Goal: Information Seeking & Learning: Check status

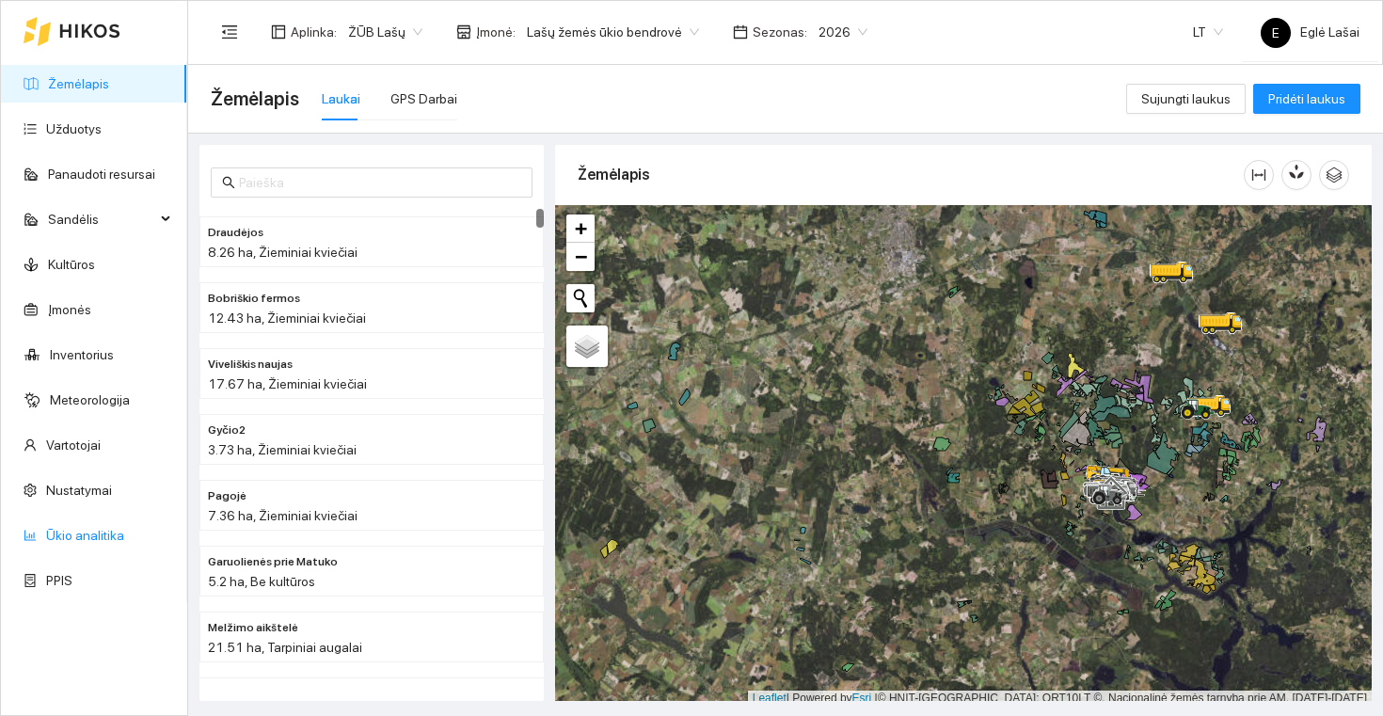
click at [93, 540] on link "Ūkio analitika" at bounding box center [85, 535] width 78 height 15
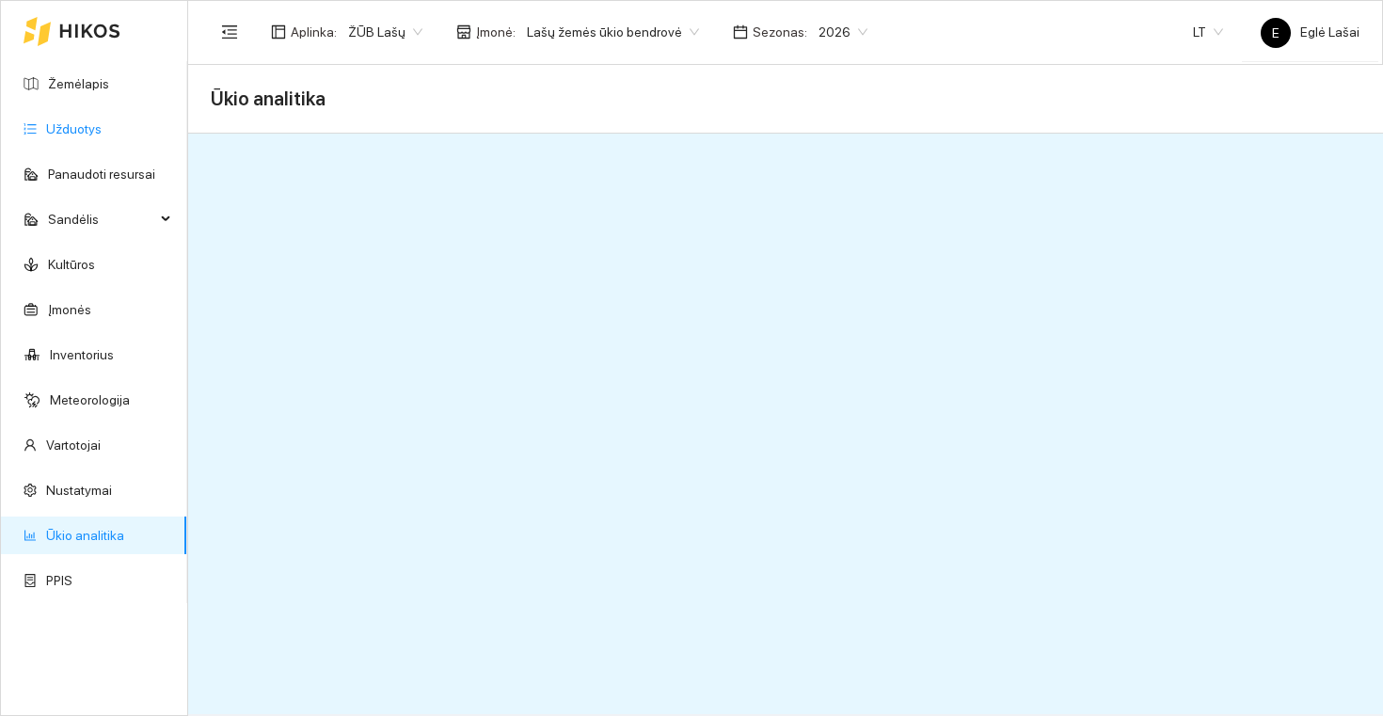
click at [82, 132] on link "Užduotys" at bounding box center [74, 128] width 56 height 15
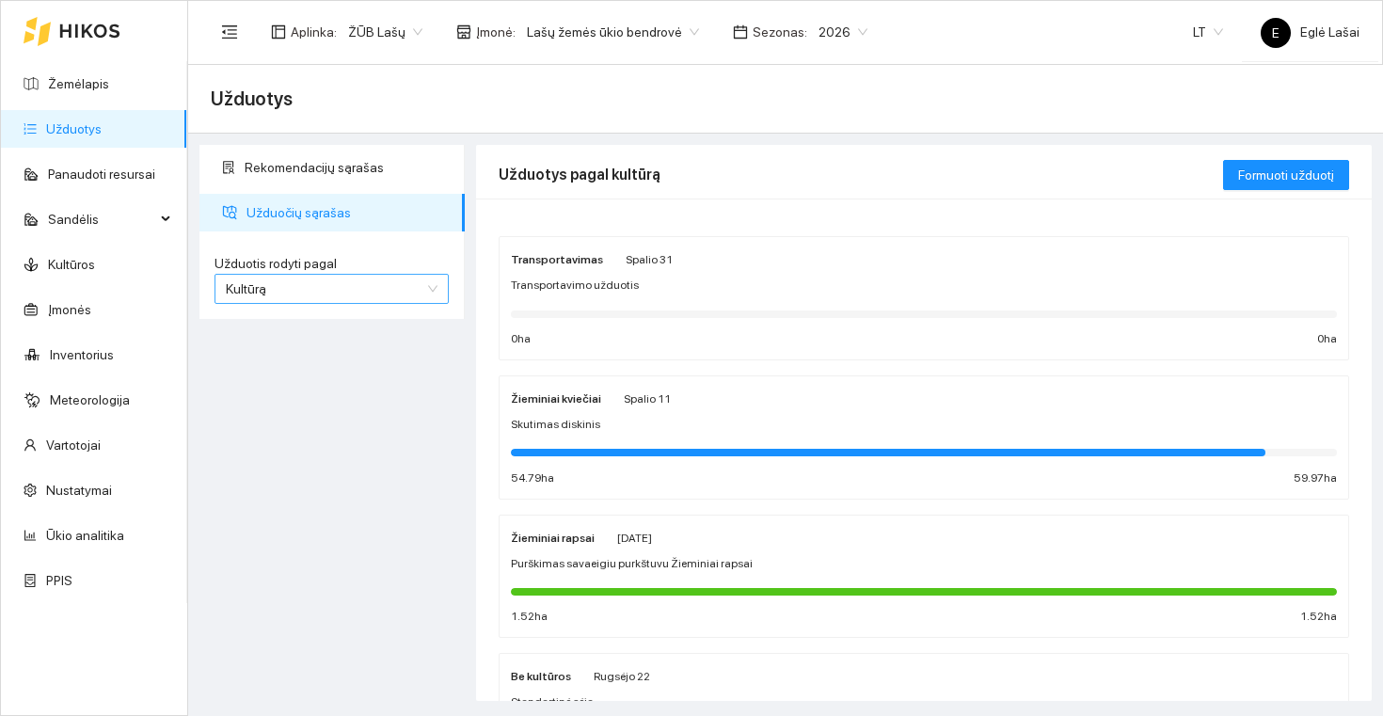
click at [435, 281] on span "Kultūrą" at bounding box center [332, 289] width 212 height 28
click at [428, 290] on span "Kultūrą" at bounding box center [332, 289] width 212 height 28
click at [335, 286] on span "Kultūrą" at bounding box center [332, 289] width 212 height 28
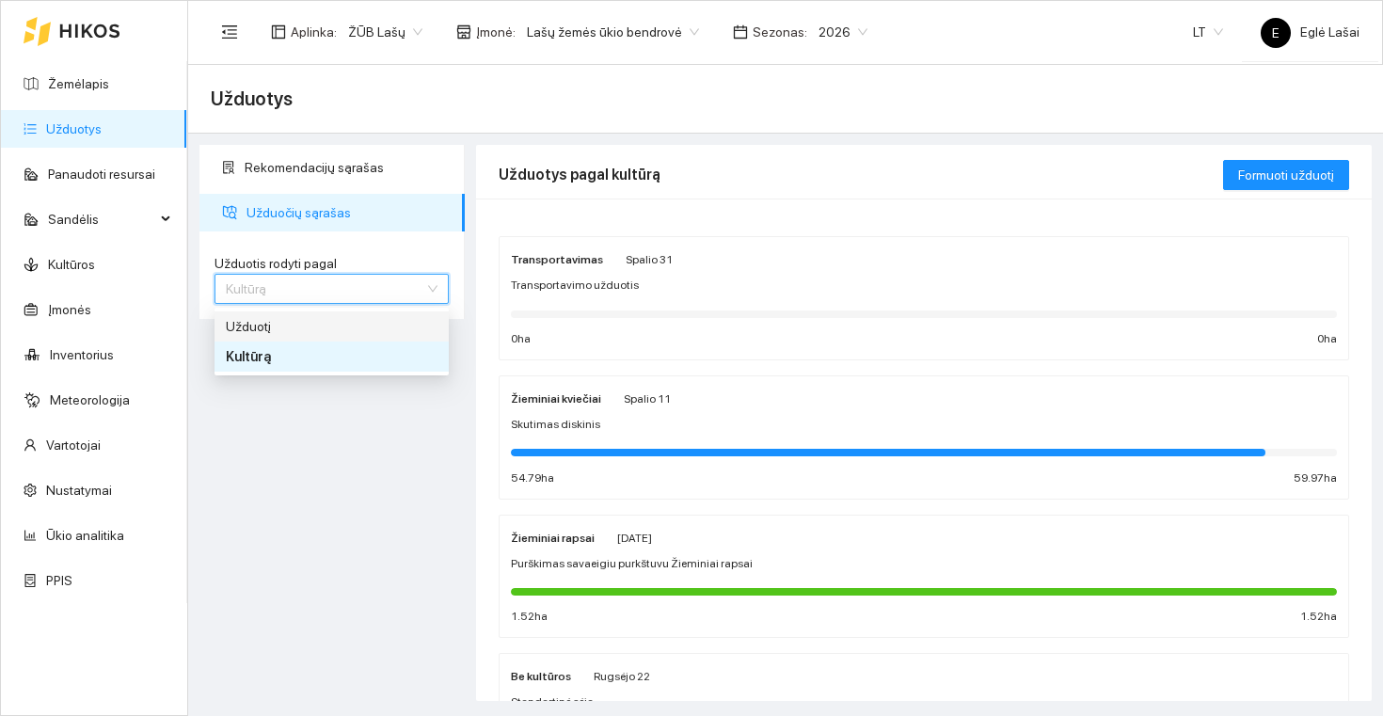
click at [328, 339] on div "Užduotį" at bounding box center [332, 326] width 234 height 30
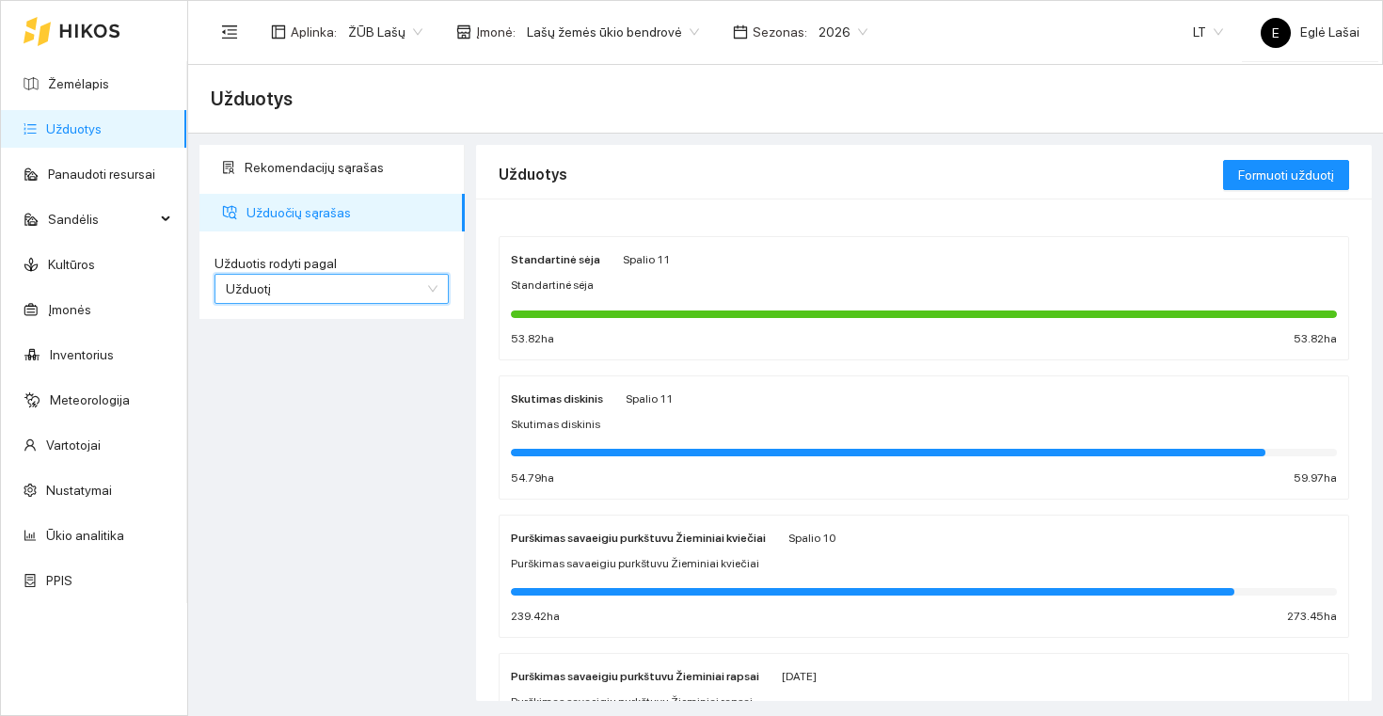
click at [676, 268] on div "Standartinė sėja Spalio 11" at bounding box center [924, 258] width 826 height 21
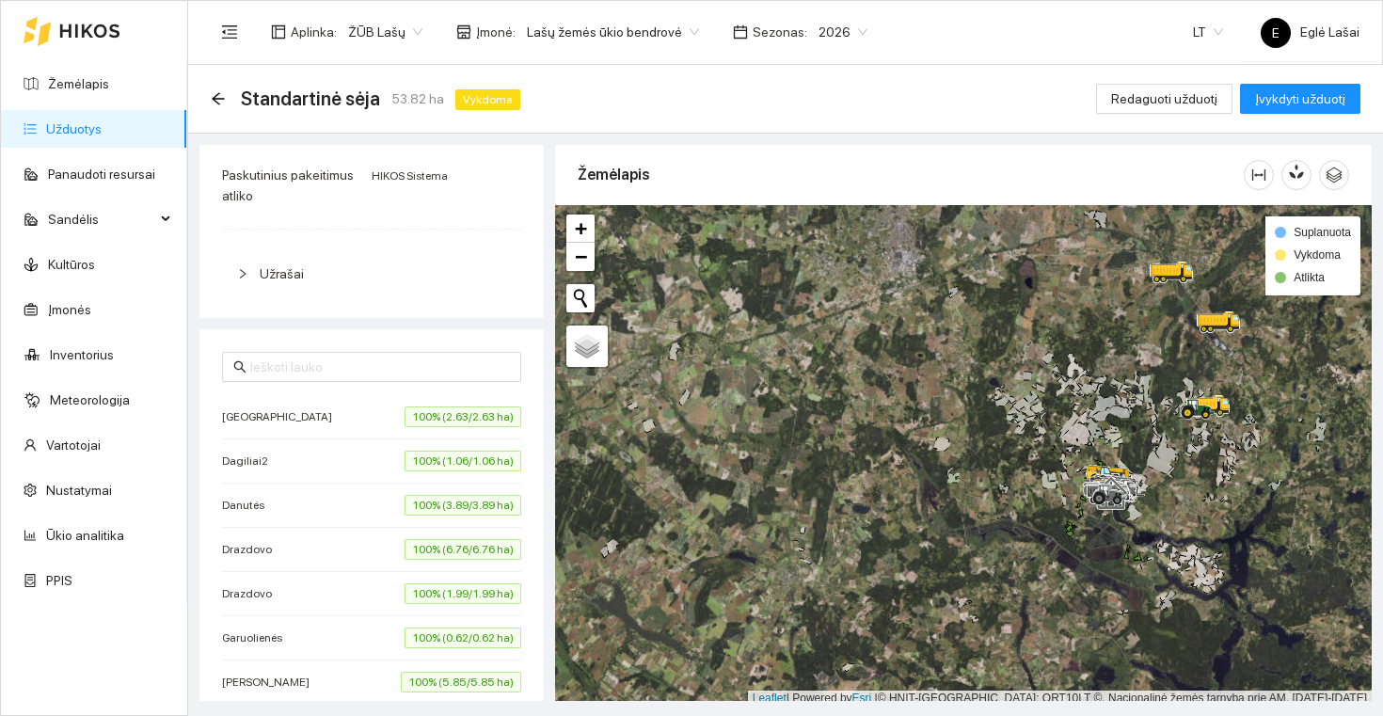
scroll to position [358, 0]
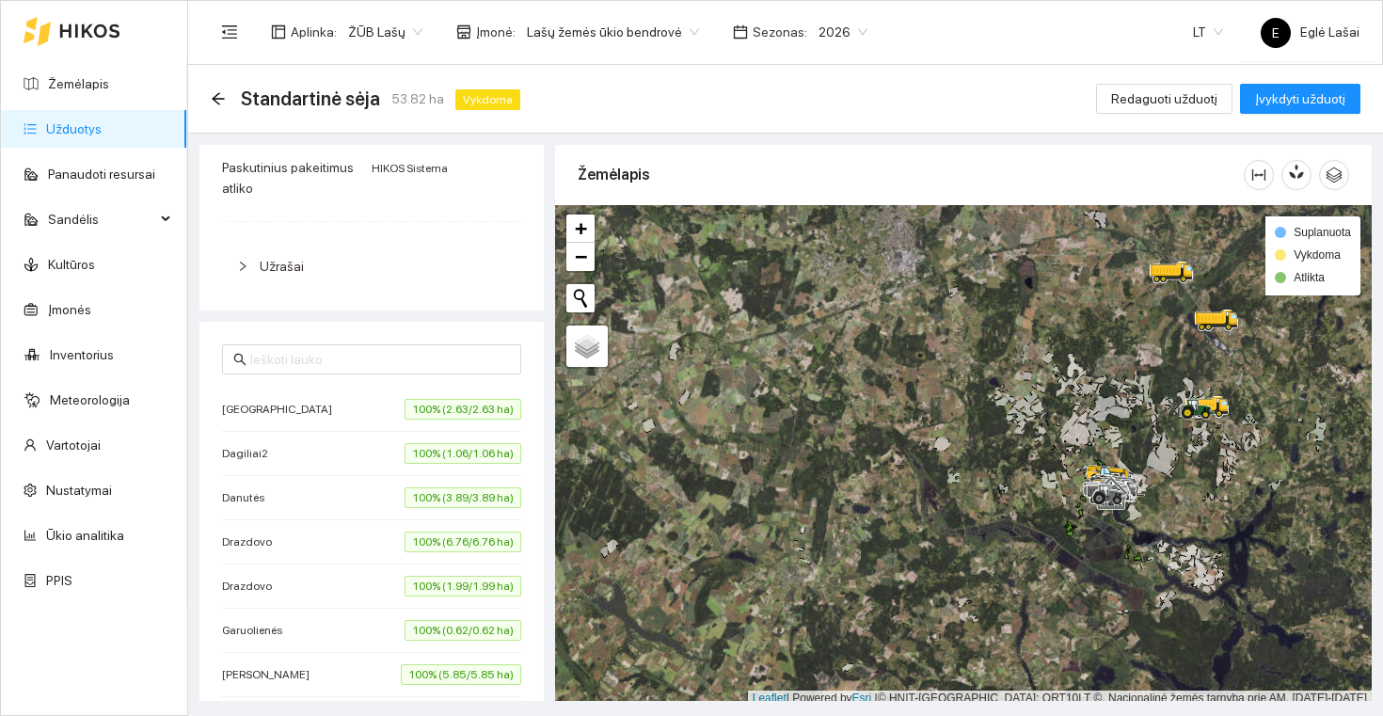
click at [428, 407] on span "100% (2.63/2.63 ha)" at bounding box center [463, 409] width 117 height 21
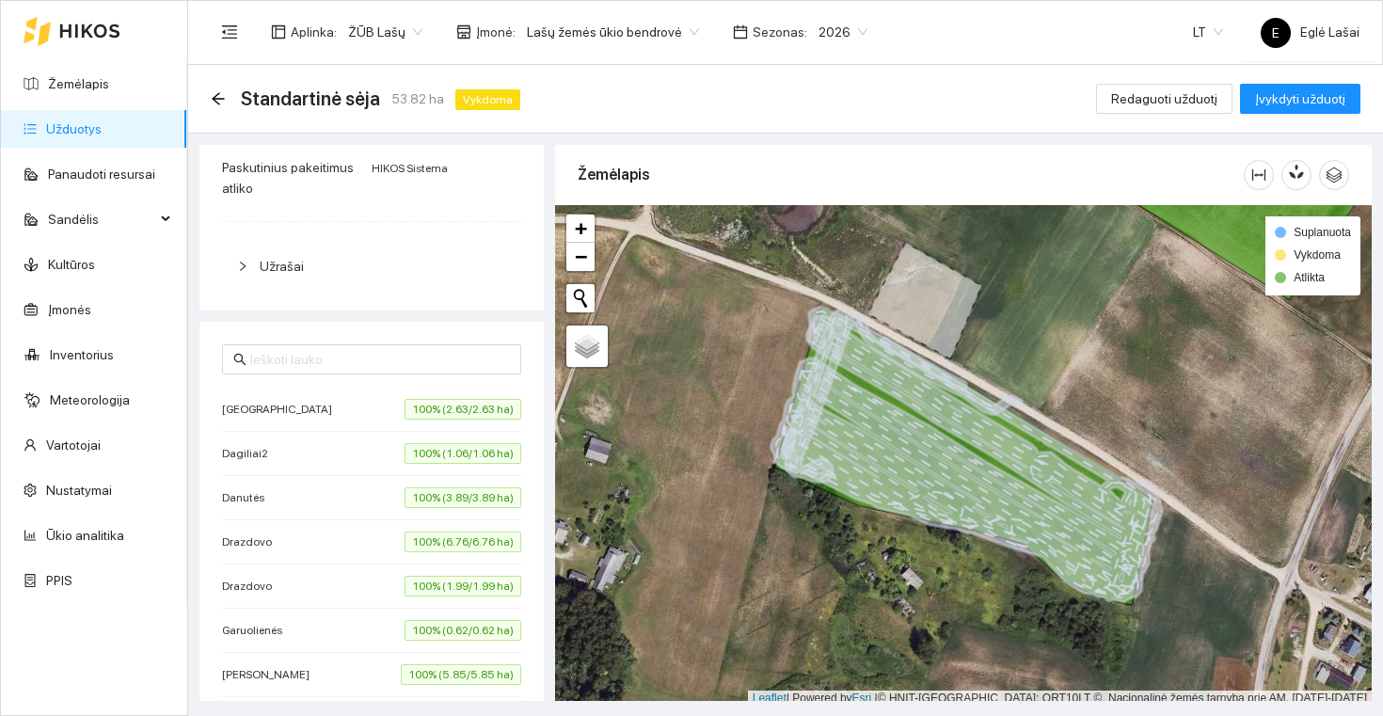
click at [429, 453] on span "100% (1.06/1.06 ha)" at bounding box center [463, 453] width 117 height 21
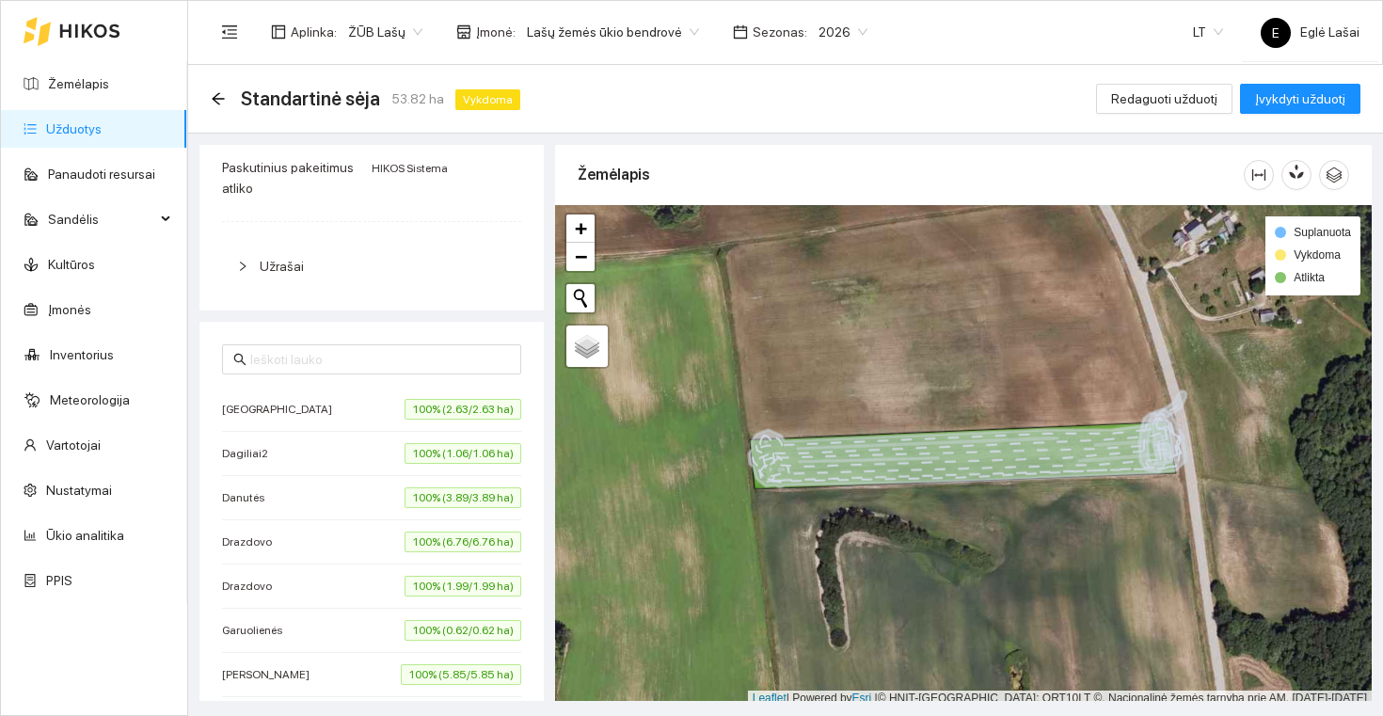
click at [430, 499] on span "100% (3.89/3.89 ha)" at bounding box center [463, 497] width 117 height 21
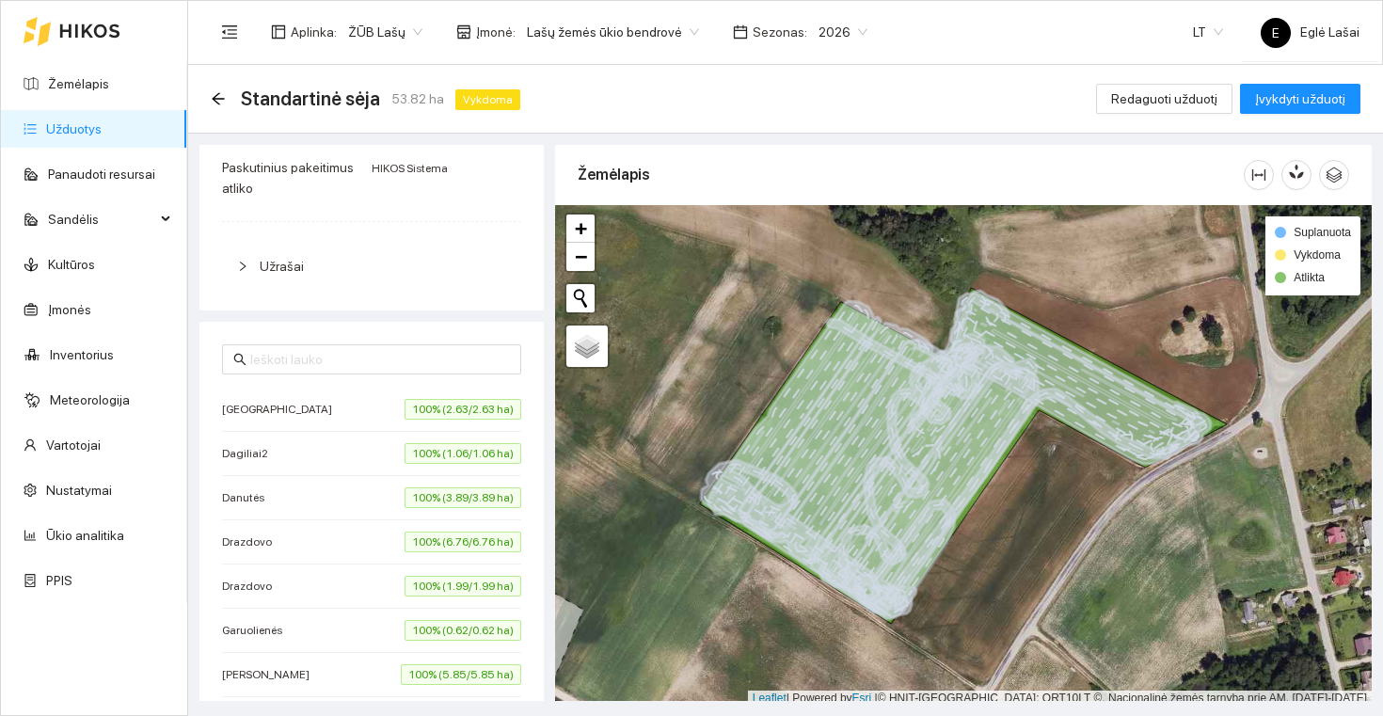
click at [433, 546] on span "100% (6.76/6.76 ha)" at bounding box center [463, 542] width 117 height 21
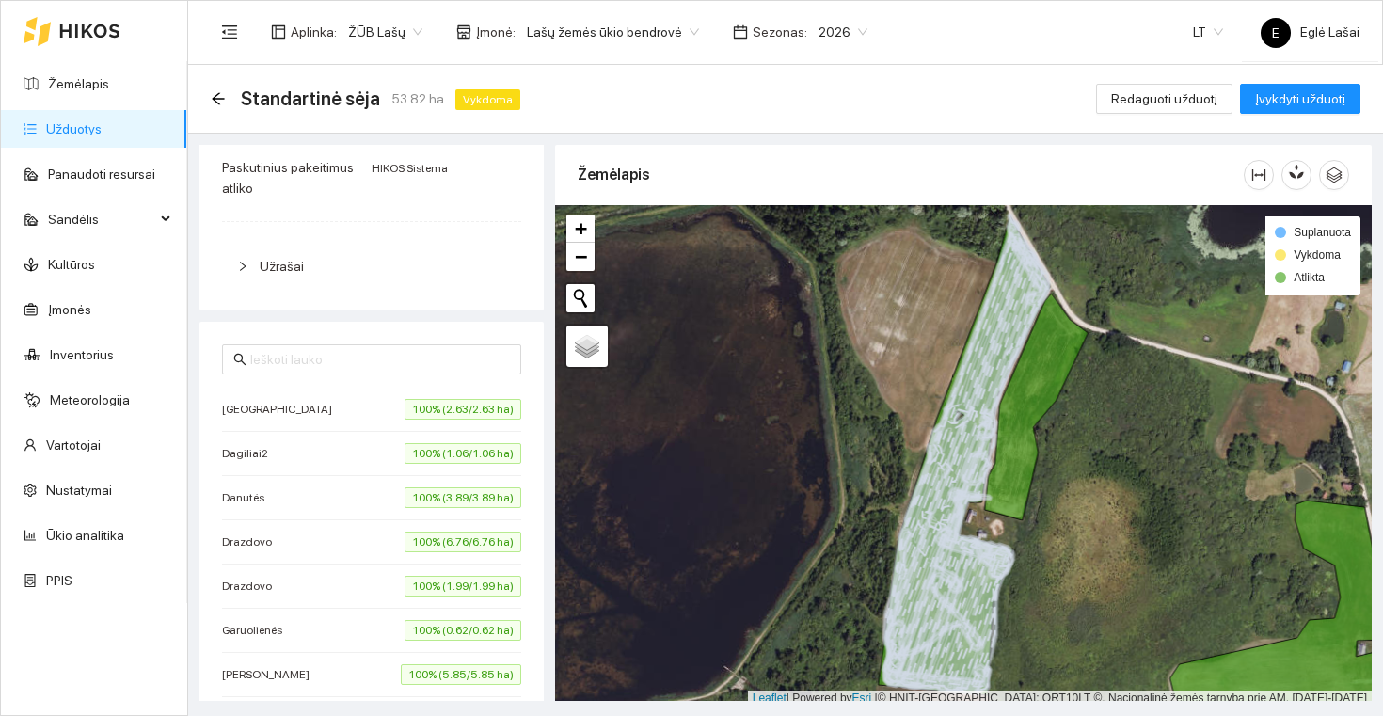
click at [432, 589] on span "100% (1.99/1.99 ha)" at bounding box center [463, 586] width 117 height 21
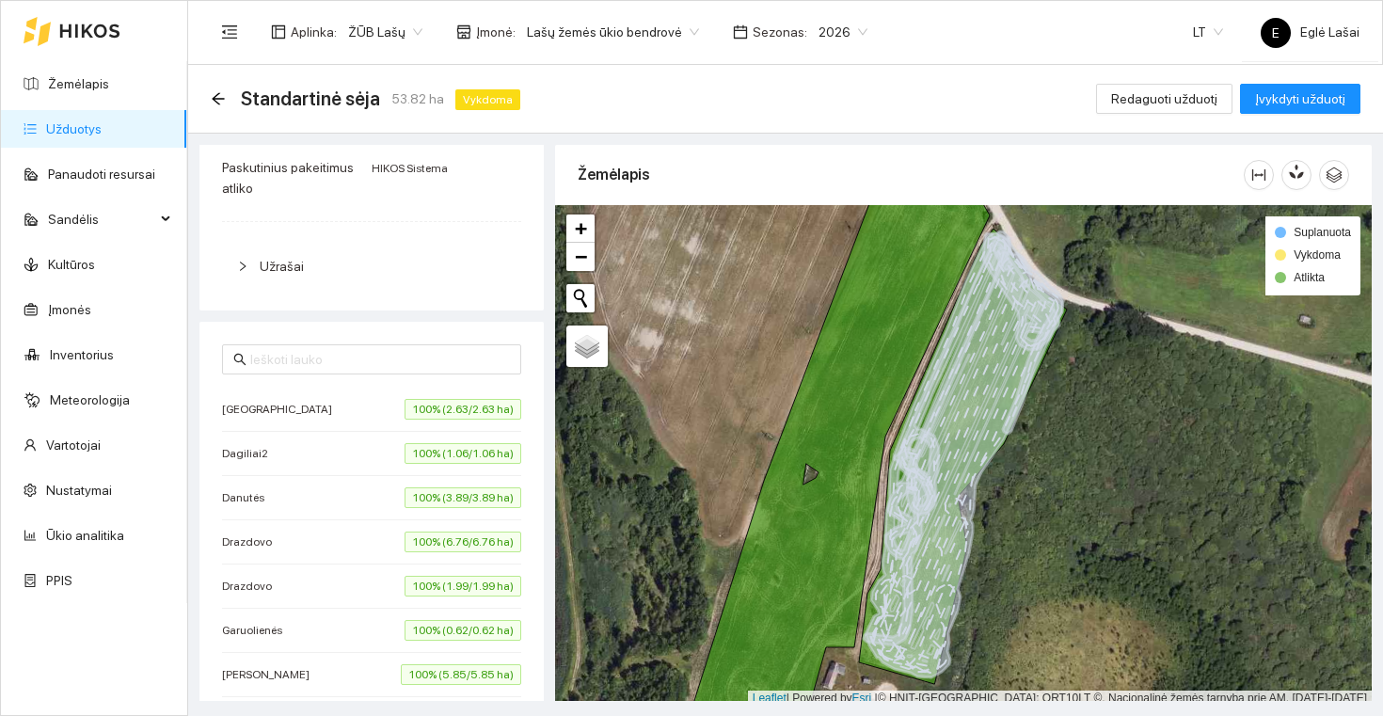
click at [431, 628] on span "100% (0.62/0.62 ha)" at bounding box center [463, 630] width 117 height 21
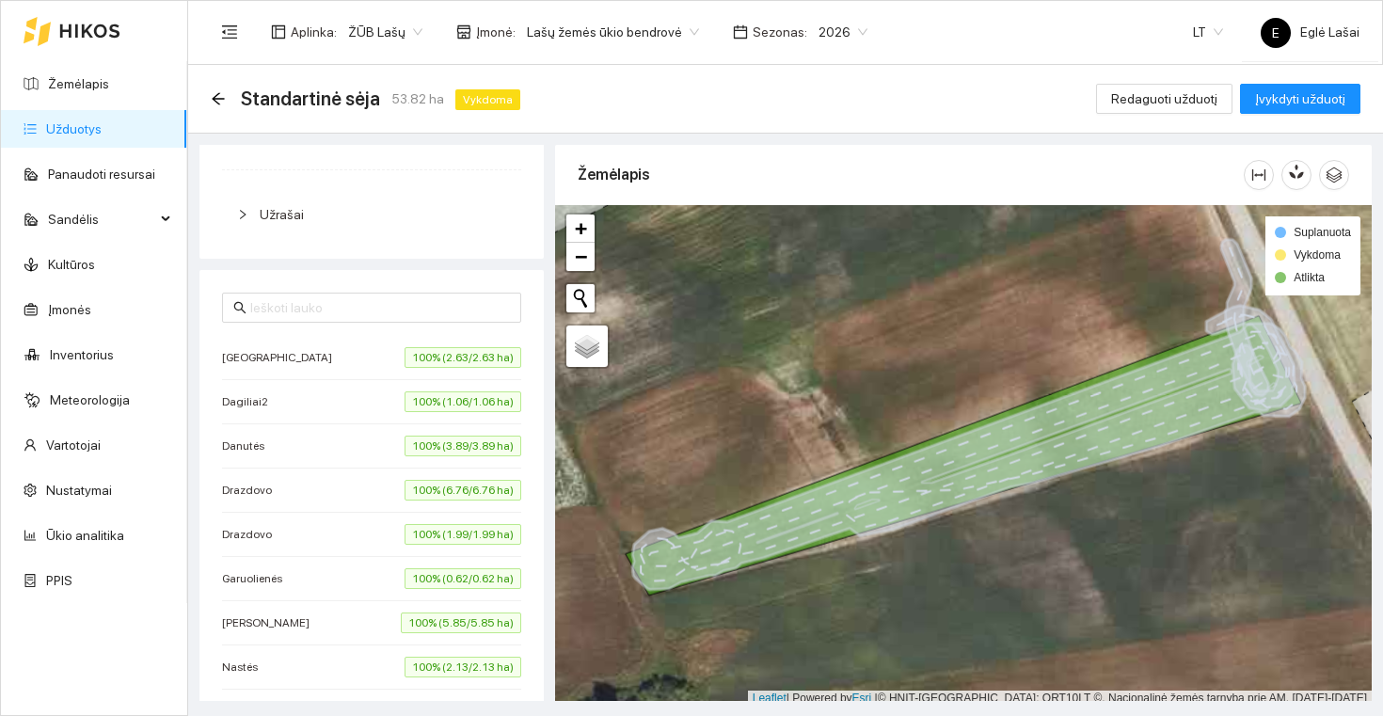
scroll to position [414, 0]
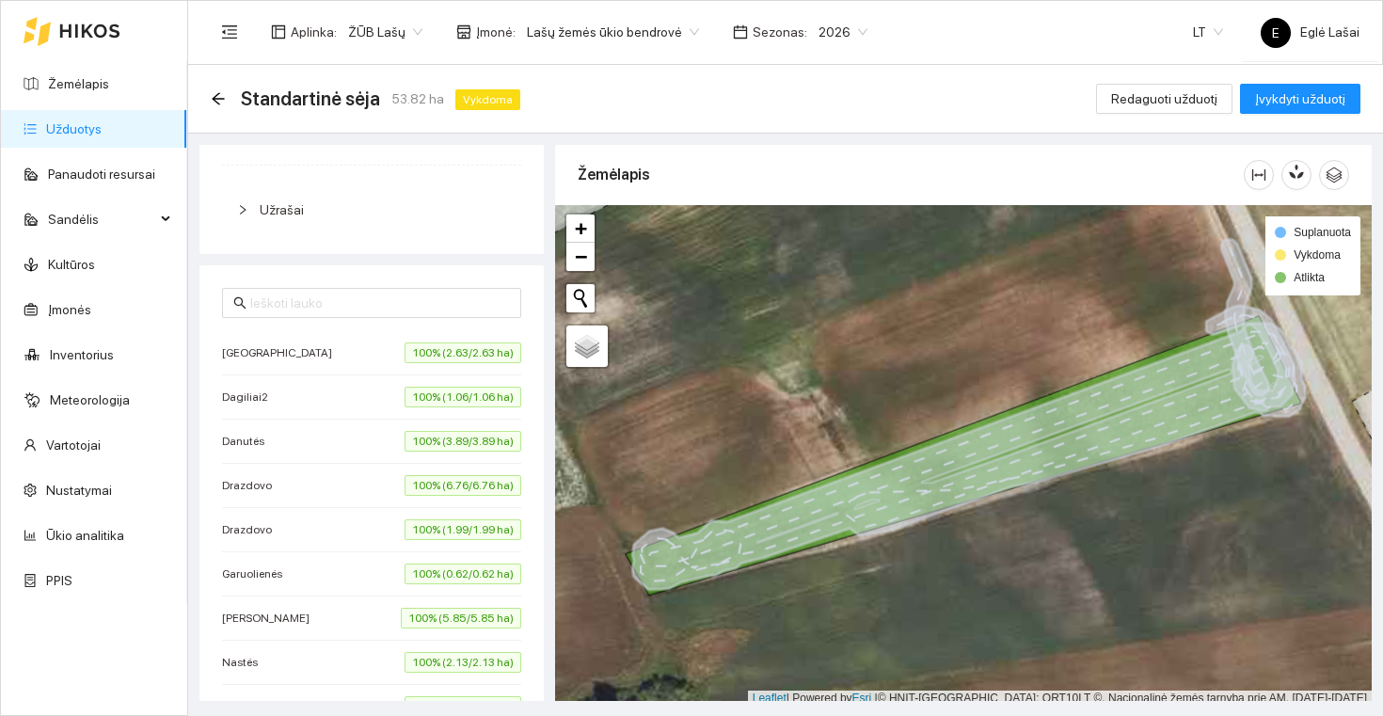
click at [431, 616] on span "100% (5.85/5.85 ha)" at bounding box center [461, 618] width 120 height 21
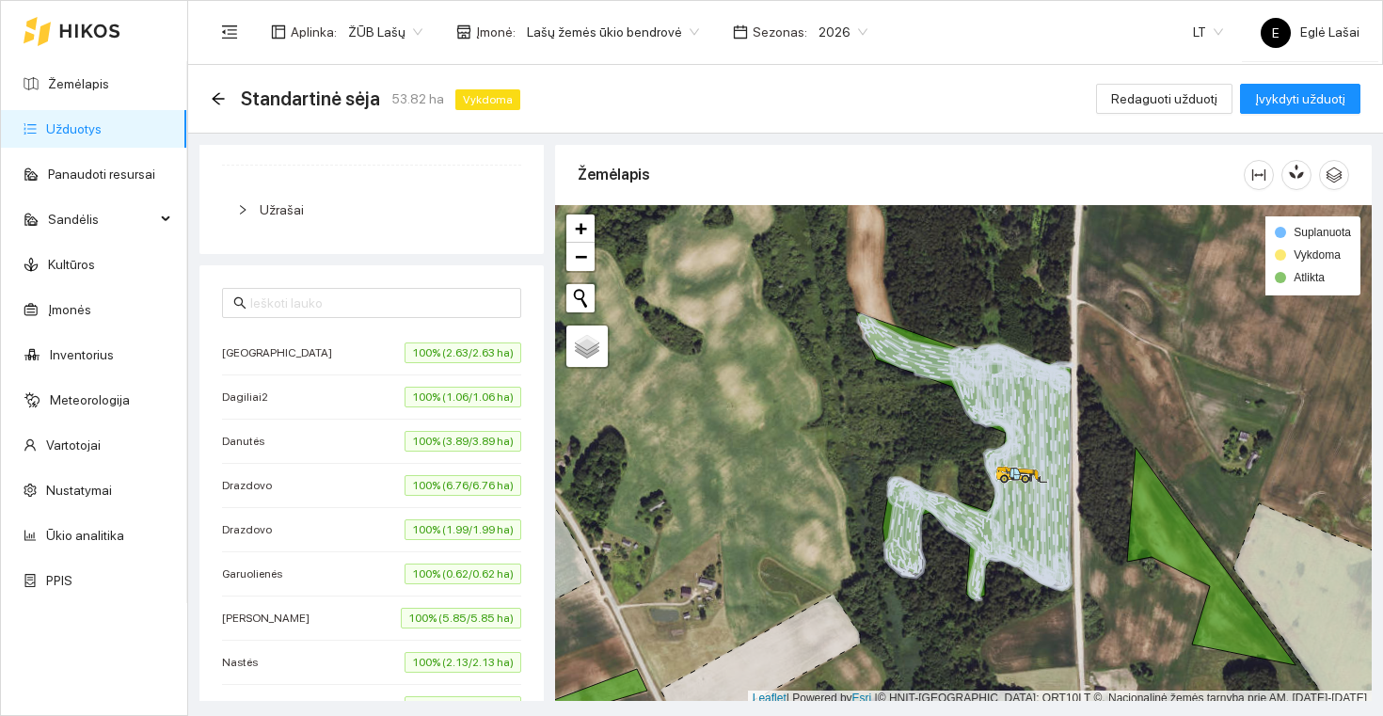
click at [466, 611] on span "100% (5.85/5.85 ha)" at bounding box center [461, 618] width 120 height 21
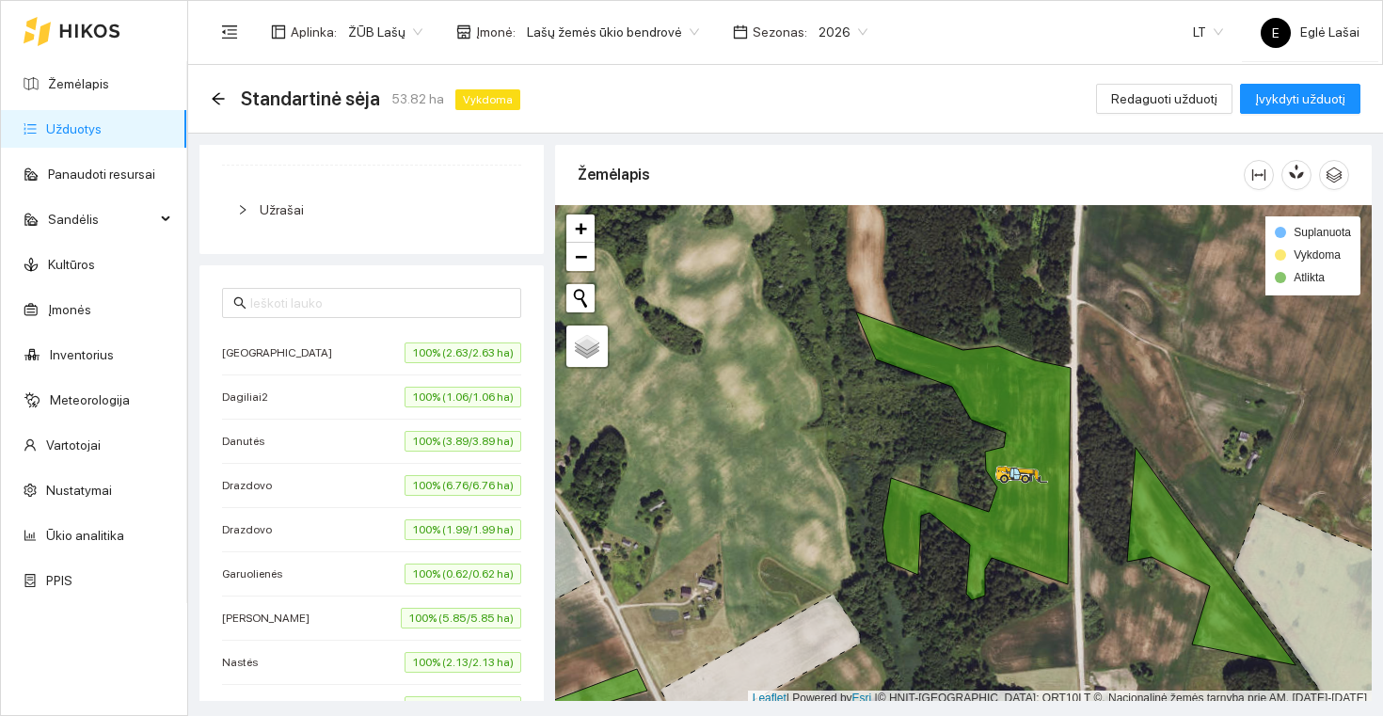
scroll to position [507, 0]
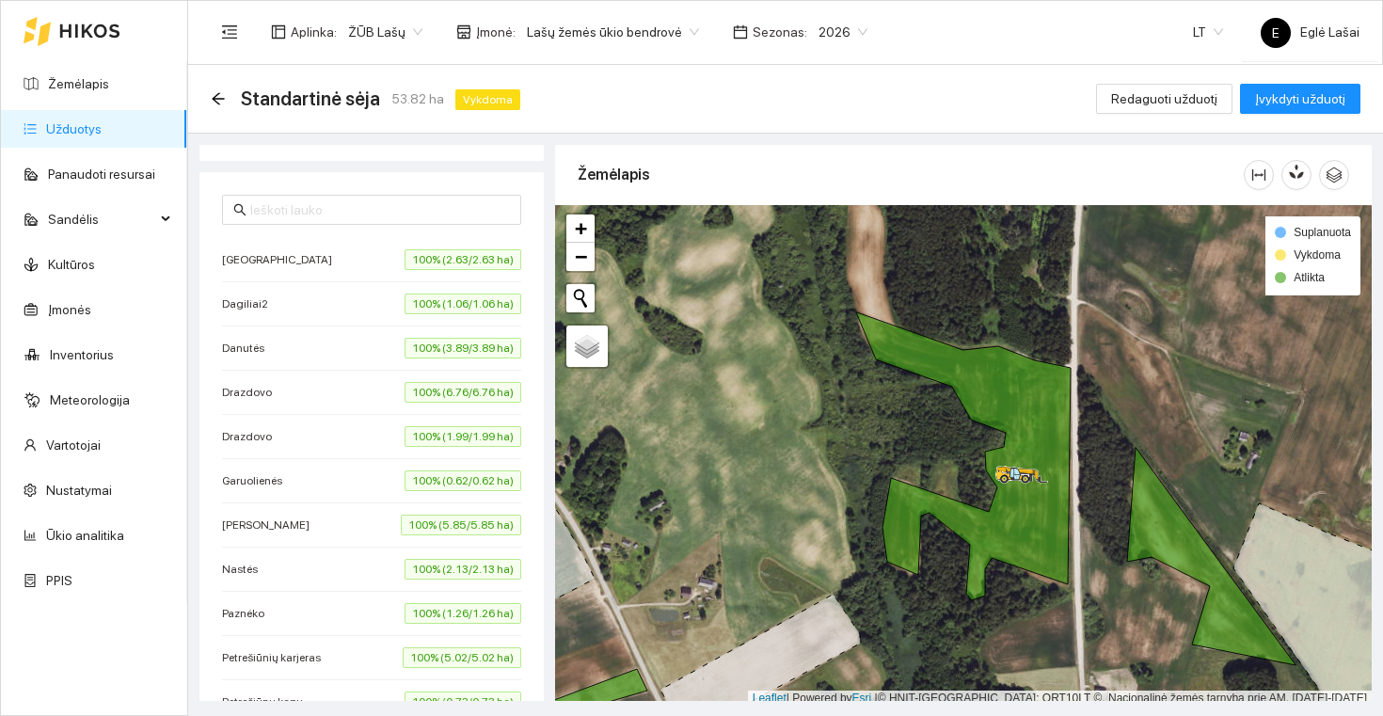
click at [458, 565] on span "100% (2.13/2.13 ha)" at bounding box center [463, 569] width 117 height 21
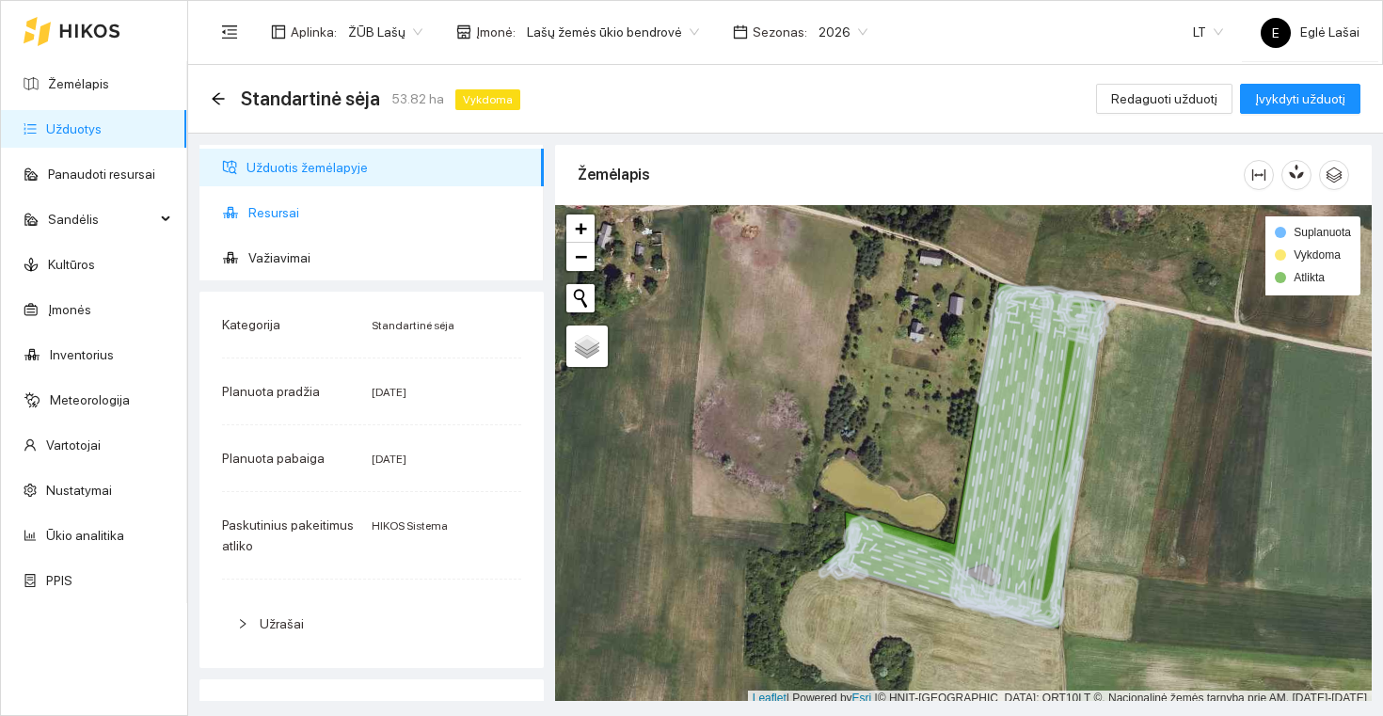
scroll to position [0, 0]
click at [225, 109] on div "Standartinė sėja 53.82 ha Vykdoma" at bounding box center [369, 99] width 317 height 30
click at [222, 103] on icon "arrow-left" at bounding box center [218, 98] width 15 height 15
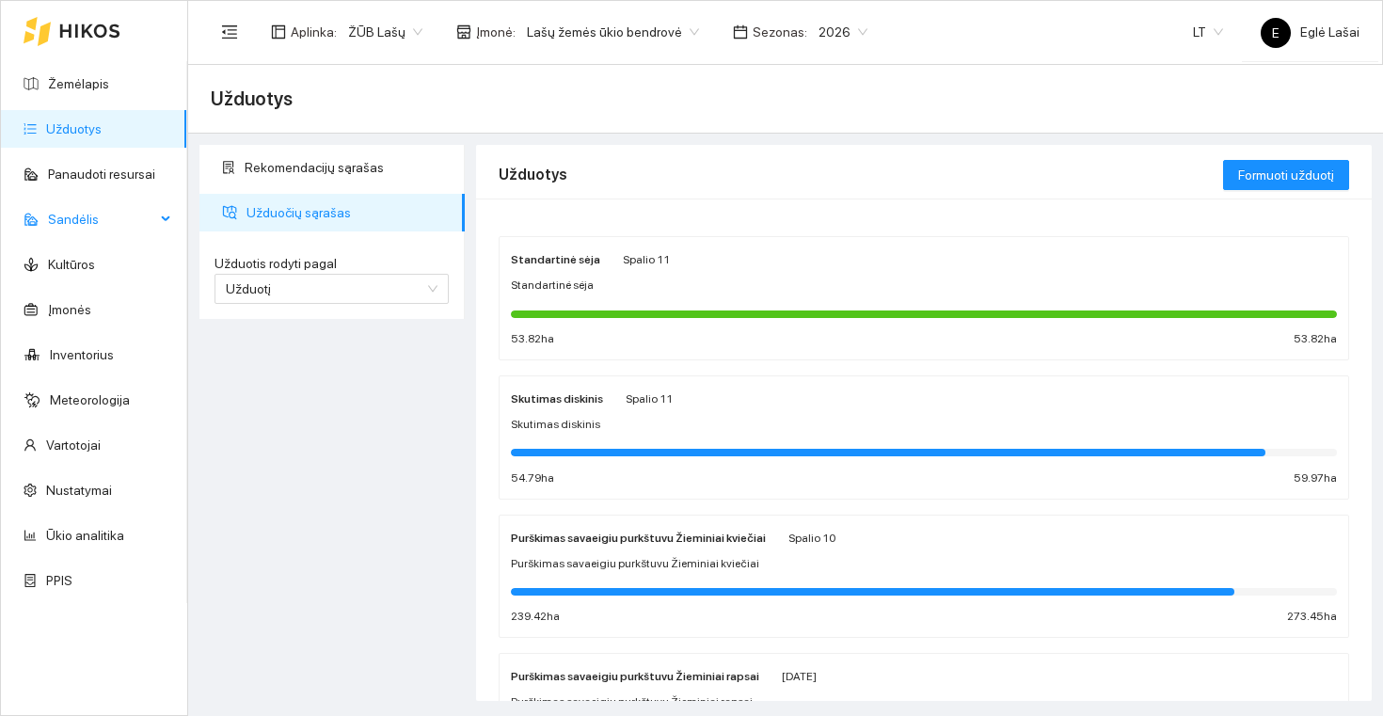
click at [85, 226] on span "Sandėlis" at bounding box center [101, 219] width 107 height 38
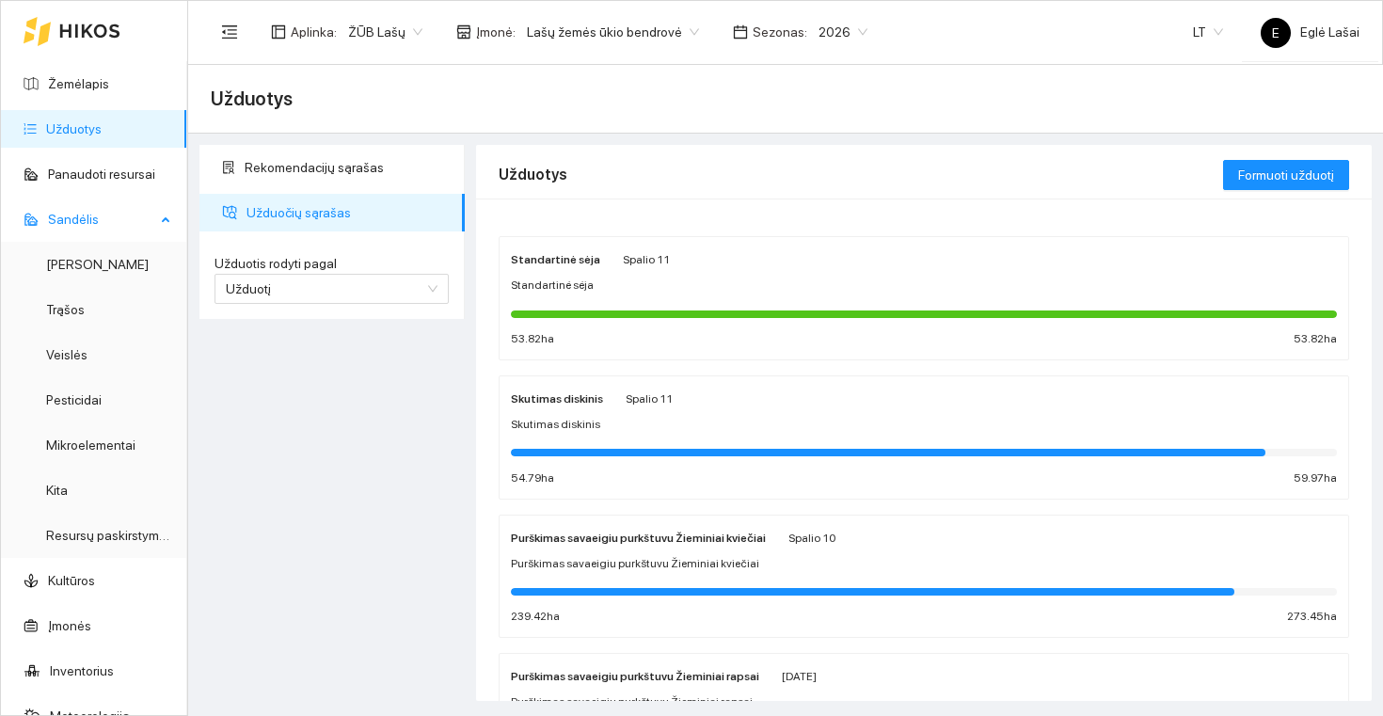
click at [85, 226] on span "Sandėlis" at bounding box center [101, 219] width 107 height 38
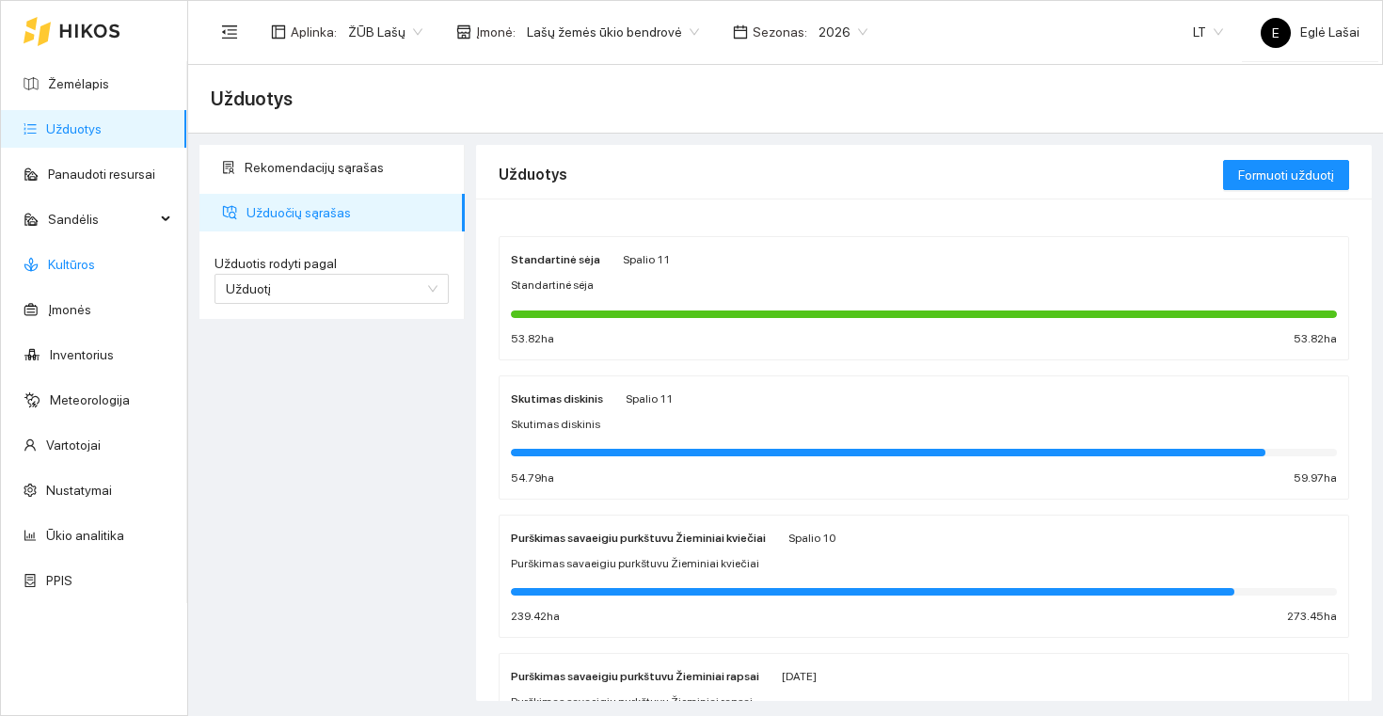
click at [72, 272] on link "Kultūros" at bounding box center [71, 264] width 47 height 15
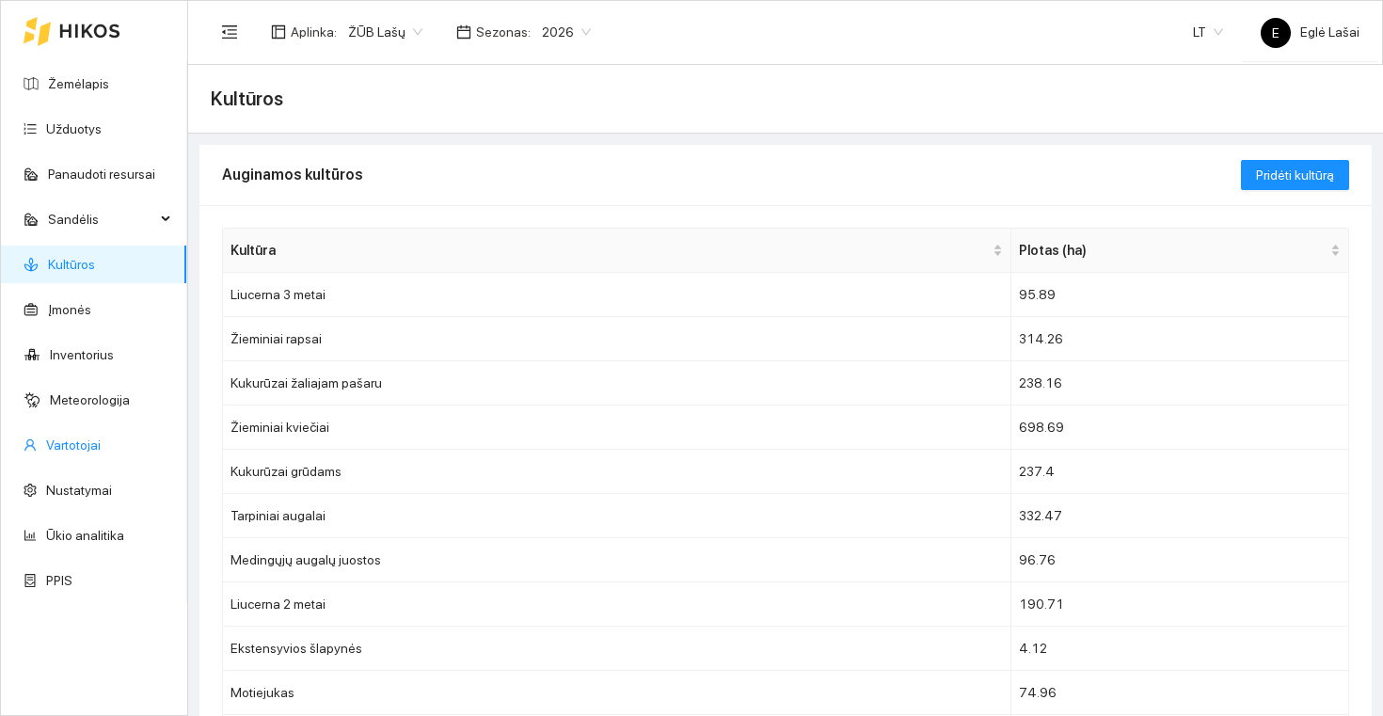
click at [74, 438] on link "Vartotojai" at bounding box center [73, 445] width 55 height 15
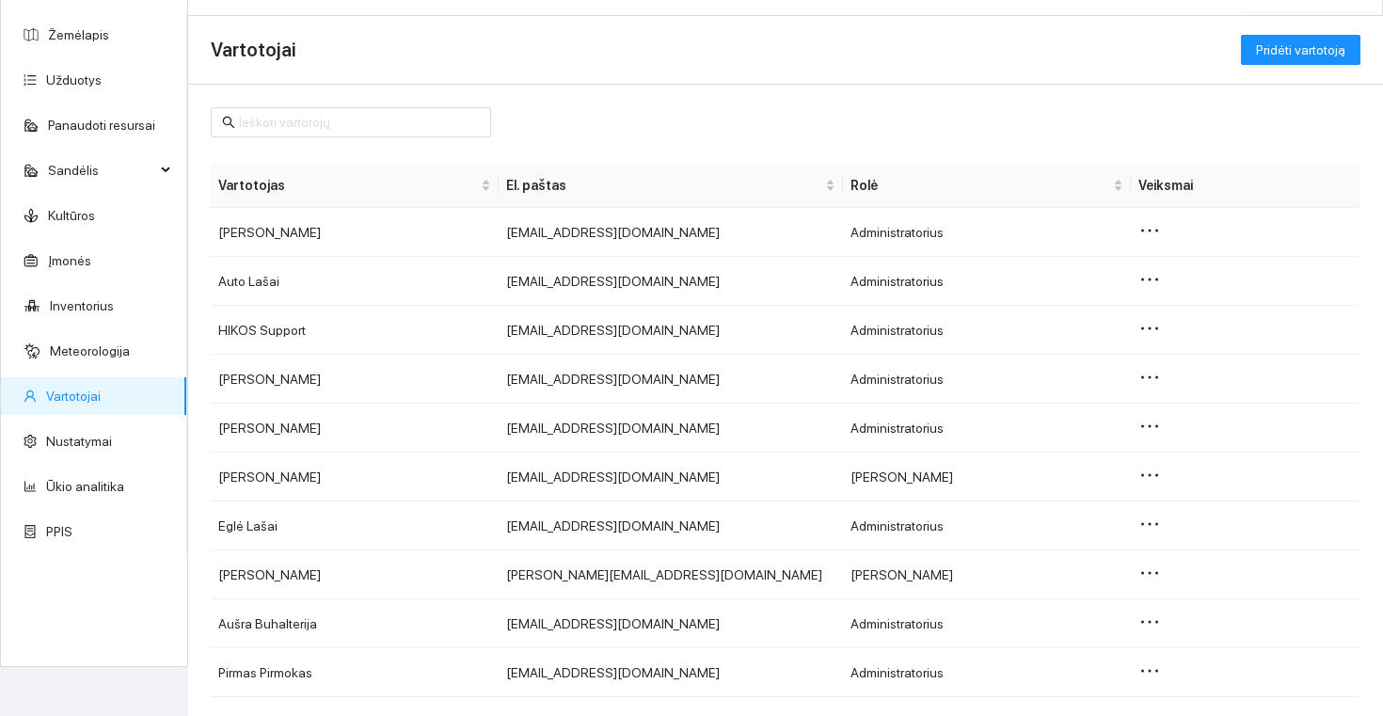
scroll to position [57, 0]
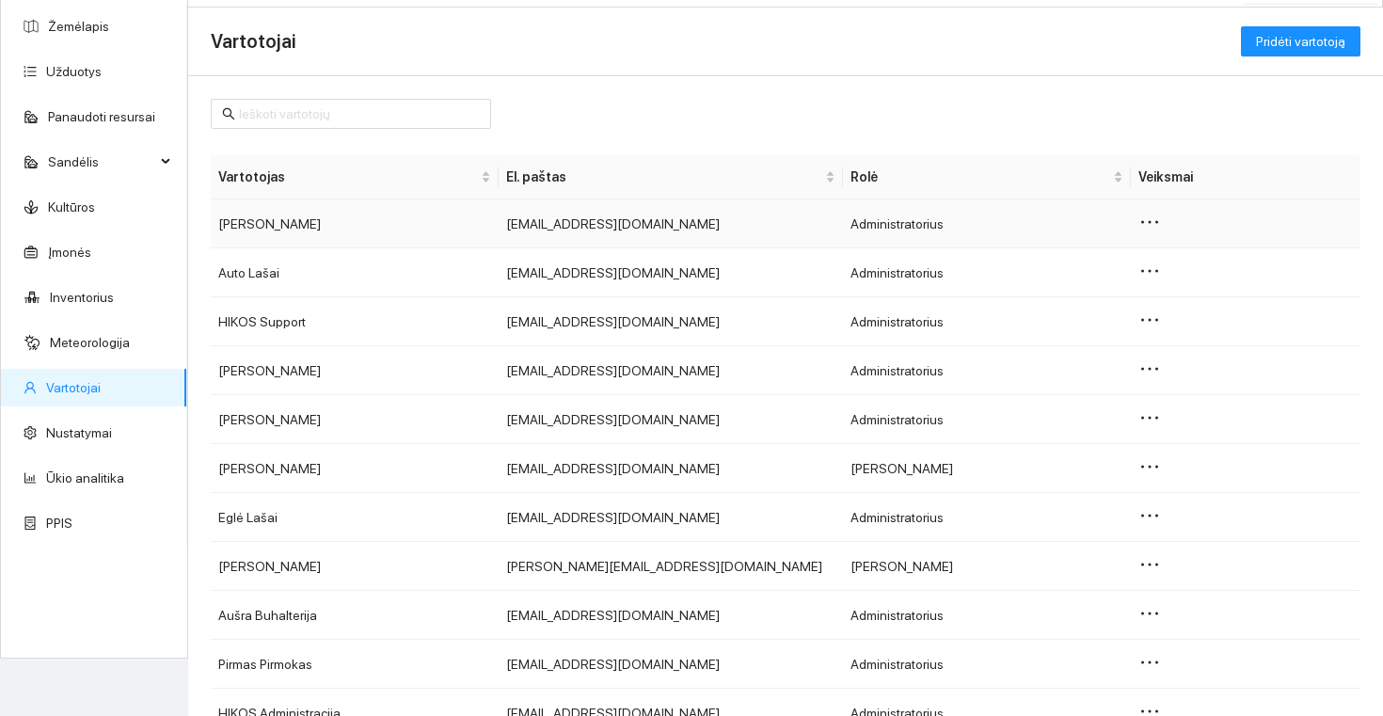
click at [1149, 221] on icon "ellipsis" at bounding box center [1150, 221] width 17 height 3
click at [1148, 274] on icon "ellipsis" at bounding box center [1150, 271] width 23 height 23
click at [1157, 304] on span "Keisti leidimus" at bounding box center [1193, 305] width 88 height 21
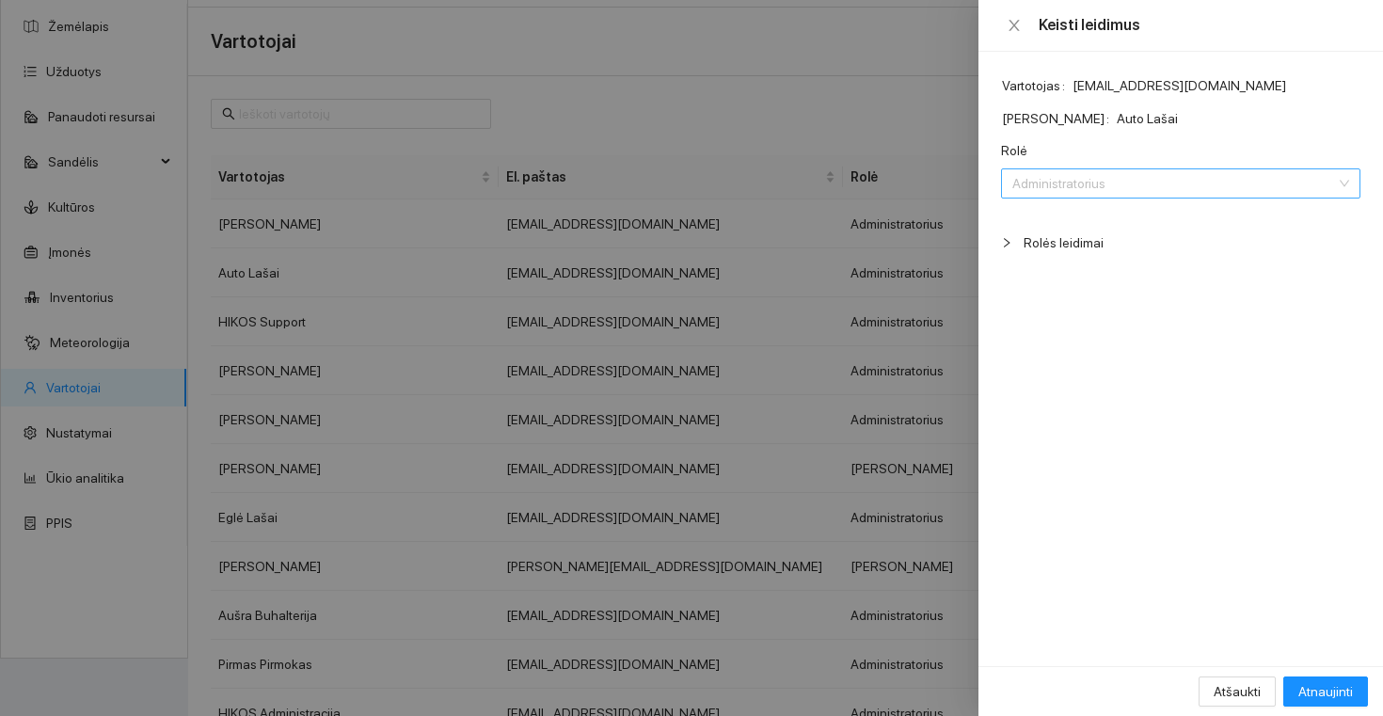
click at [1070, 184] on span "Administratorius" at bounding box center [1154, 183] width 282 height 28
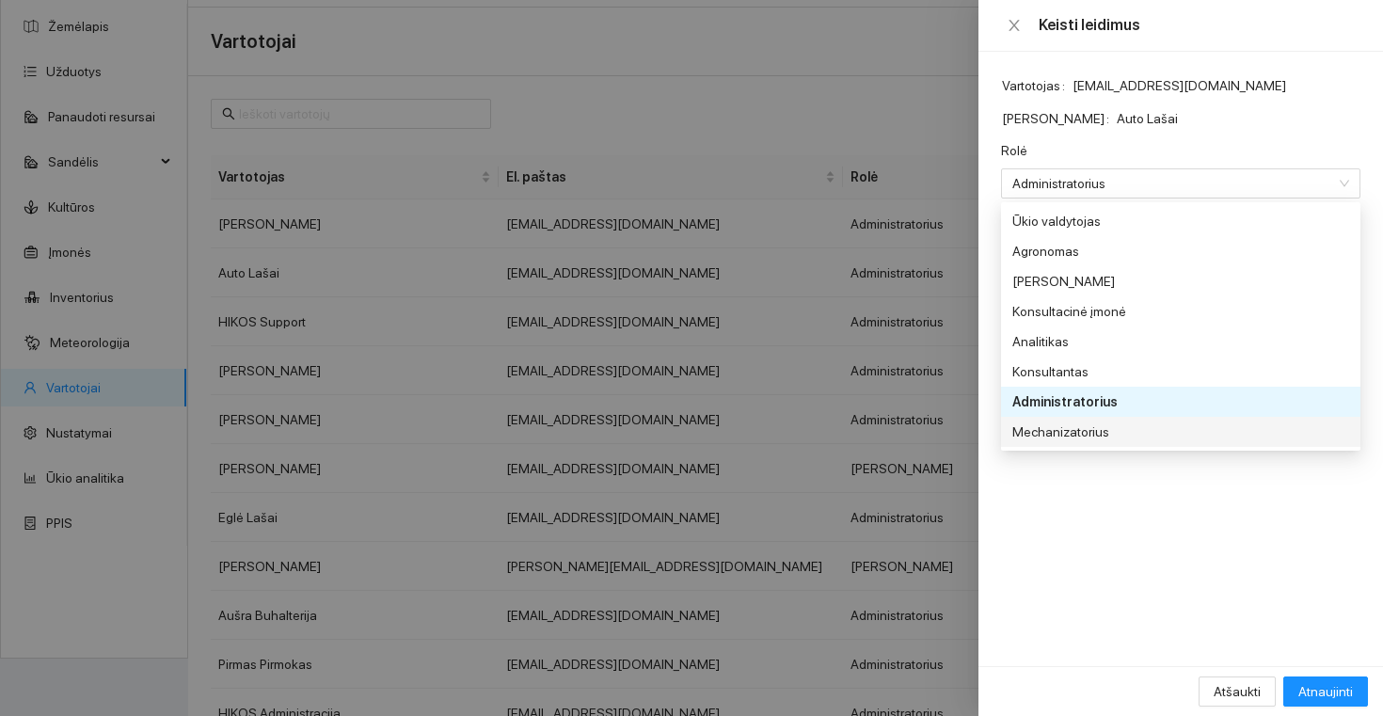
click at [1071, 581] on div "Vartotojas [EMAIL_ADDRESS][DOMAIN_NAME] Vardas Pavardė Auto Lašai El. paštas [E…" at bounding box center [1181, 359] width 405 height 615
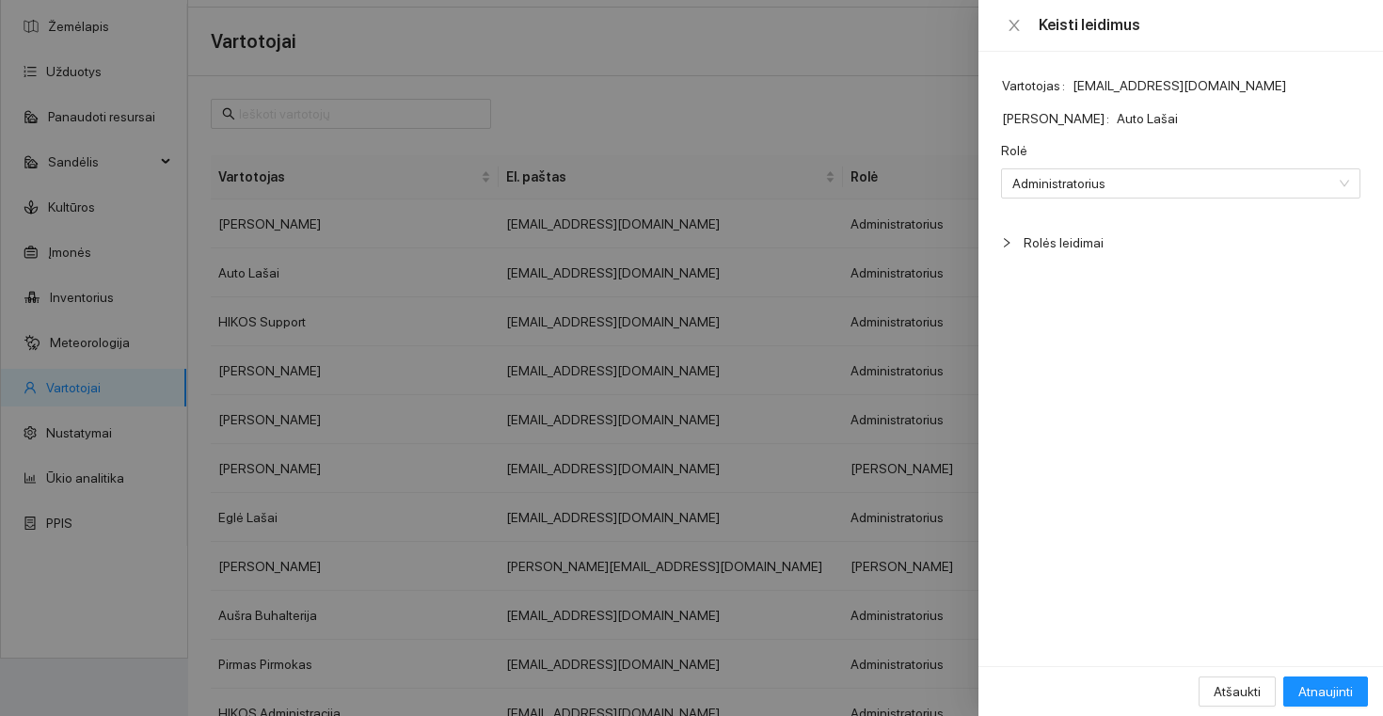
click at [1077, 243] on span "Rolės leidimai" at bounding box center [1192, 242] width 337 height 21
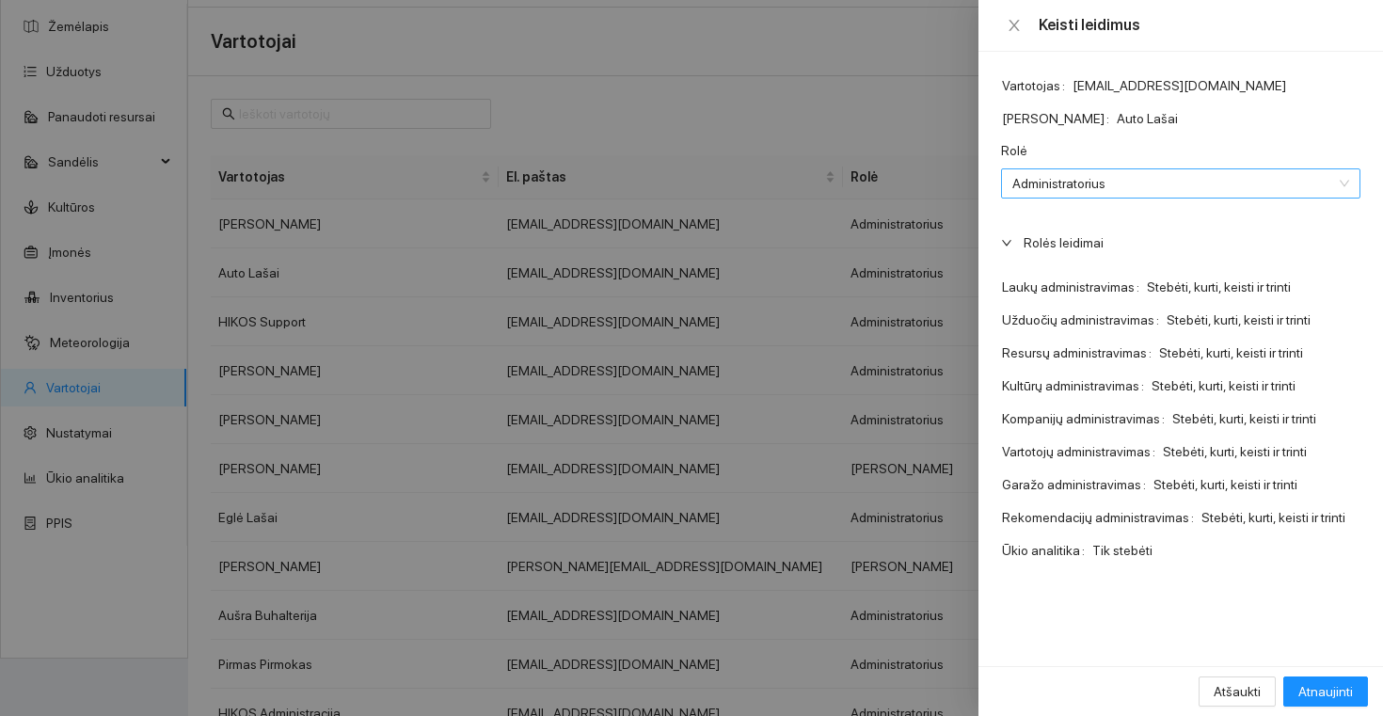
click at [1080, 185] on span "Administratorius" at bounding box center [1154, 183] width 282 height 28
click at [1132, 643] on div "Vartotojas [EMAIL_ADDRESS][DOMAIN_NAME] Vardas Pavardė Auto Lašai El. paštas [E…" at bounding box center [1181, 359] width 405 height 615
click at [1237, 696] on span "Atšaukti" at bounding box center [1237, 691] width 47 height 21
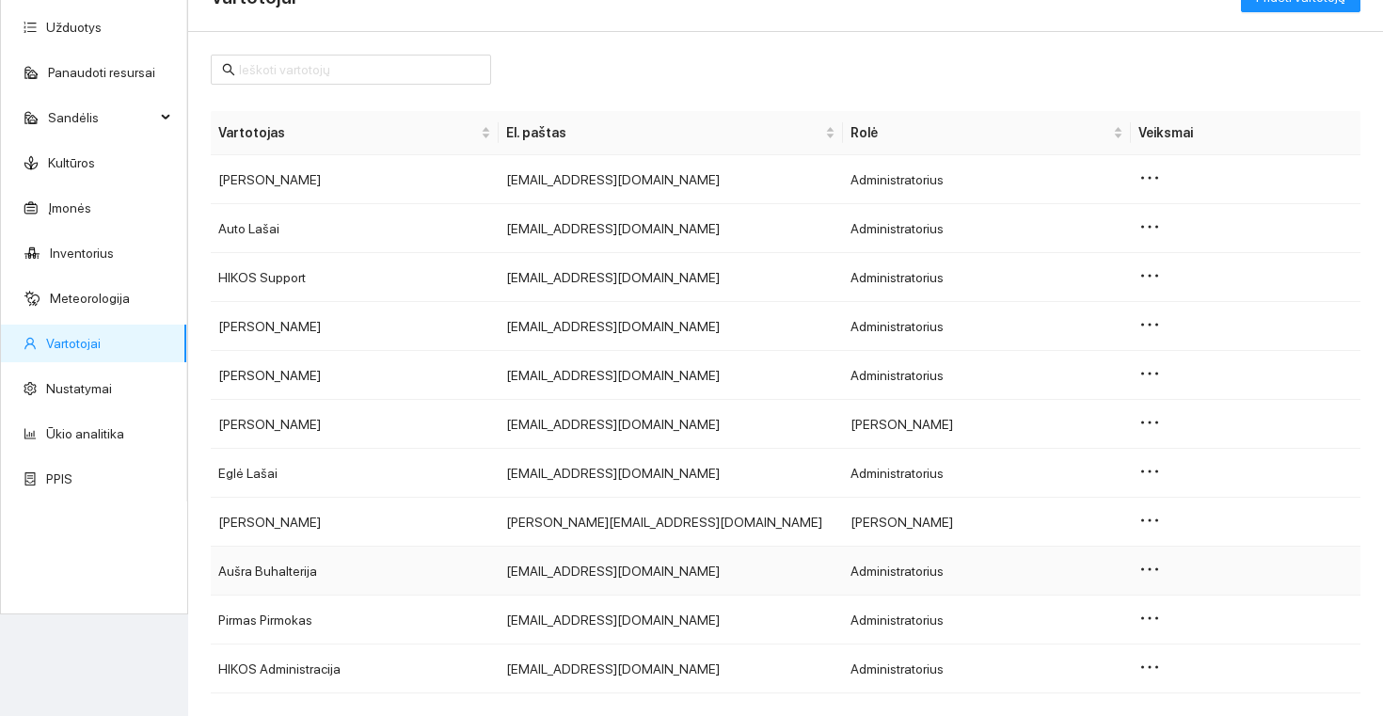
scroll to position [101, 0]
click at [1135, 180] on td at bounding box center [1246, 180] width 230 height 49
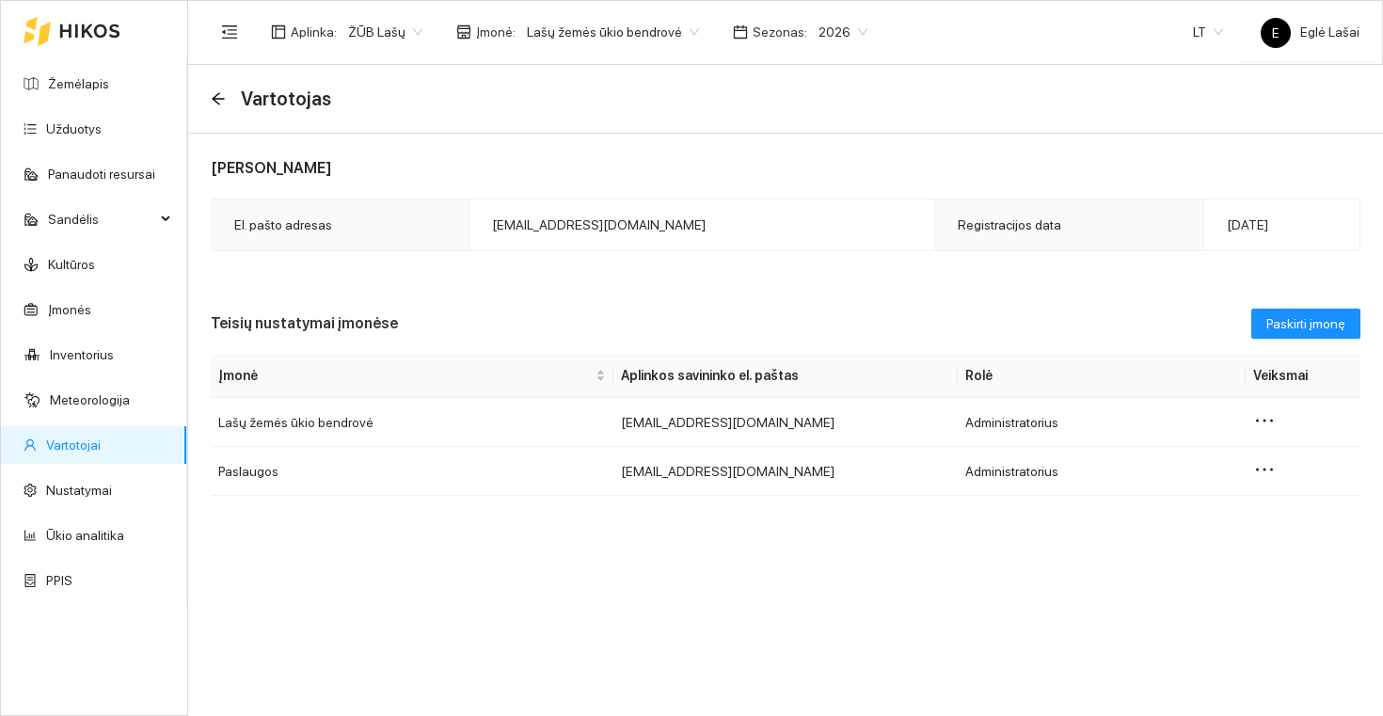
click at [223, 107] on div "Vartotojas" at bounding box center [277, 99] width 132 height 30
click at [220, 95] on icon "arrow-left" at bounding box center [218, 98] width 15 height 15
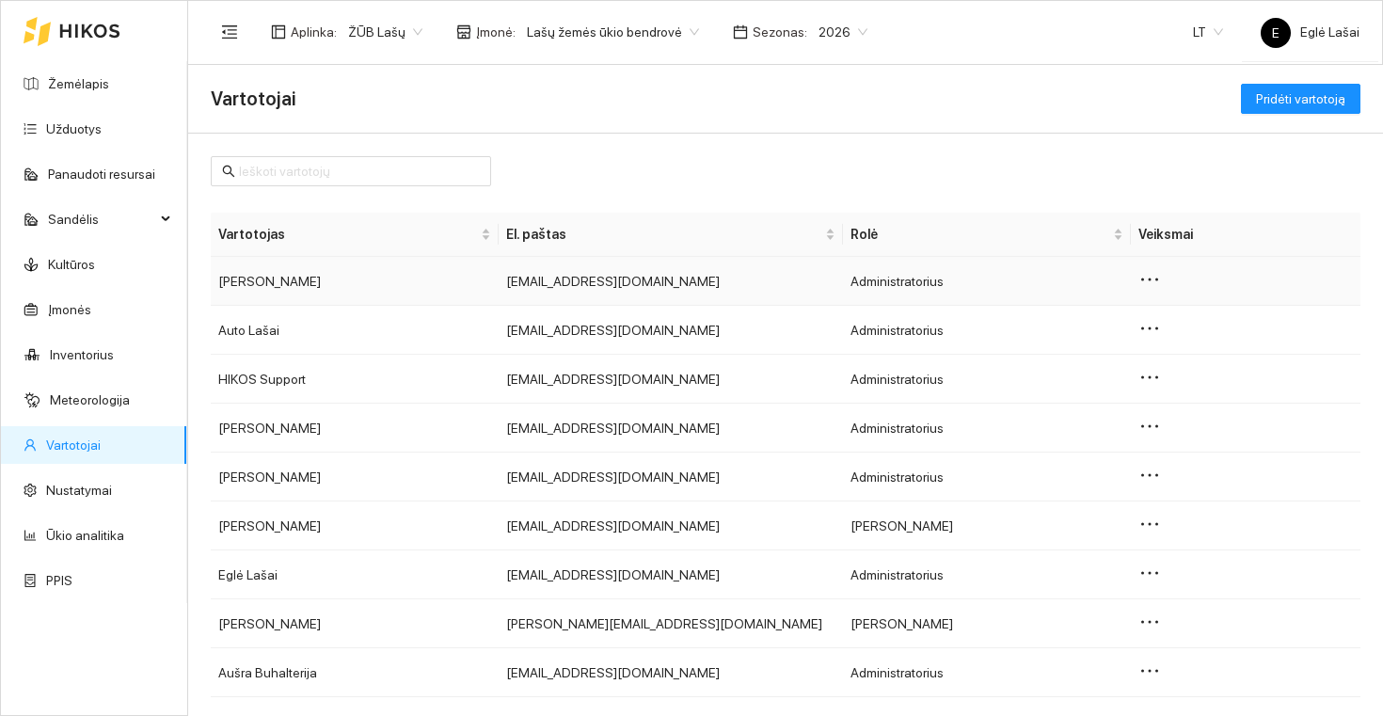
click at [1159, 280] on icon "ellipsis" at bounding box center [1150, 279] width 23 height 23
click at [1163, 311] on span "Keisti leidimus" at bounding box center [1193, 313] width 88 height 21
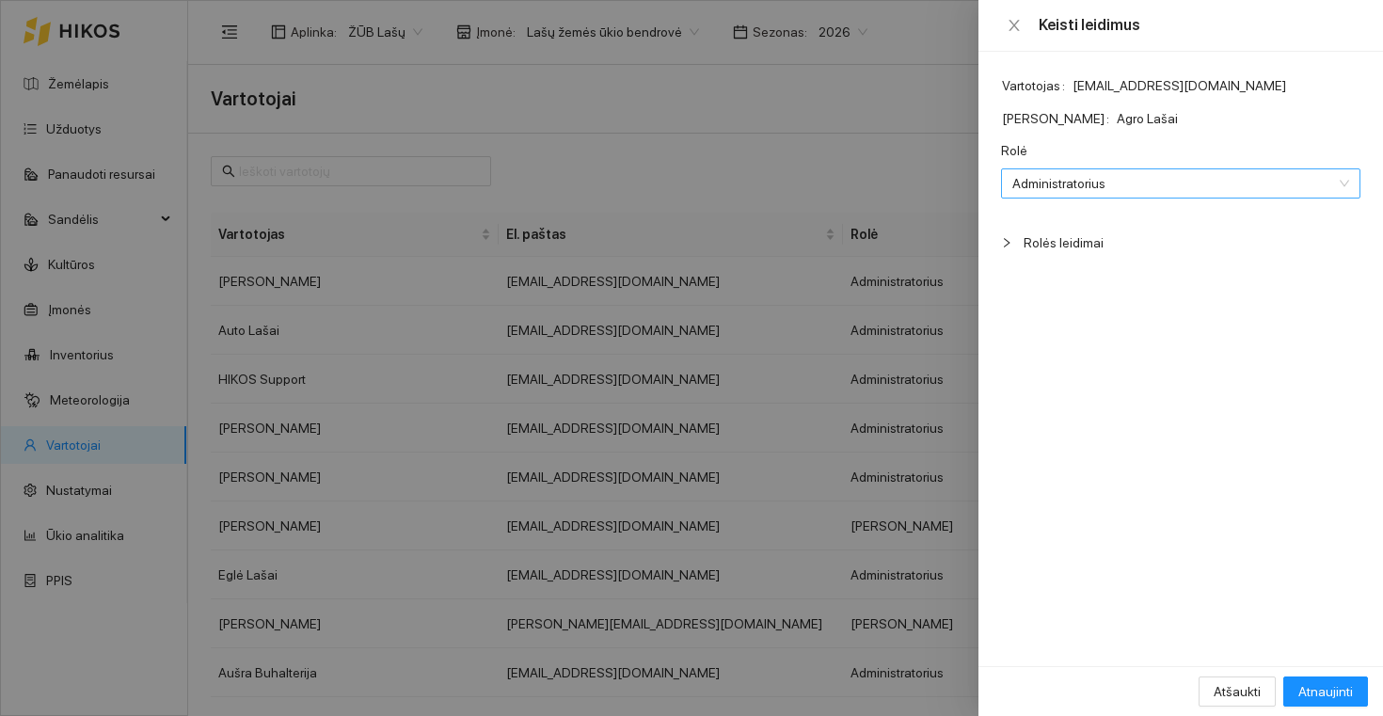
click at [1182, 174] on span "Administratorius" at bounding box center [1154, 183] width 282 height 28
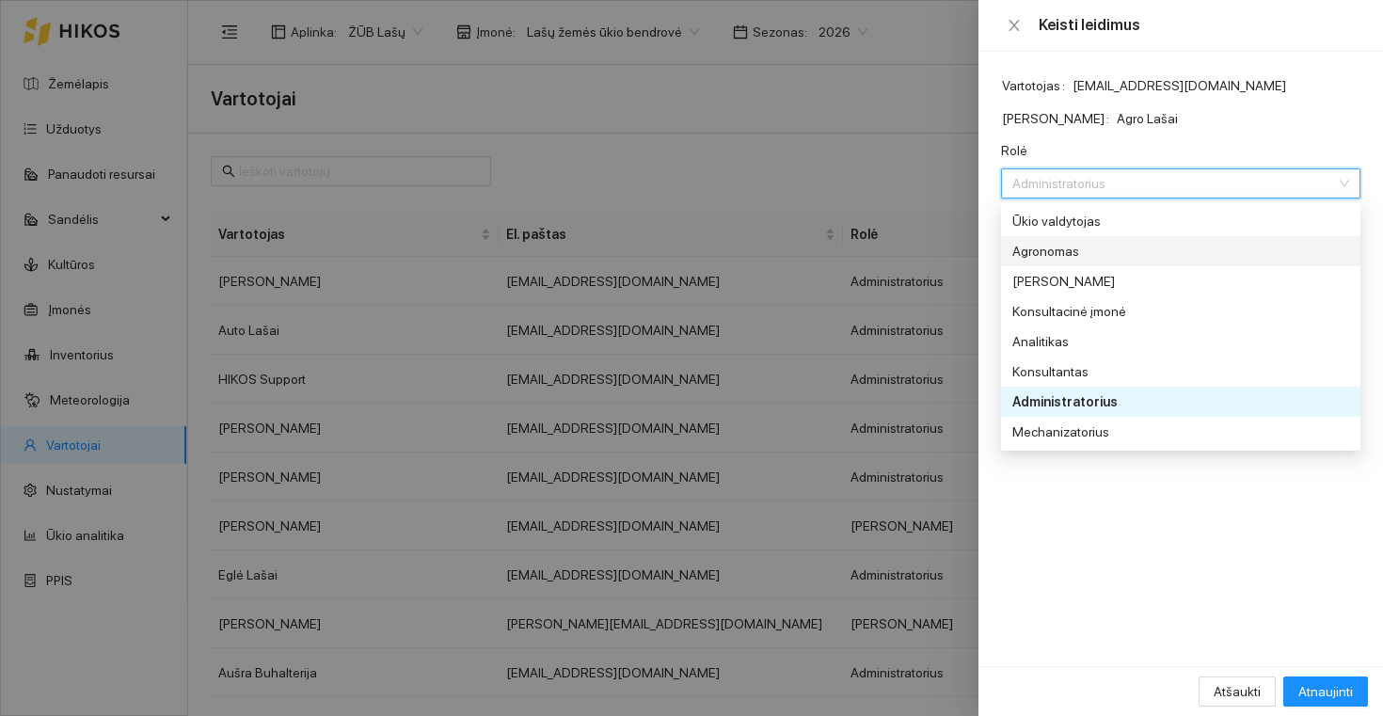
click at [1173, 244] on div "Agronomas" at bounding box center [1154, 251] width 282 height 21
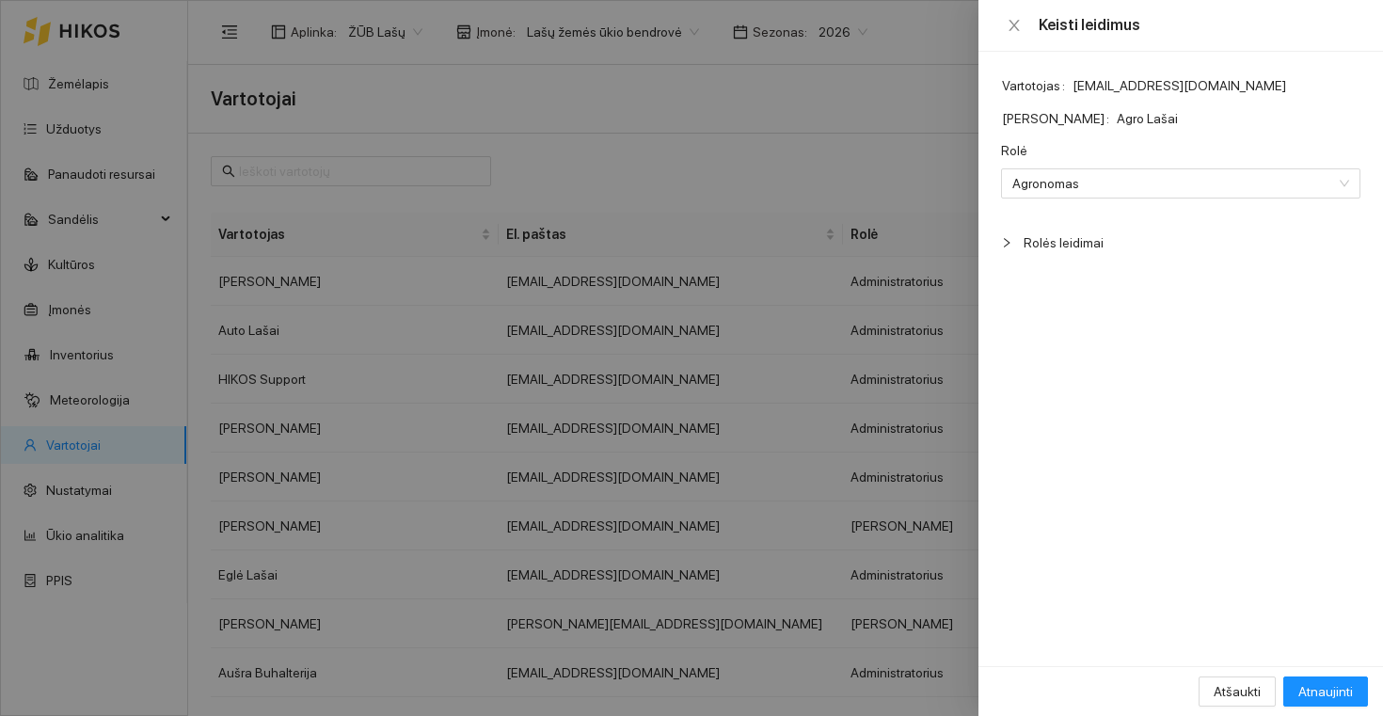
click at [1137, 244] on span "Rolės leidimai" at bounding box center [1192, 242] width 337 height 21
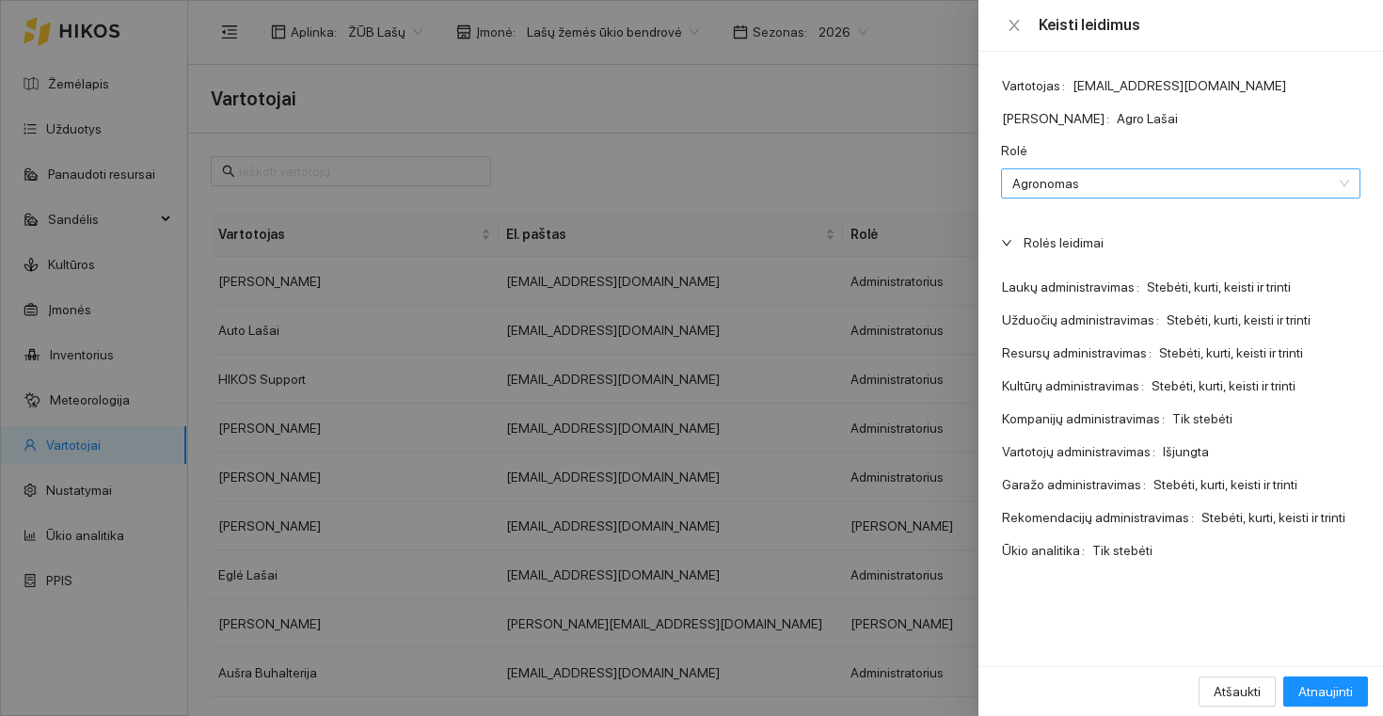
click at [1136, 190] on span "Agronomas" at bounding box center [1154, 183] width 282 height 28
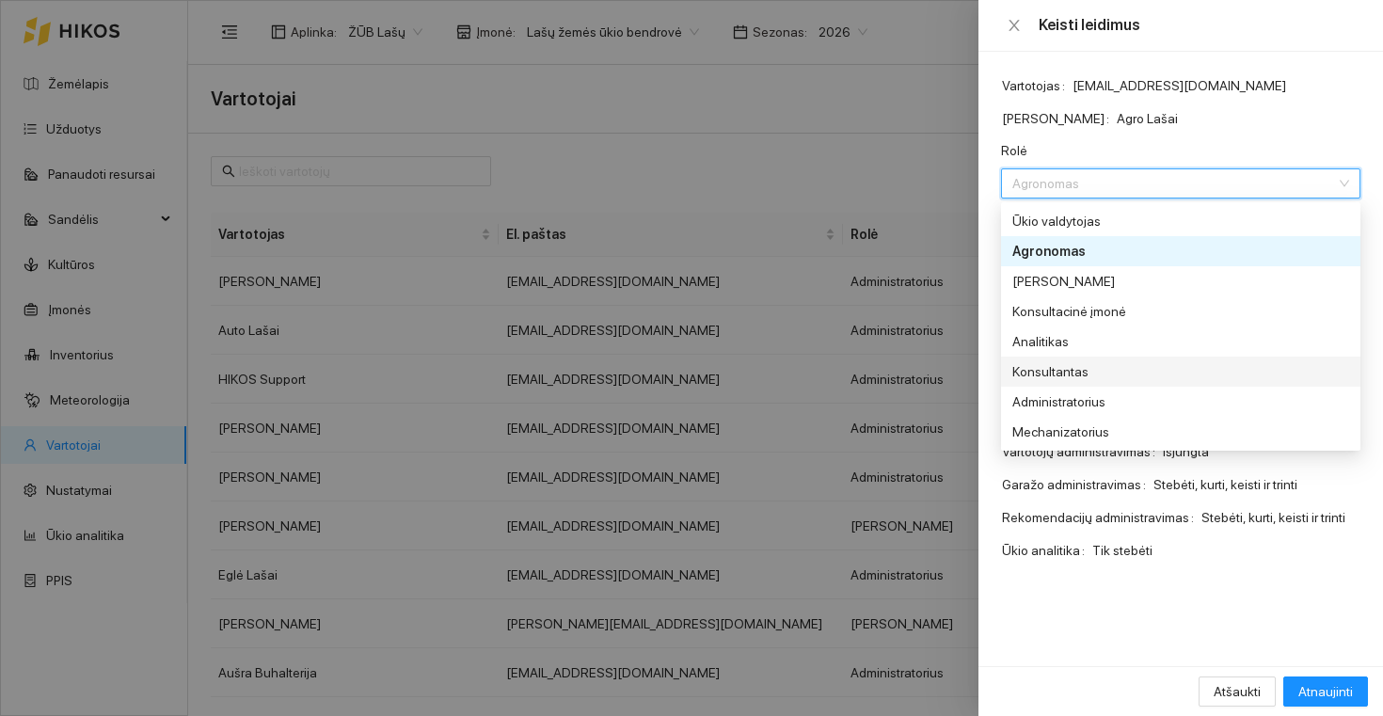
click at [1118, 372] on div "Konsultantas" at bounding box center [1154, 371] width 282 height 21
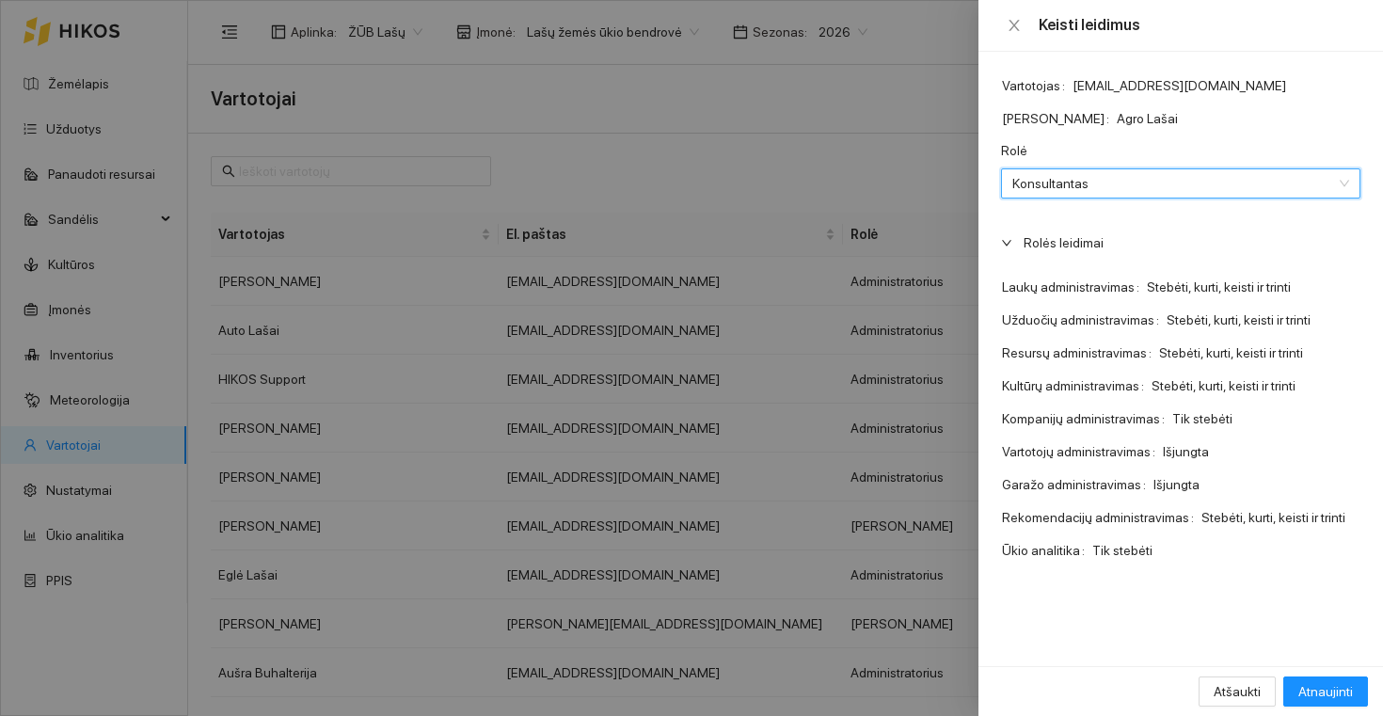
click at [1123, 183] on span "Konsultantas" at bounding box center [1154, 183] width 282 height 28
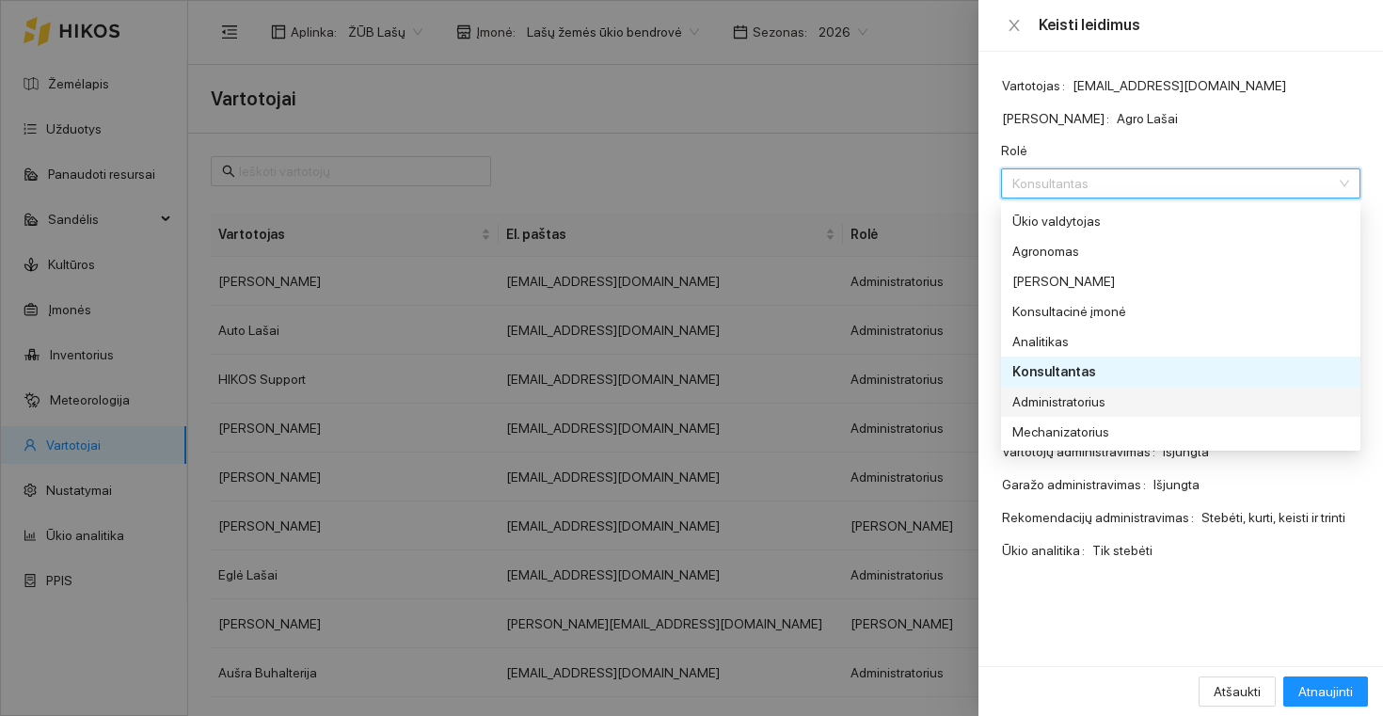
click at [1081, 401] on div "Administratorius" at bounding box center [1154, 401] width 282 height 21
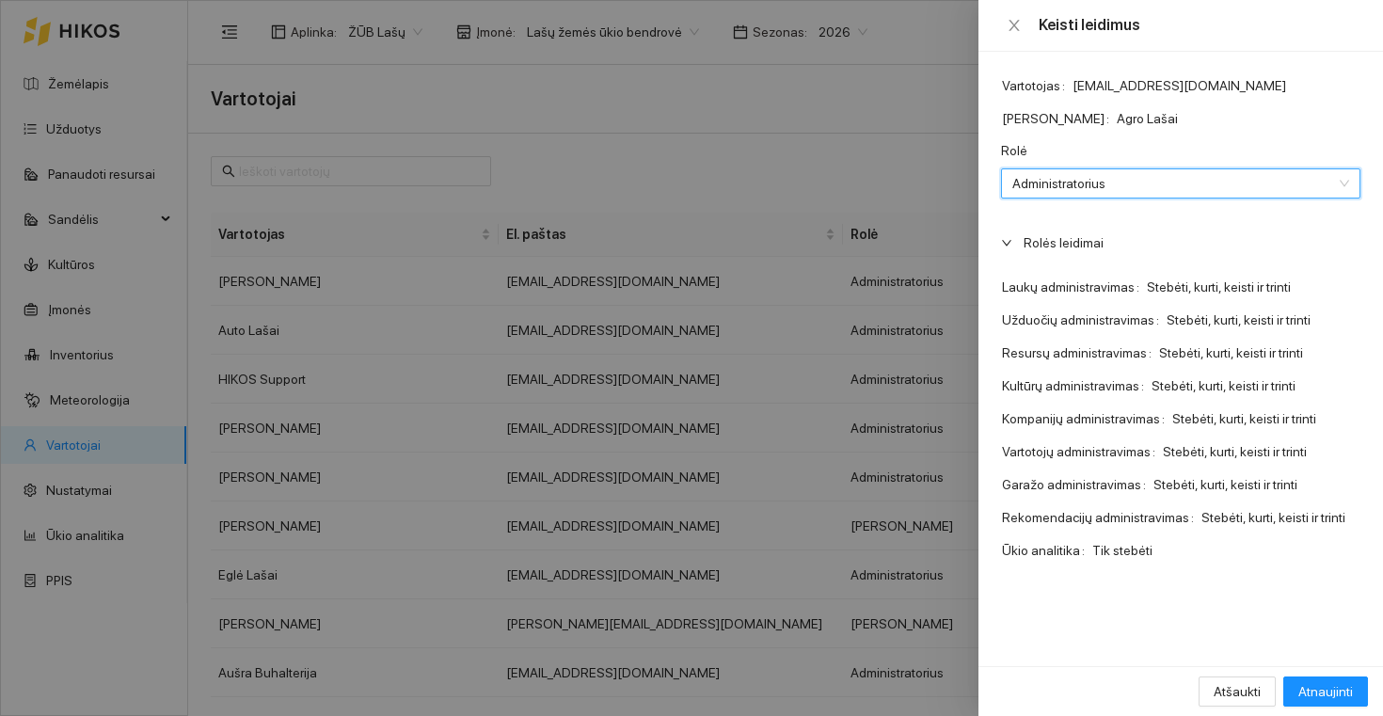
click at [1089, 186] on span "Administratorius" at bounding box center [1154, 183] width 282 height 28
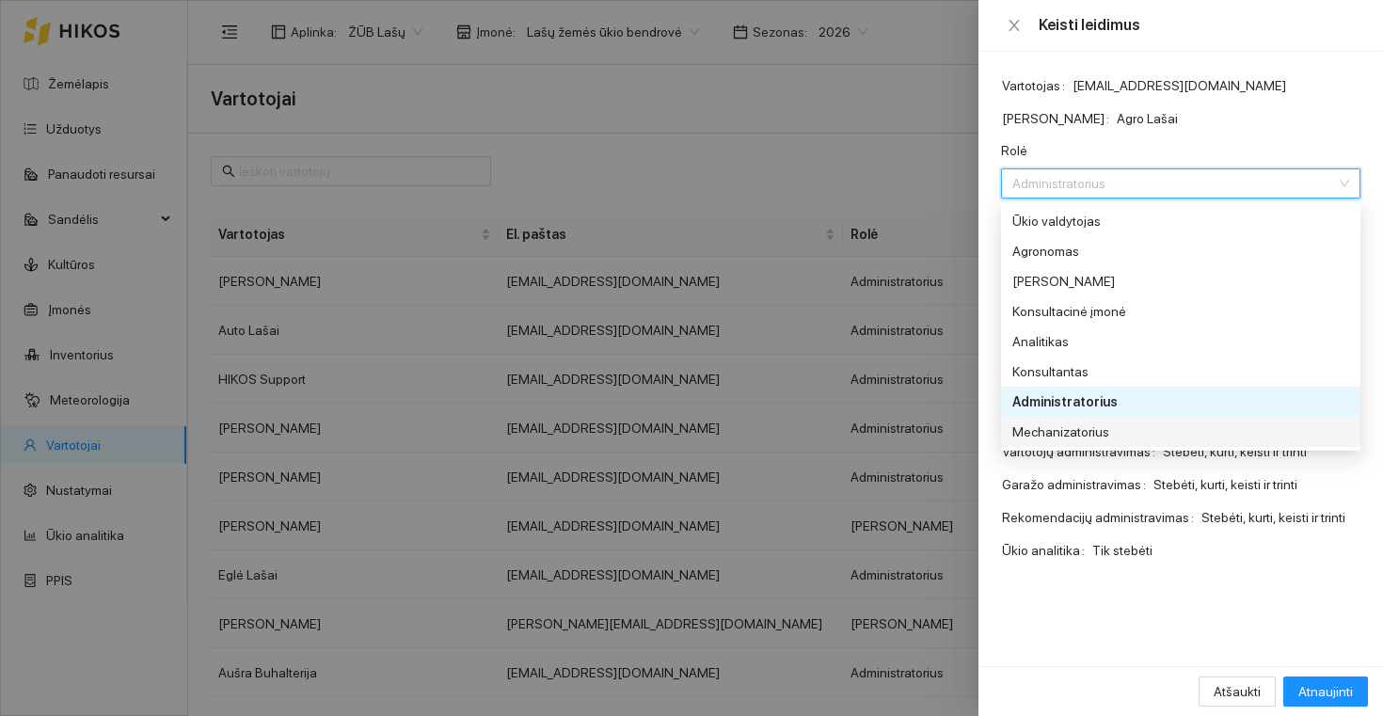
click at [1062, 432] on div "Mechanizatorius" at bounding box center [1154, 432] width 282 height 21
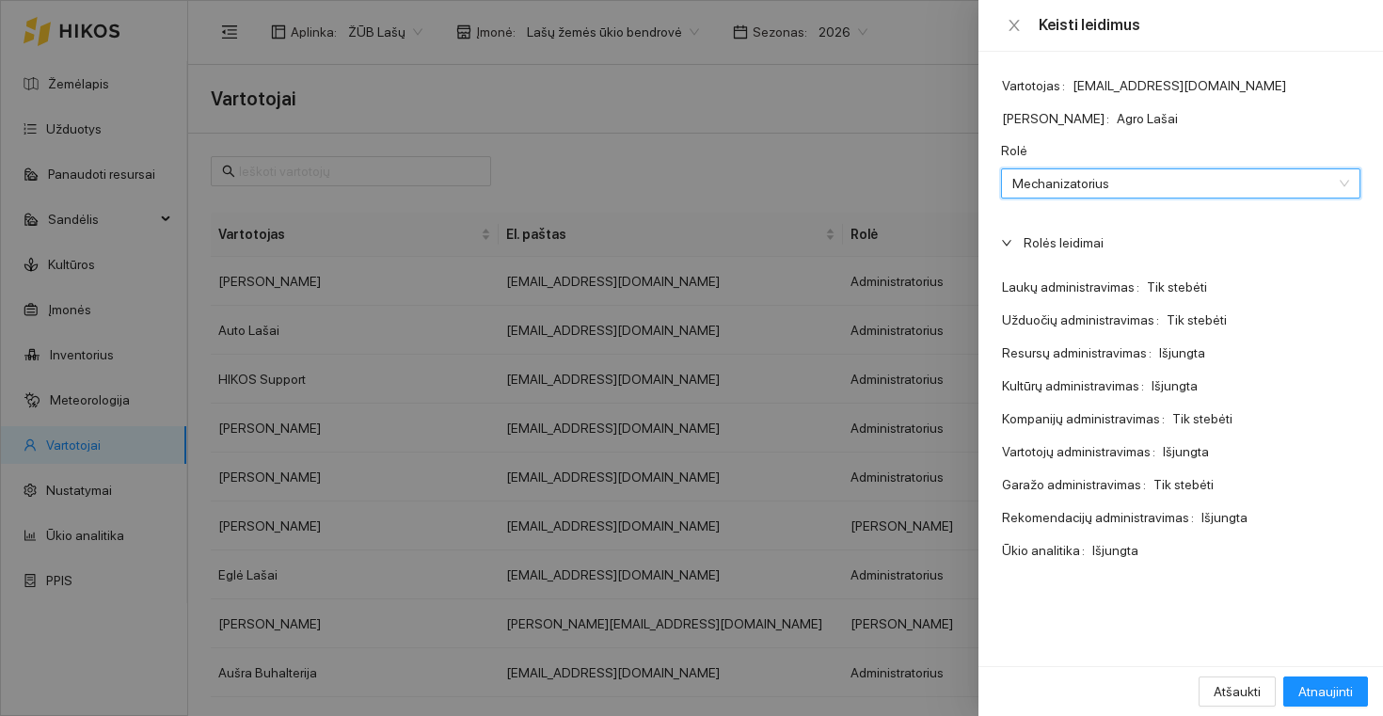
click at [1072, 183] on span "Mechanizatorius" at bounding box center [1154, 183] width 282 height 28
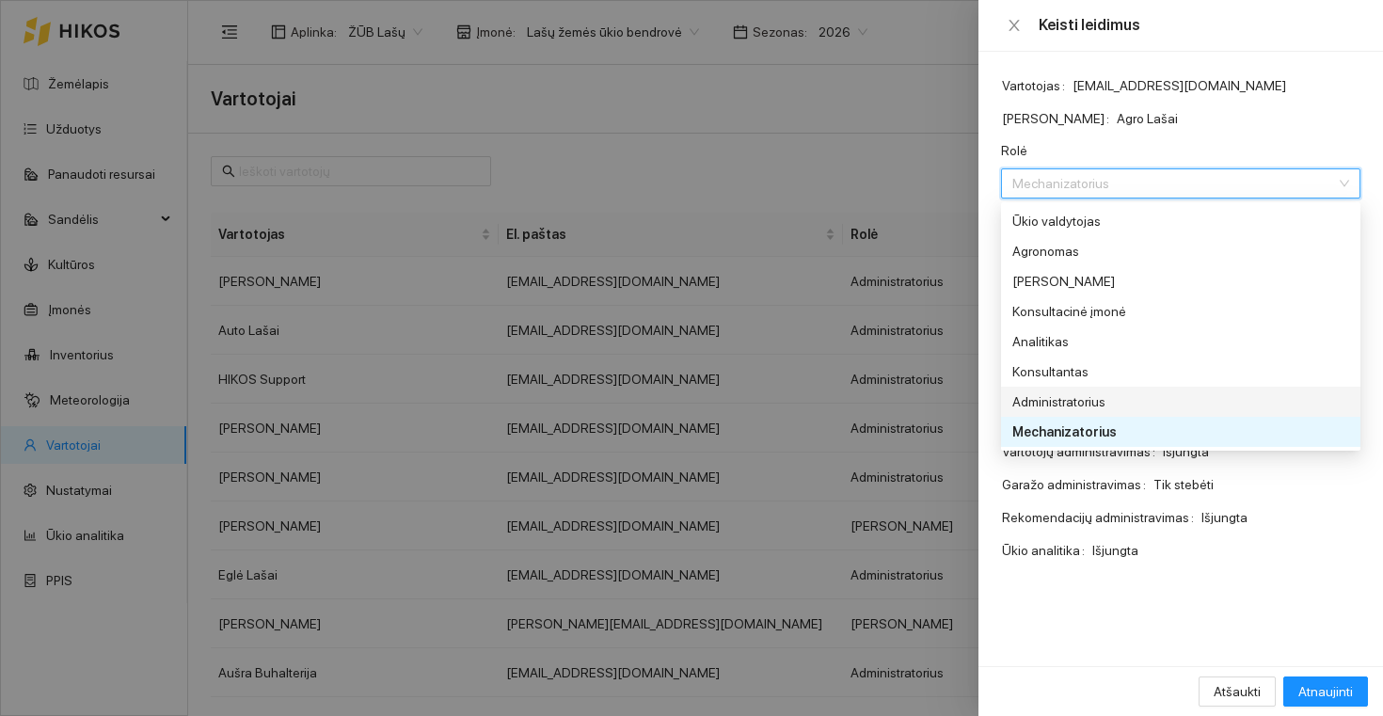
click at [1056, 397] on div "Administratorius" at bounding box center [1154, 401] width 282 height 21
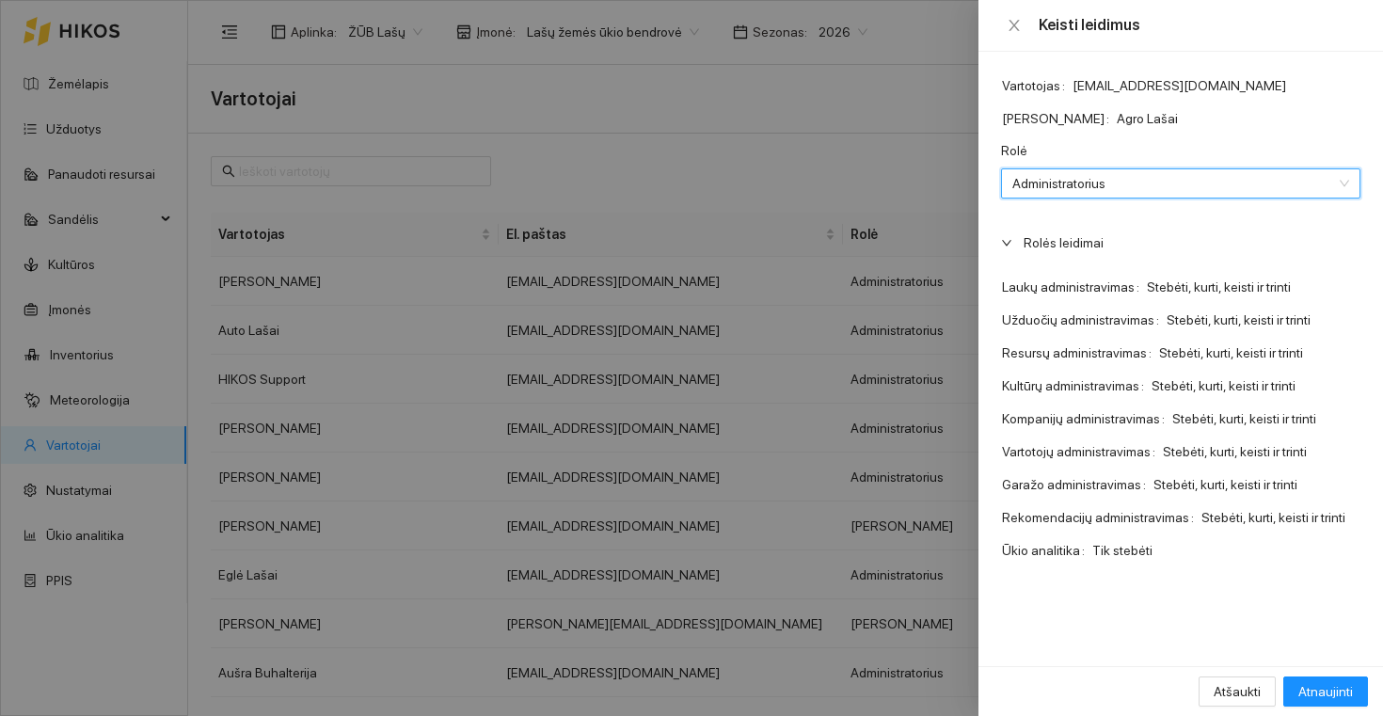
click at [1062, 184] on span "Administratorius" at bounding box center [1154, 183] width 282 height 28
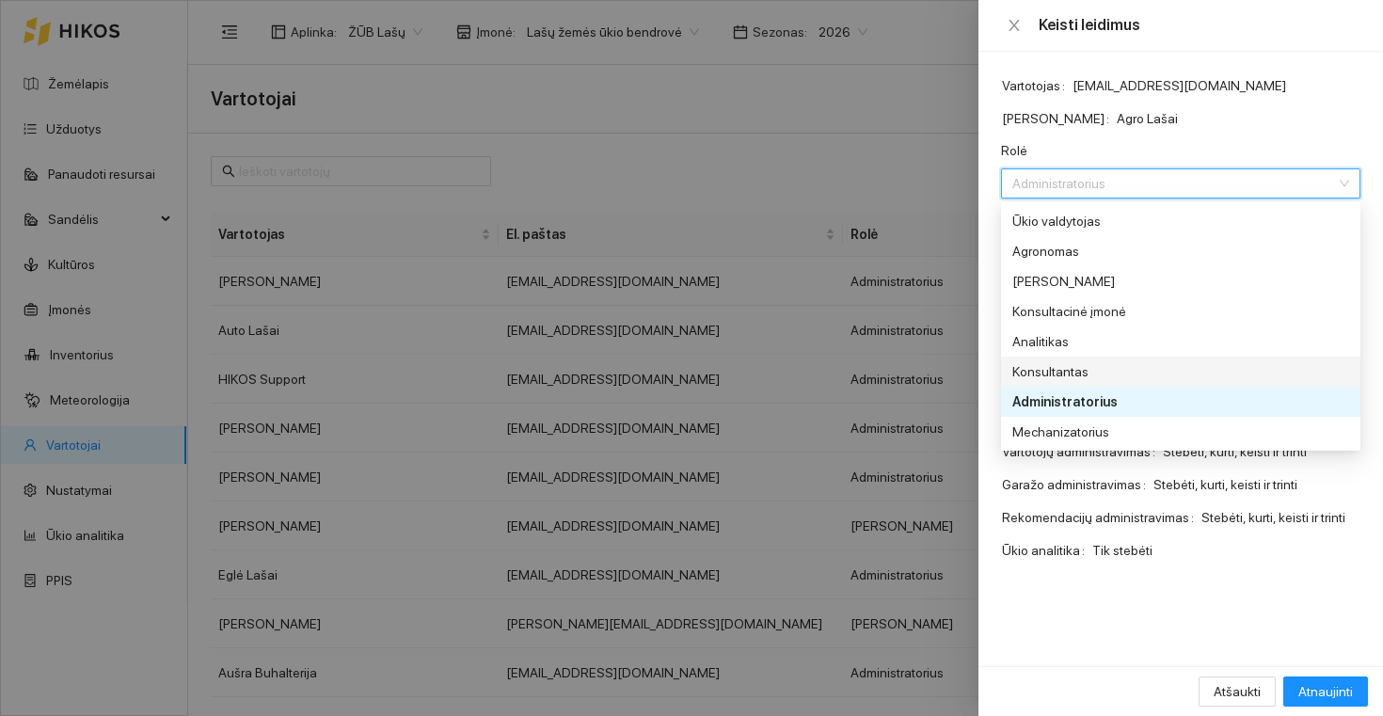
click at [1064, 361] on div "Konsultantas" at bounding box center [1154, 371] width 282 height 21
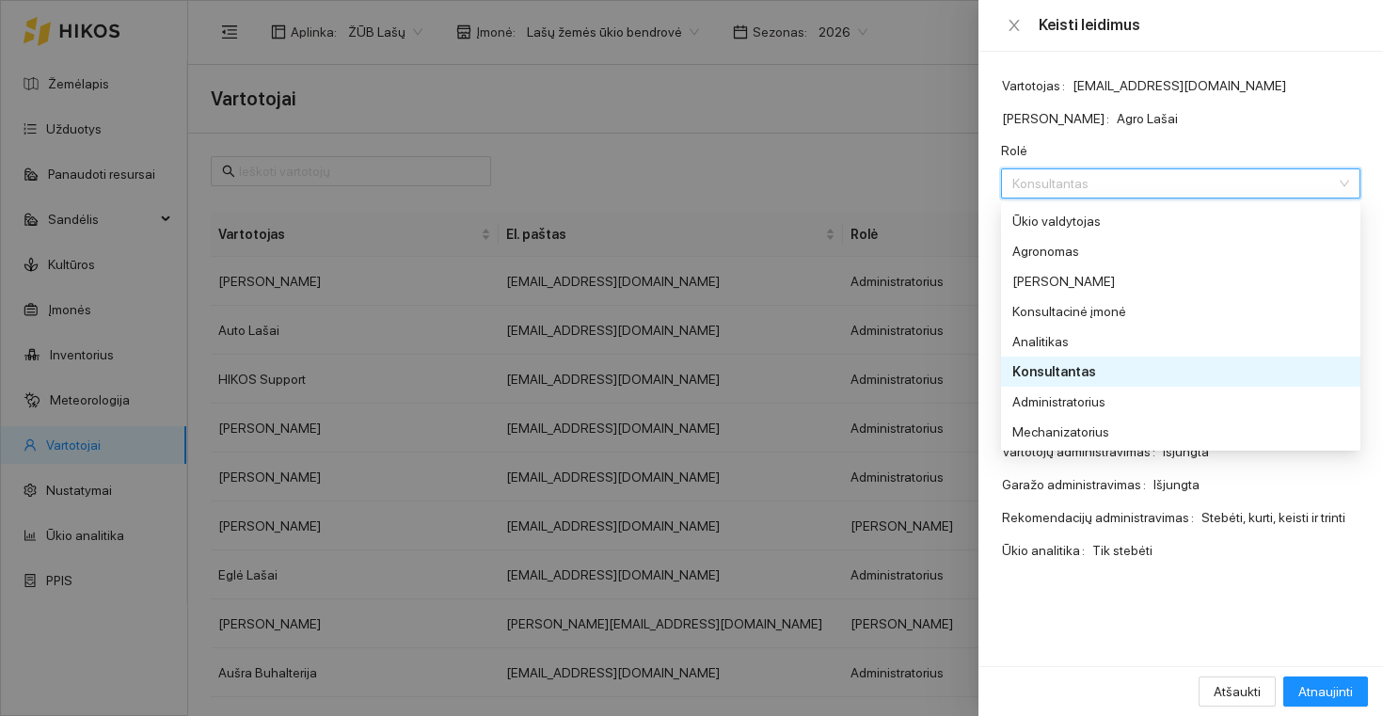
click at [1065, 181] on span "Konsultantas" at bounding box center [1154, 183] width 282 height 28
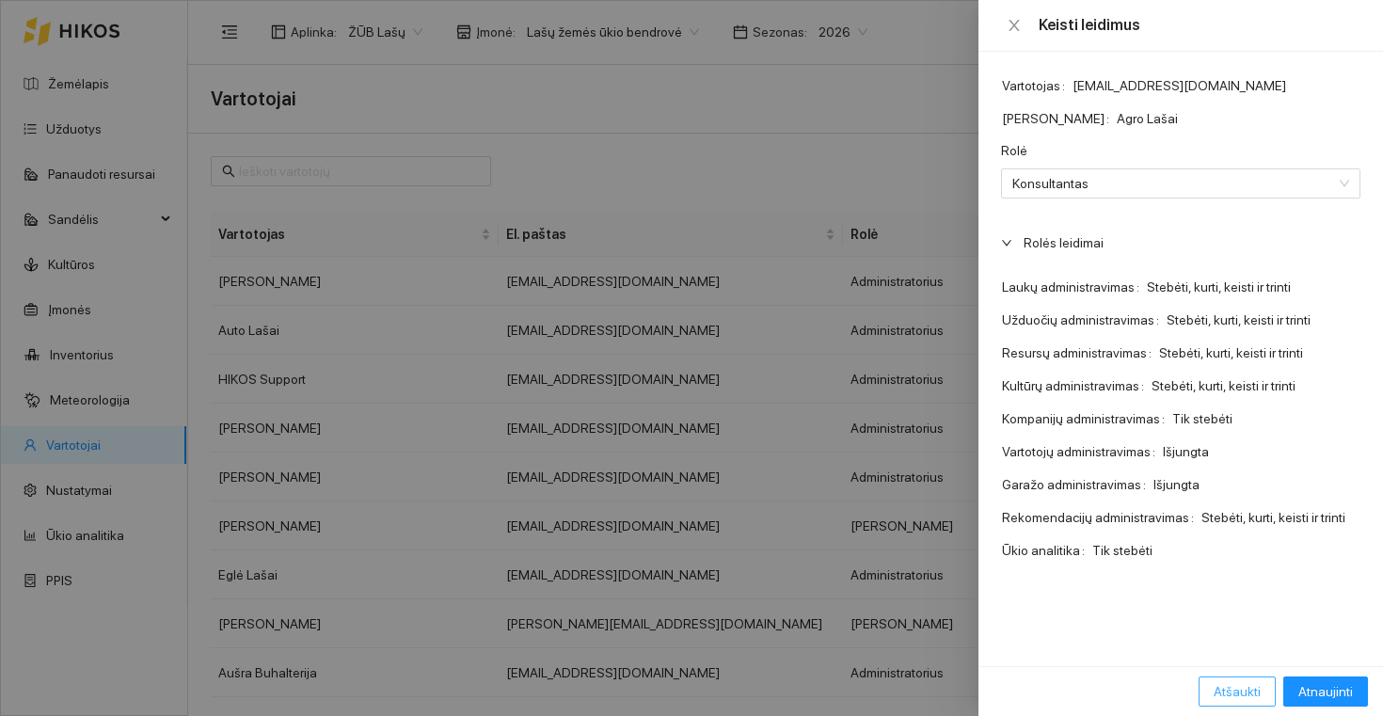
click at [1225, 691] on span "Atšaukti" at bounding box center [1237, 691] width 47 height 21
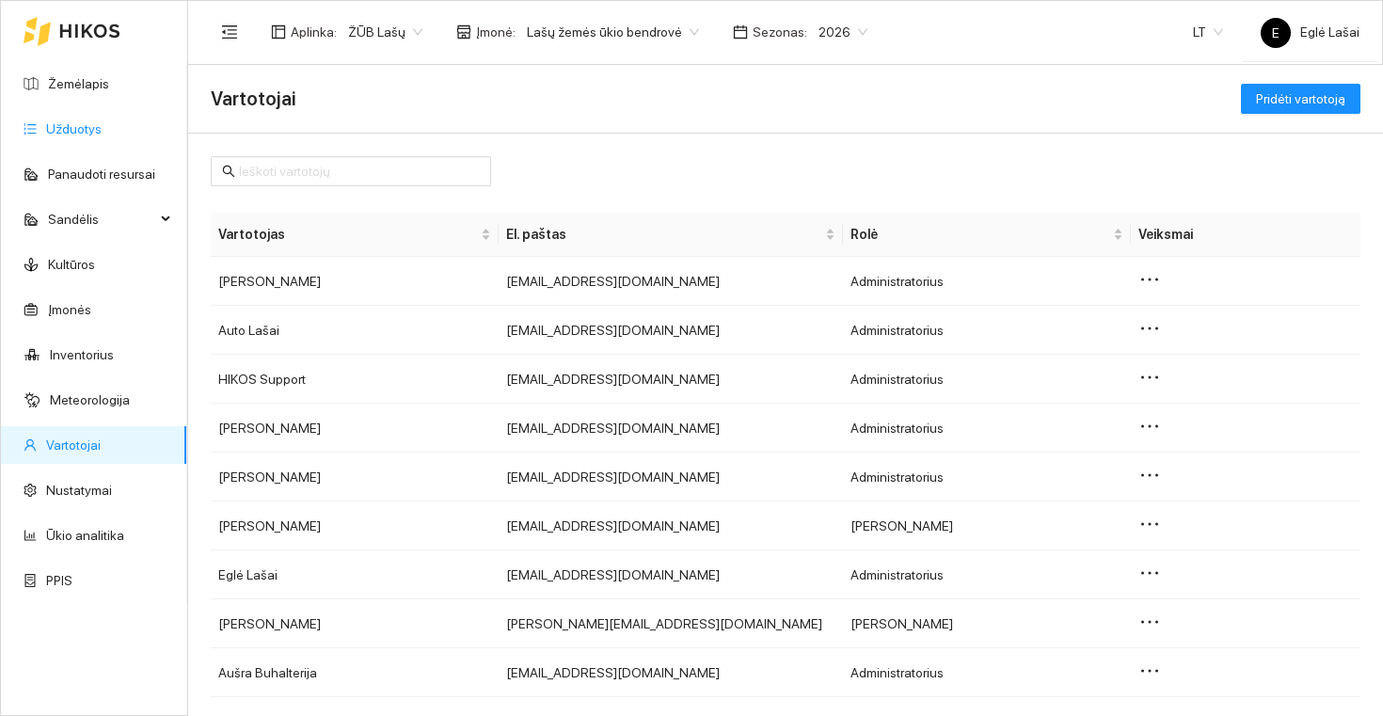
click at [81, 121] on link "Užduotys" at bounding box center [74, 128] width 56 height 15
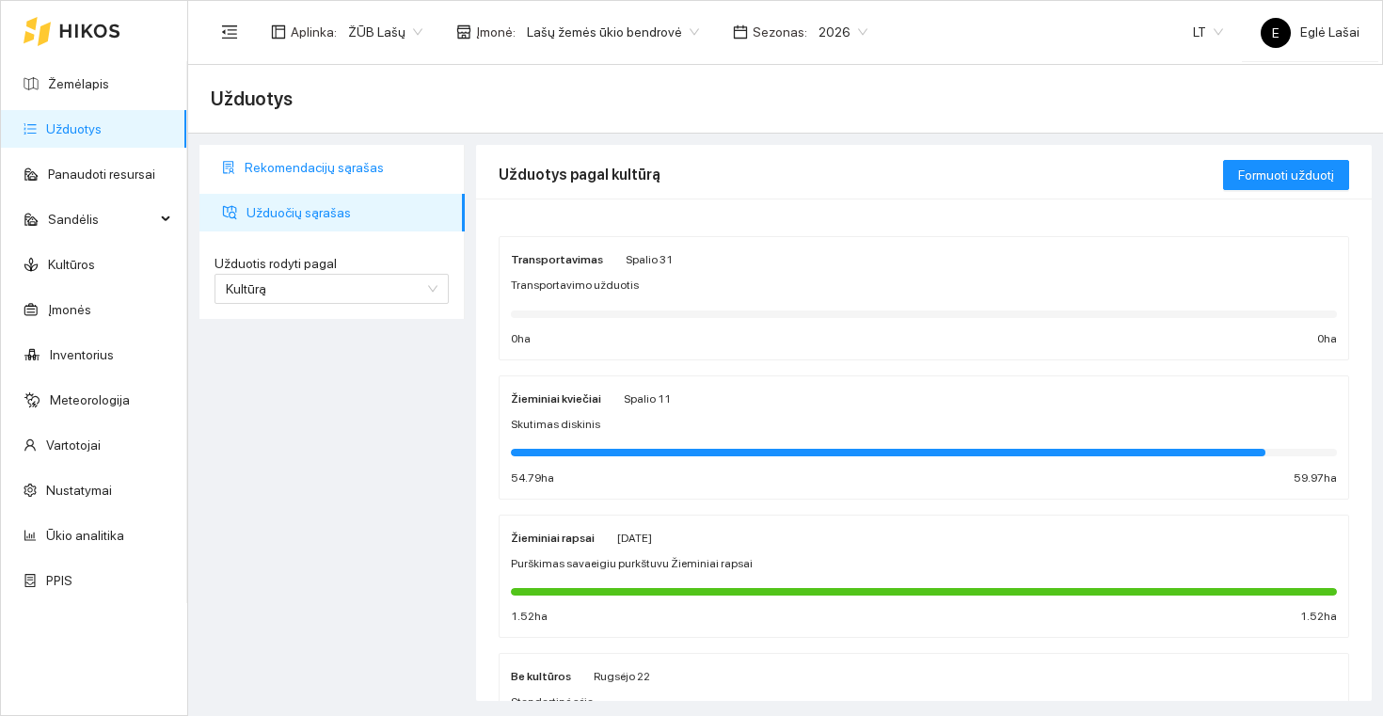
click at [359, 160] on span "Rekomendacijų sąrašas" at bounding box center [347, 168] width 205 height 38
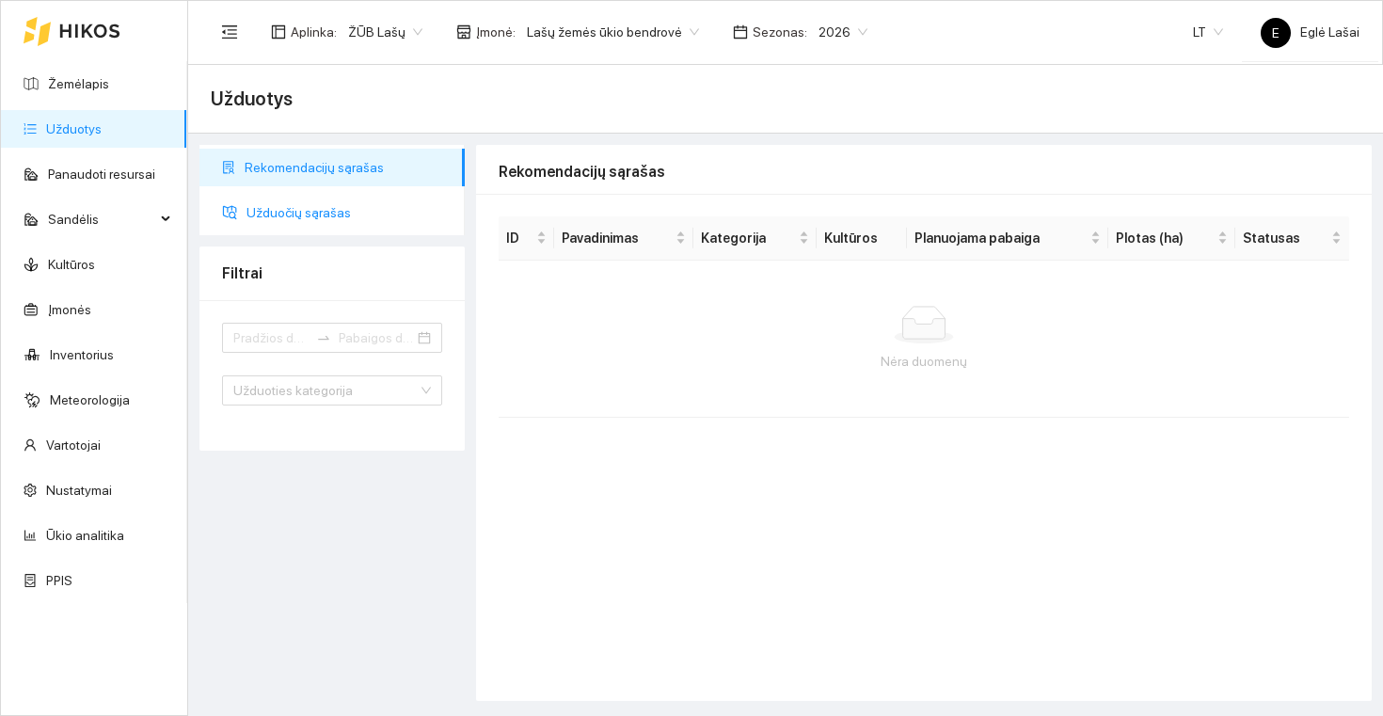
click at [336, 207] on span "Užduočių sąrašas" at bounding box center [348, 213] width 203 height 38
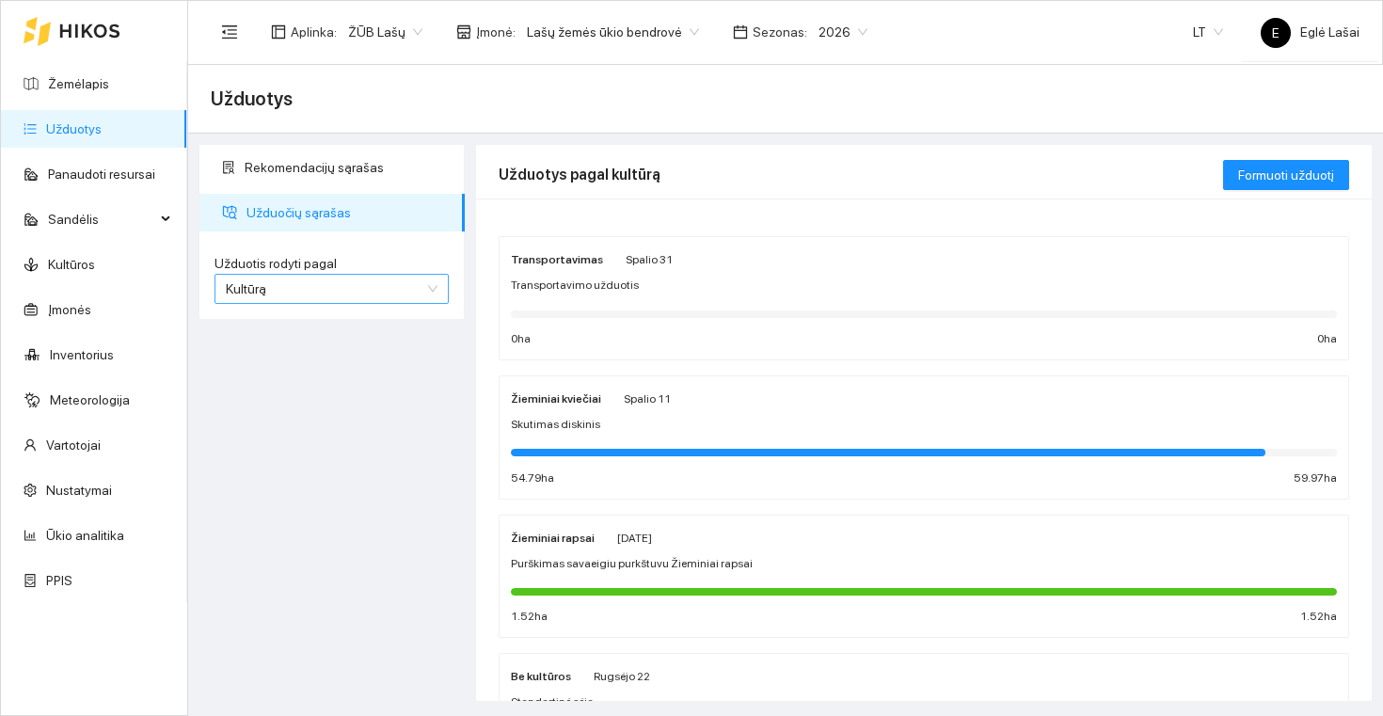
click at [306, 287] on span "Kultūrą" at bounding box center [332, 289] width 212 height 28
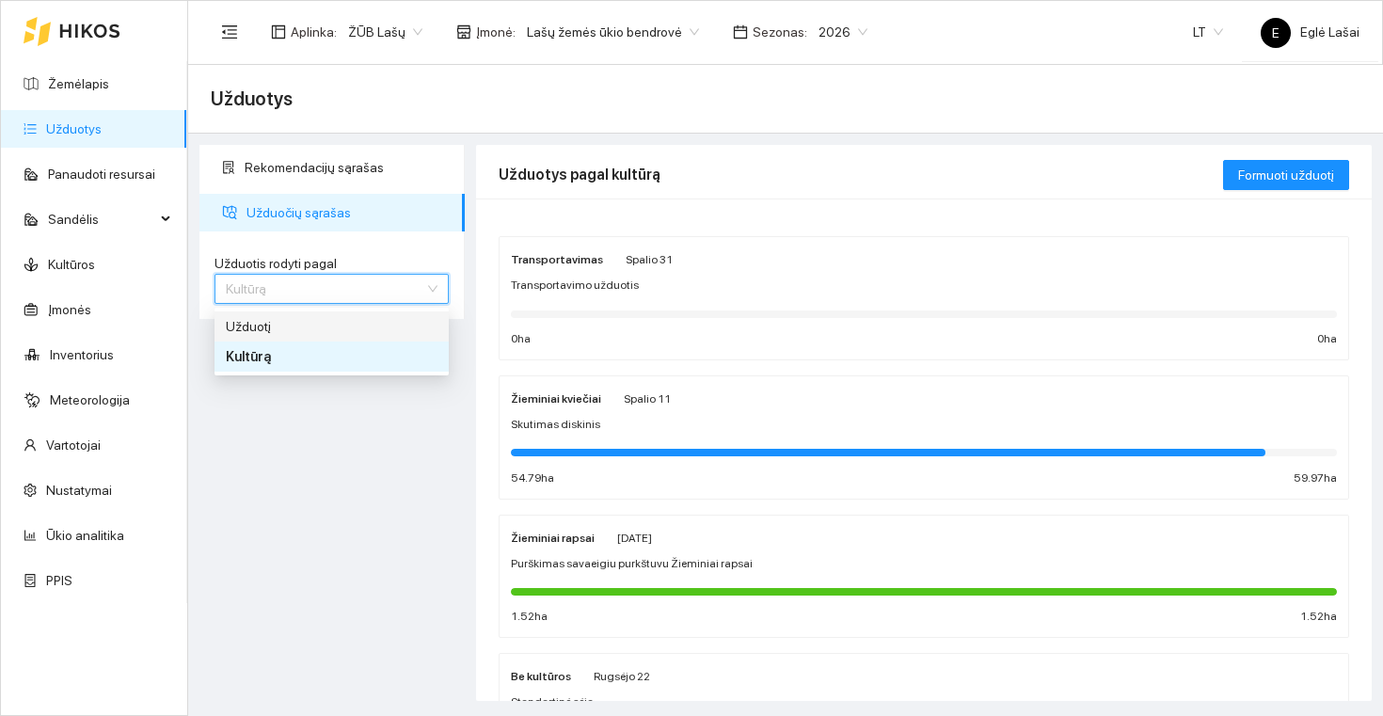
click at [299, 327] on div "Užduotį" at bounding box center [332, 326] width 212 height 21
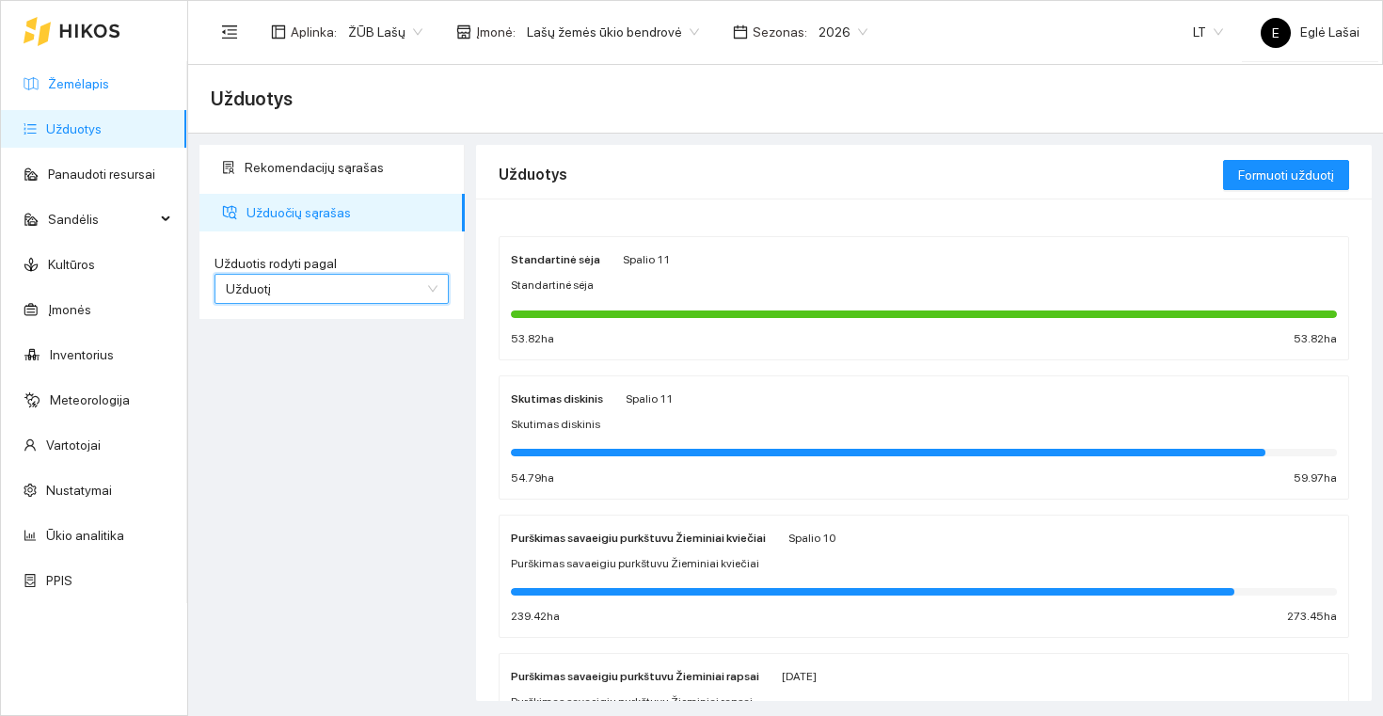
click at [109, 88] on link "Žemėlapis" at bounding box center [78, 83] width 61 height 15
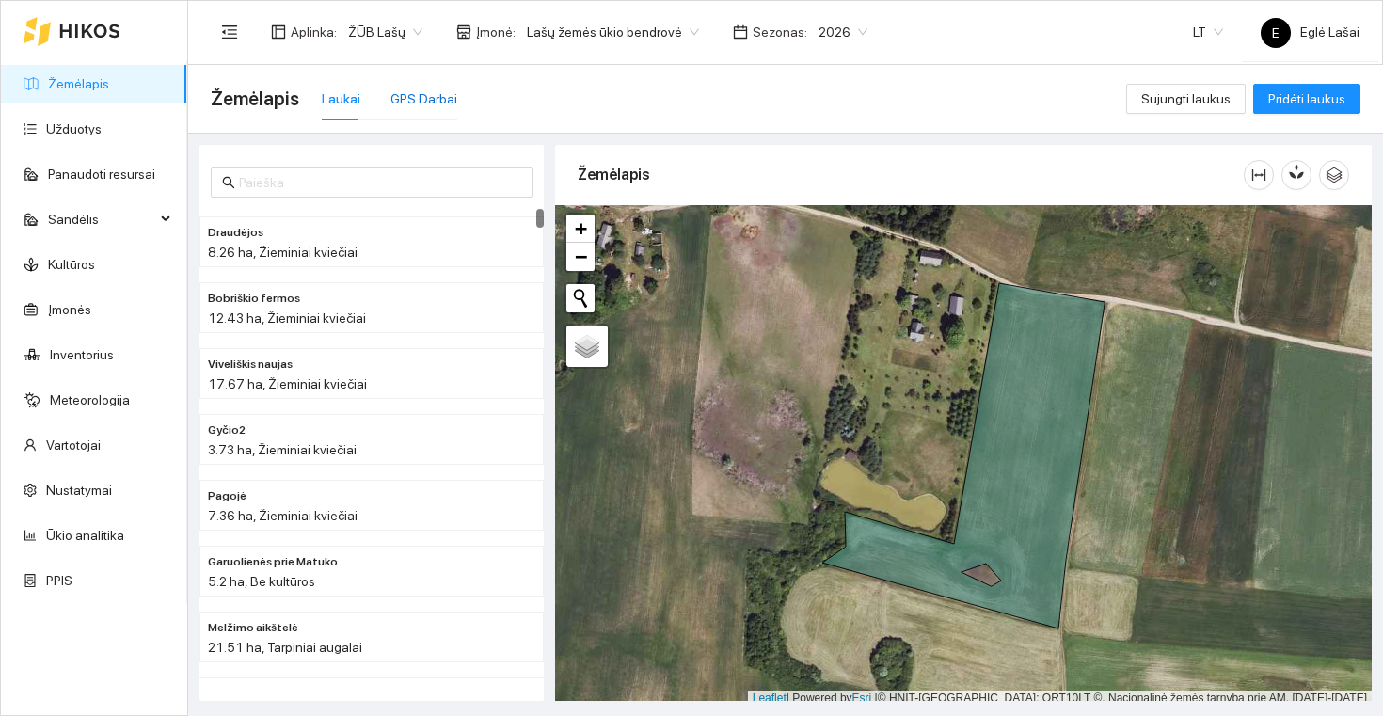
click at [434, 93] on div "GPS Darbai" at bounding box center [424, 98] width 67 height 21
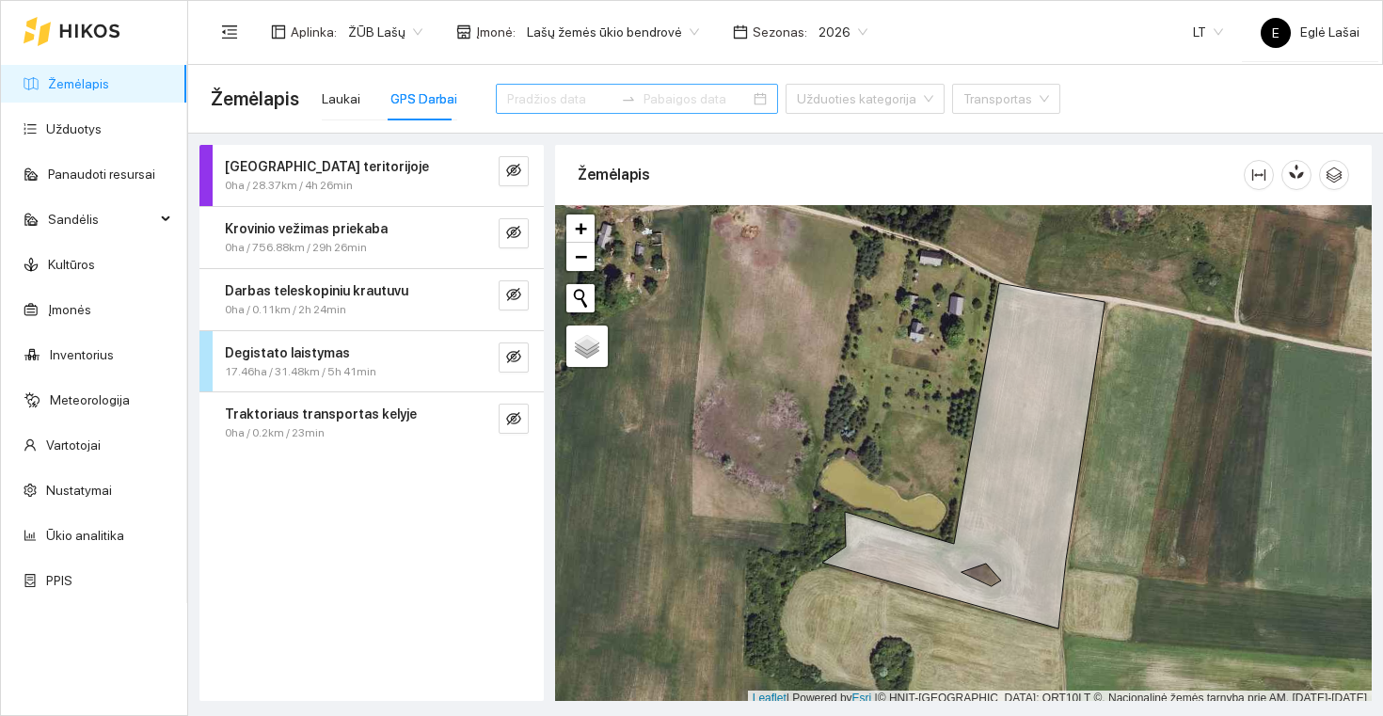
click at [559, 98] on input at bounding box center [560, 98] width 106 height 21
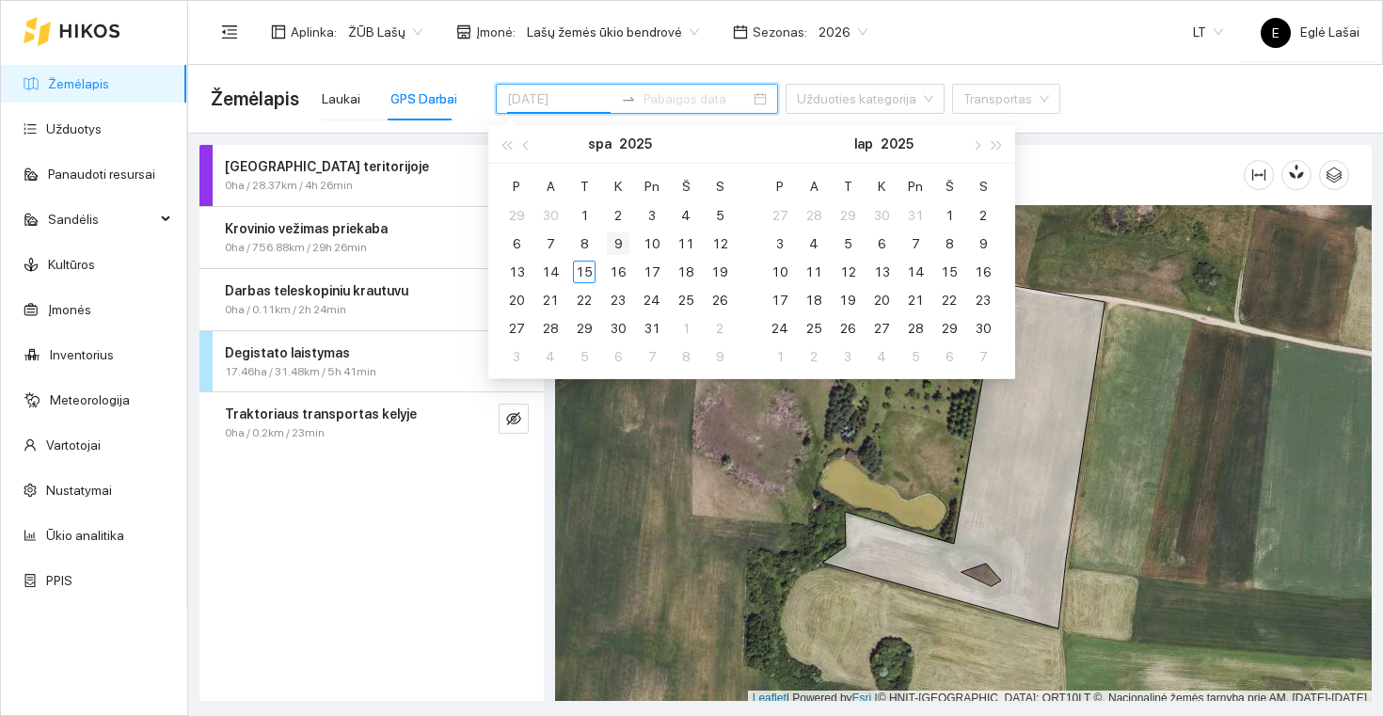
type input "[DATE]"
click at [620, 243] on div "9" at bounding box center [618, 243] width 23 height 23
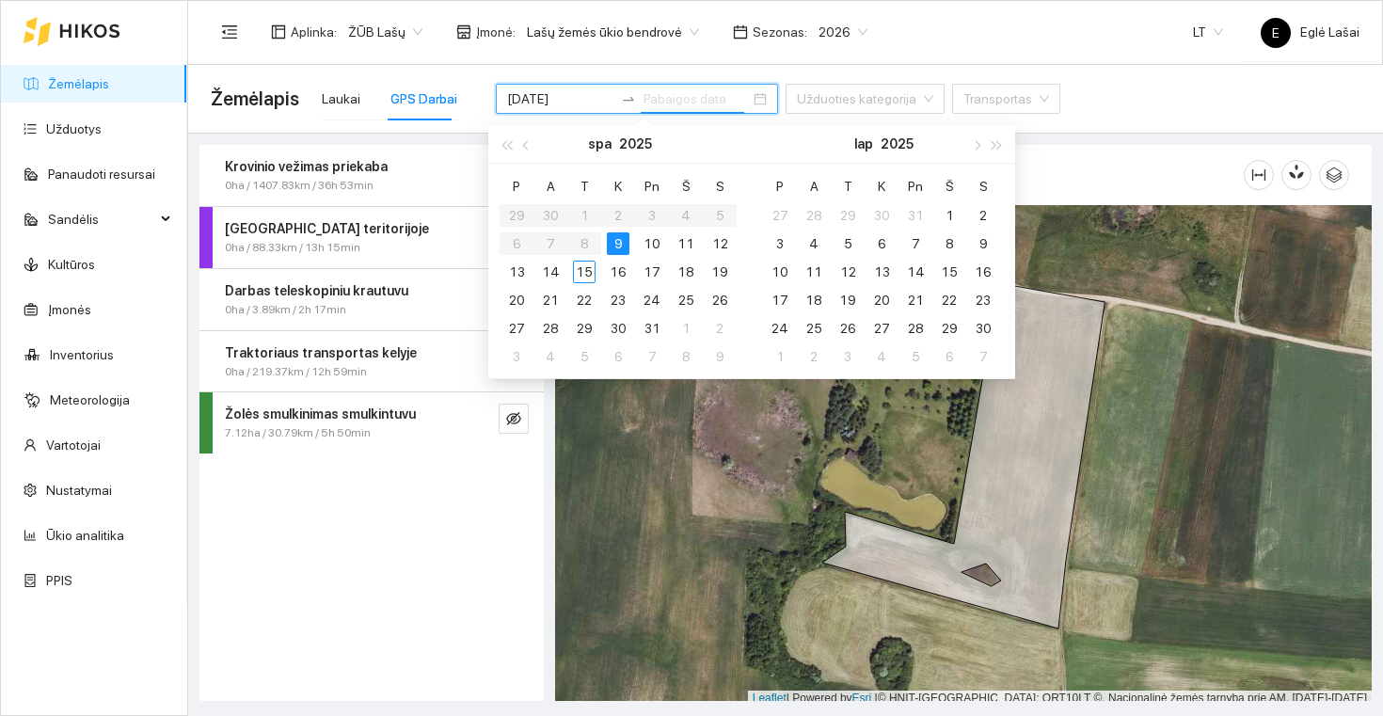
click at [620, 243] on div "9" at bounding box center [618, 243] width 23 height 23
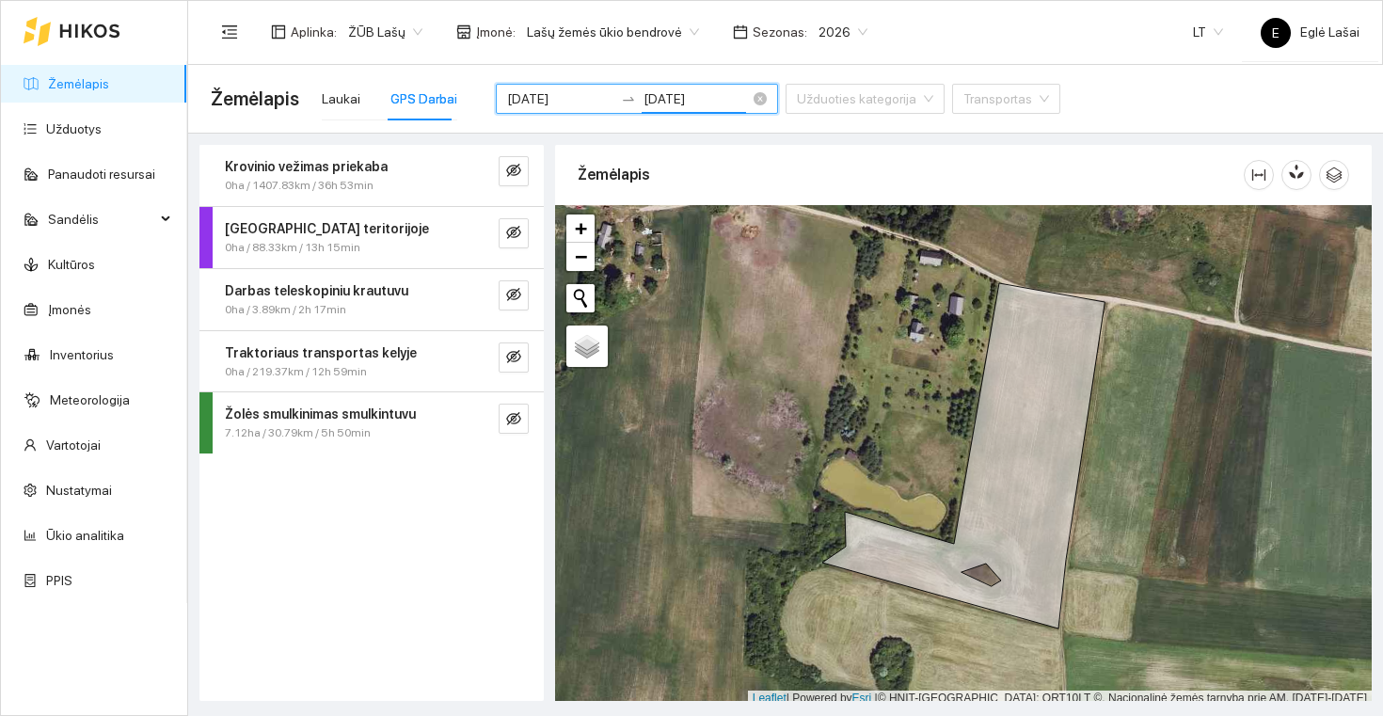
click at [715, 102] on input "[DATE]" at bounding box center [697, 98] width 106 height 21
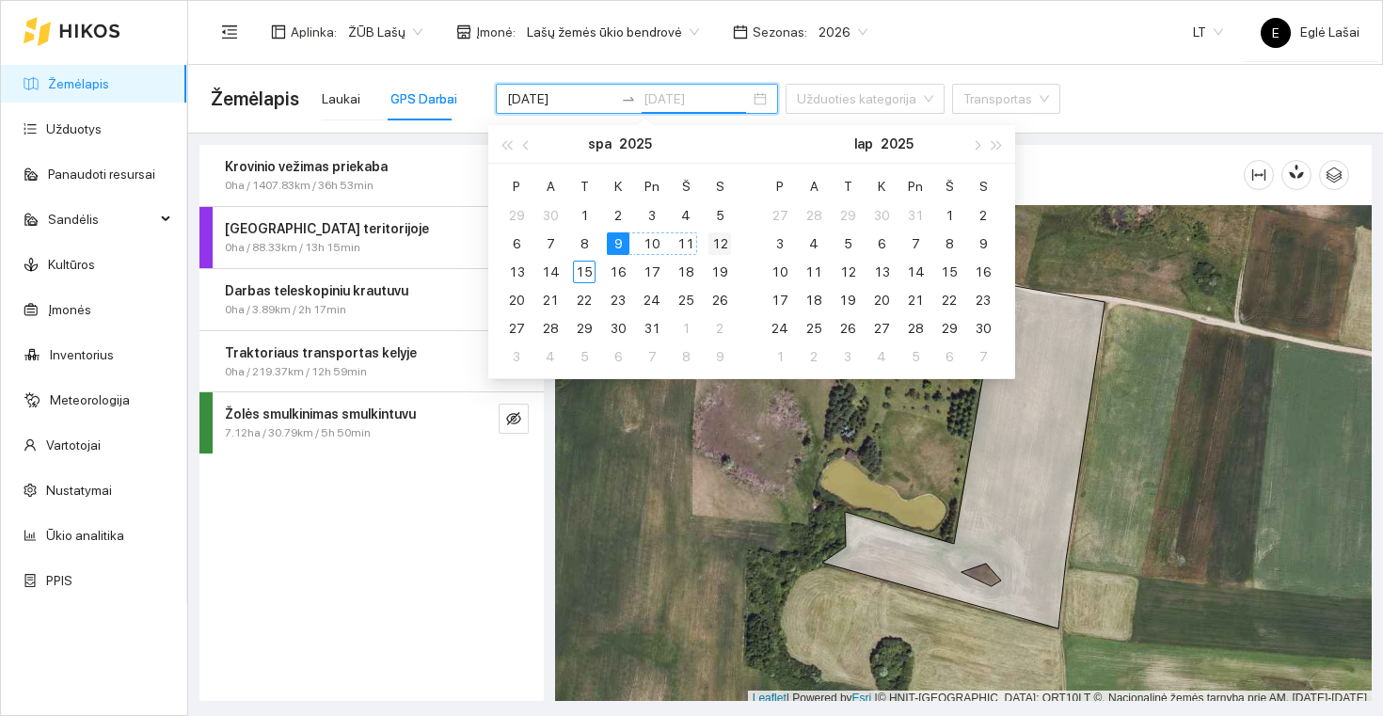
type input "[DATE]"
click at [722, 243] on div "12" at bounding box center [720, 243] width 23 height 23
type input "[DATE]"
click at [826, 99] on input "search" at bounding box center [858, 99] width 123 height 28
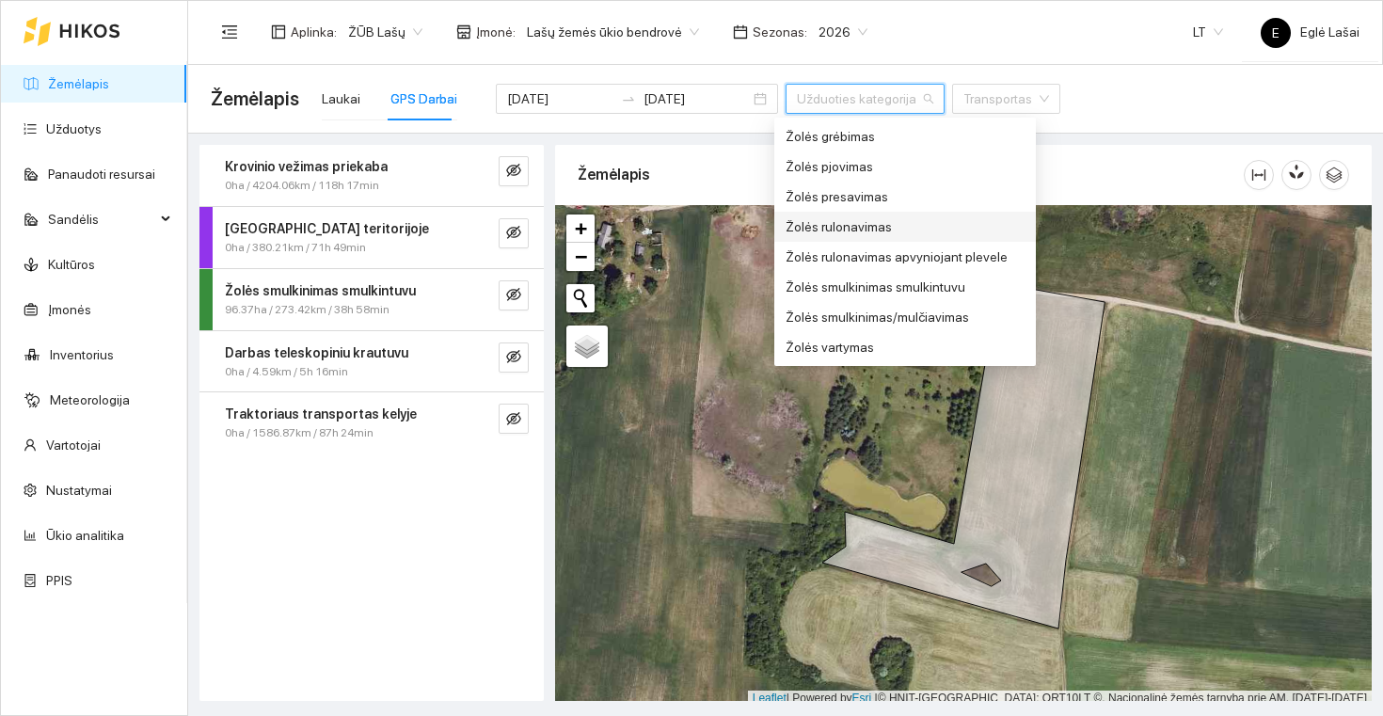
scroll to position [1235, 0]
click at [829, 282] on div "Žolės smulkinimas smulkintuvu" at bounding box center [905, 287] width 239 height 21
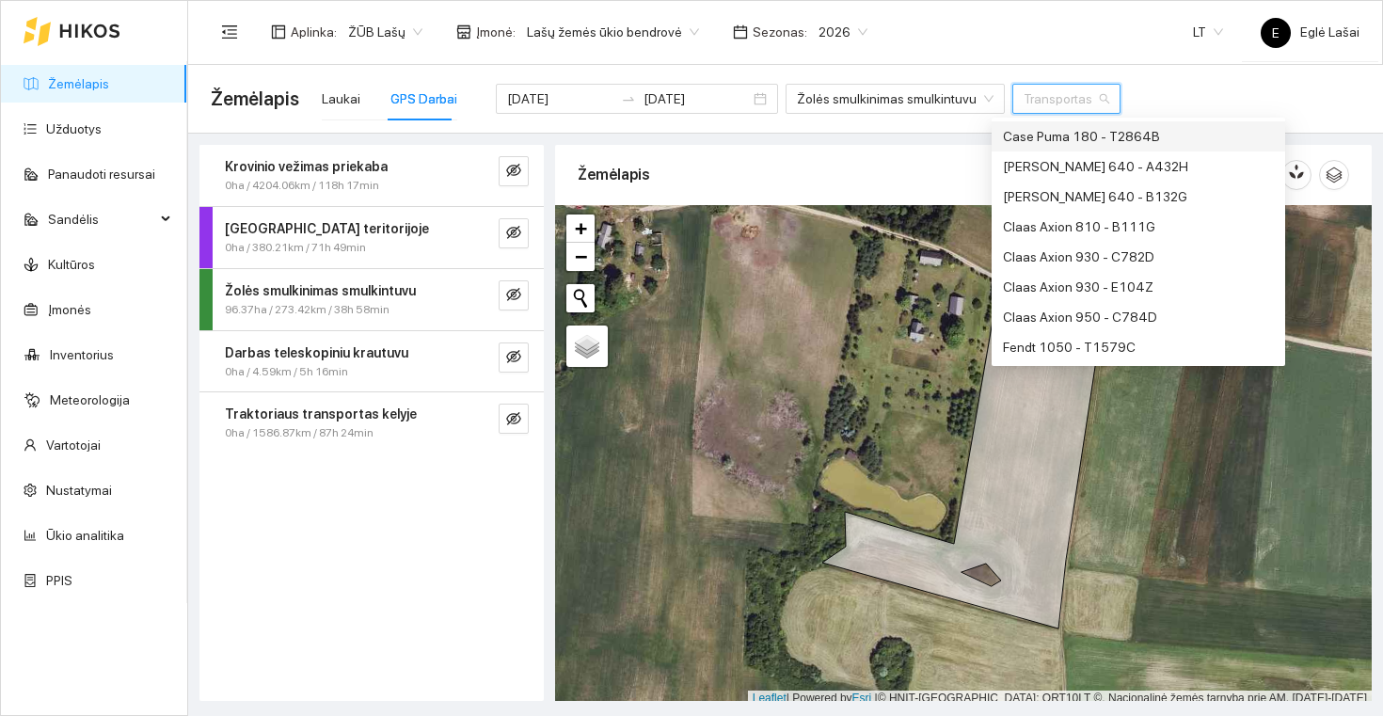
click at [1025, 96] on input "search" at bounding box center [1060, 99] width 72 height 28
click at [1025, 97] on input "search" at bounding box center [1060, 99] width 72 height 28
click at [1133, 88] on div "Žemėlapis Laukai GPS Darbai [DATE] [DATE] Žolės smulkinimas smulkintuvu Transpo…" at bounding box center [786, 99] width 1150 height 60
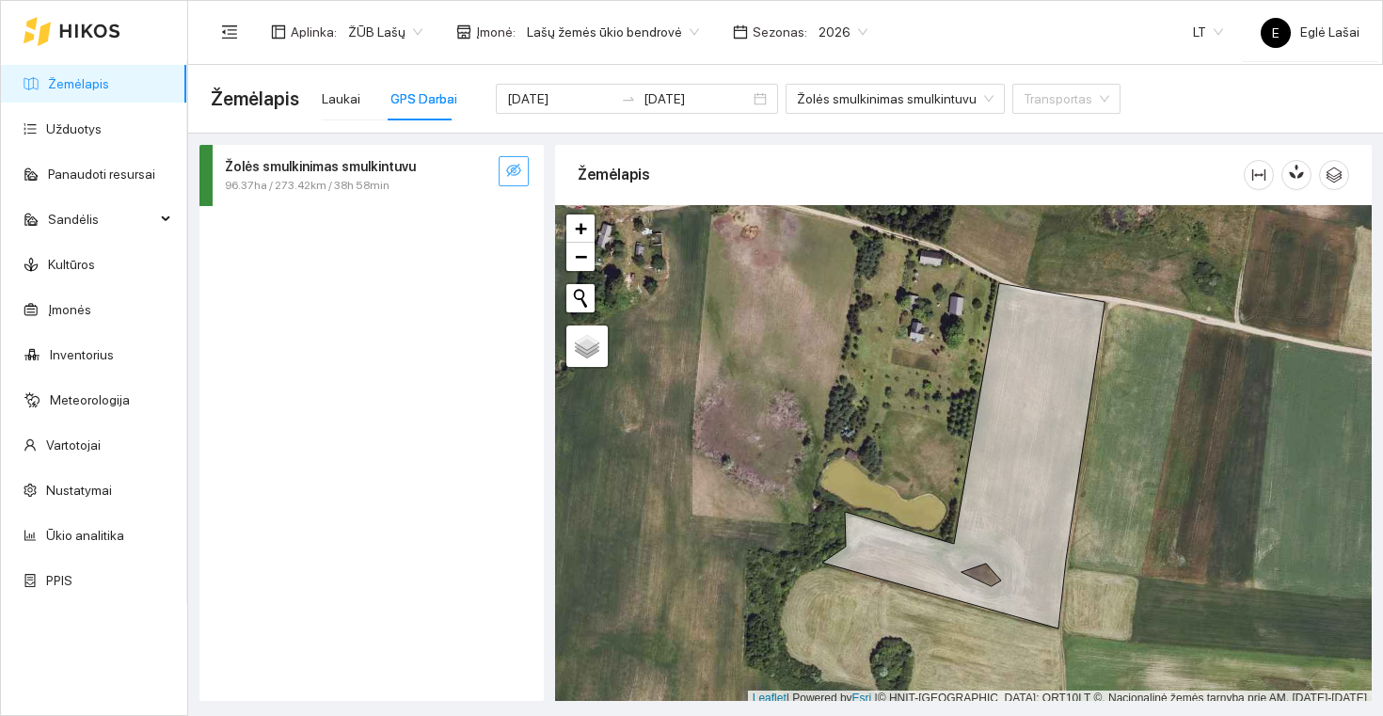
click at [517, 173] on icon "eye-invisible" at bounding box center [513, 170] width 15 height 15
click at [471, 173] on icon "search" at bounding box center [476, 170] width 15 height 15
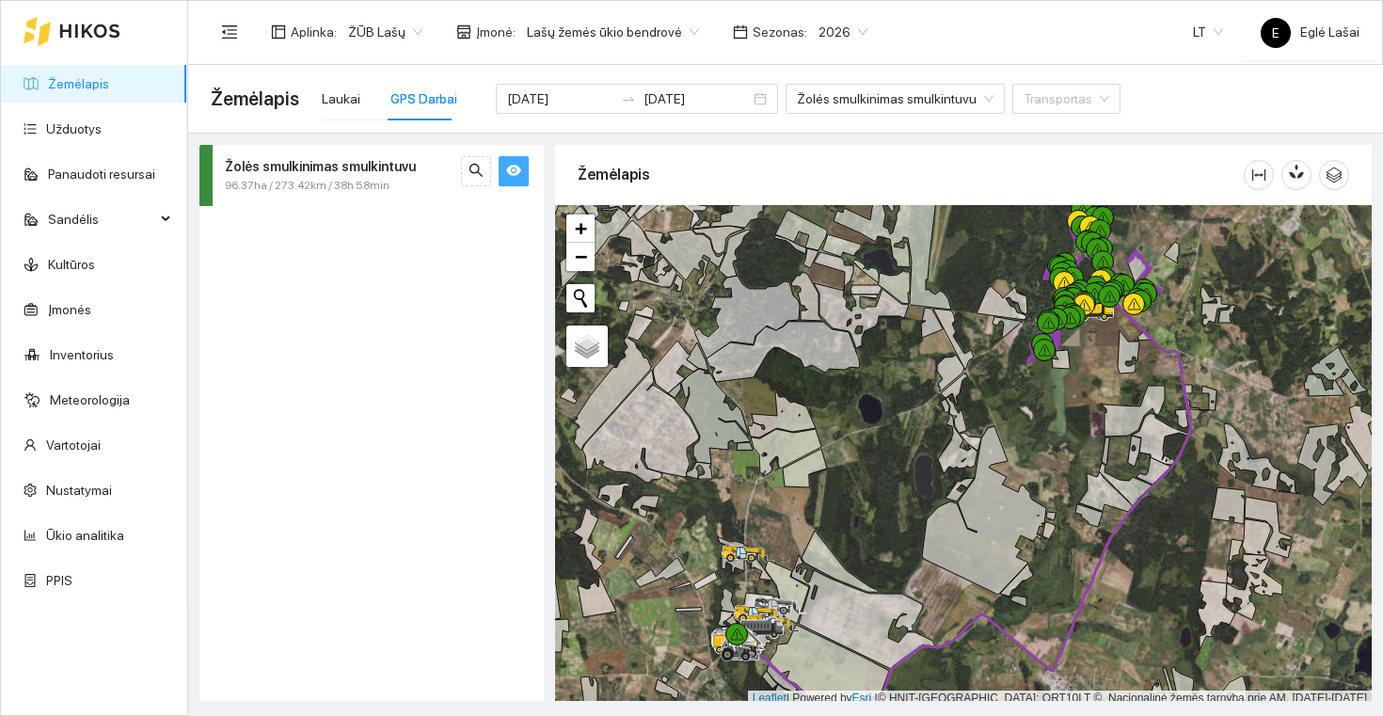
click at [343, 187] on span "96.37ha / 273.42km / 38h 58min" at bounding box center [307, 186] width 165 height 18
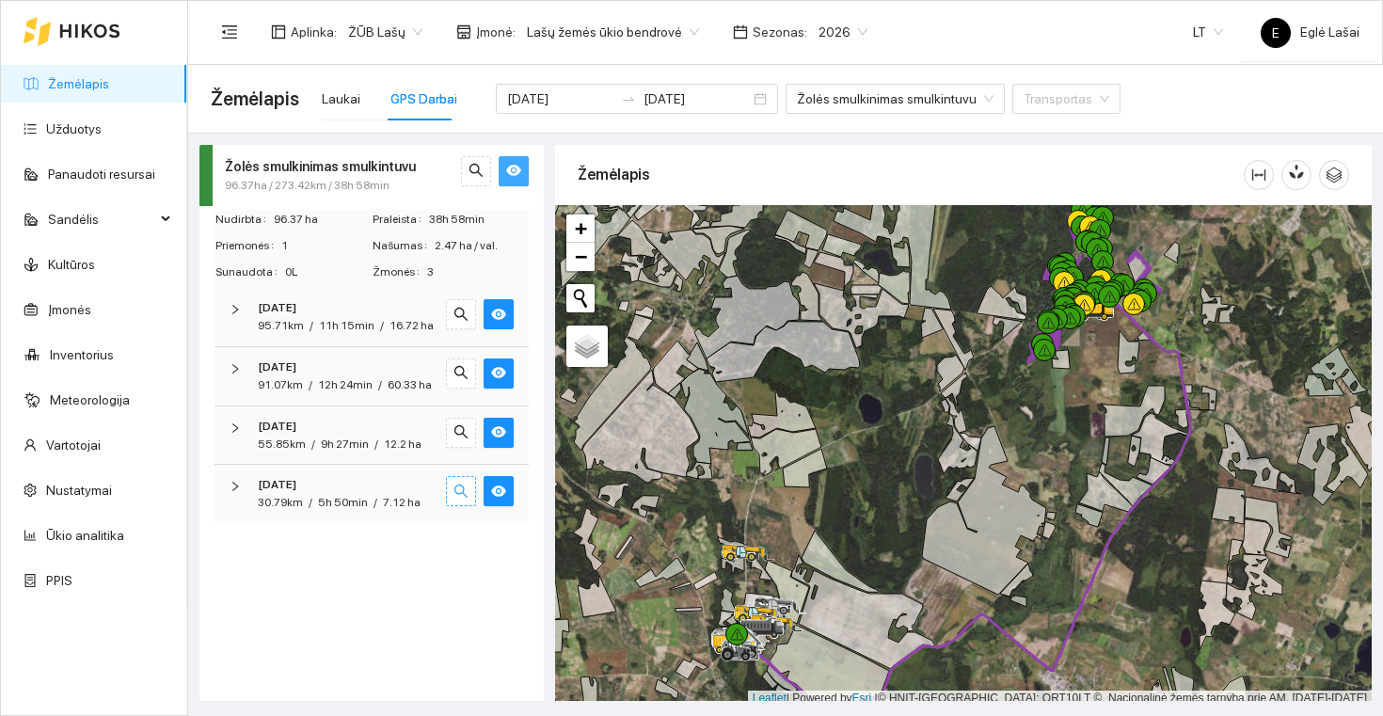
click at [461, 485] on icon "search" at bounding box center [461, 491] width 15 height 15
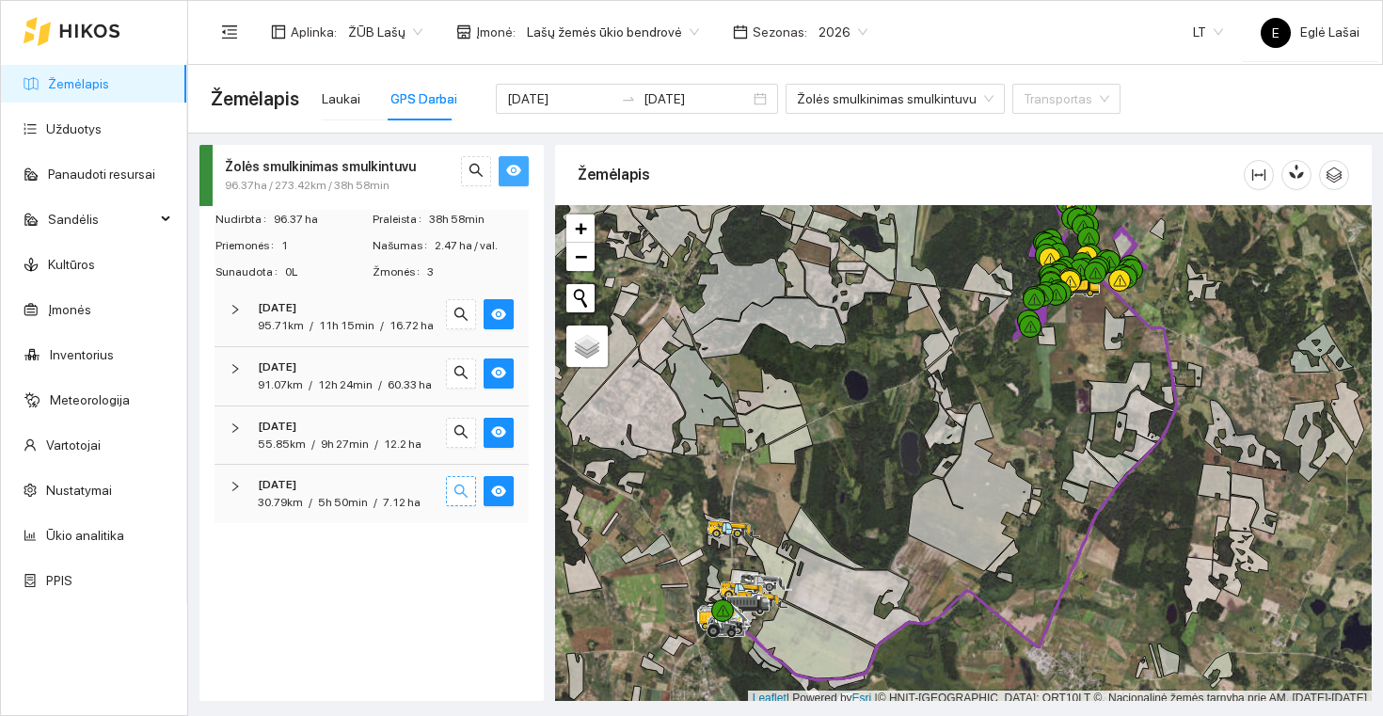
click at [461, 484] on icon "search" at bounding box center [461, 491] width 15 height 15
click at [499, 486] on icon "eye" at bounding box center [498, 491] width 15 height 11
click at [499, 485] on icon "eye-invisible" at bounding box center [498, 491] width 15 height 13
click at [471, 556] on div "Žolės smulkinimas smulkintuvu 96.37ha / 273.42km / 38h 58min Nudirbta 96.37 ha …" at bounding box center [372, 423] width 344 height 556
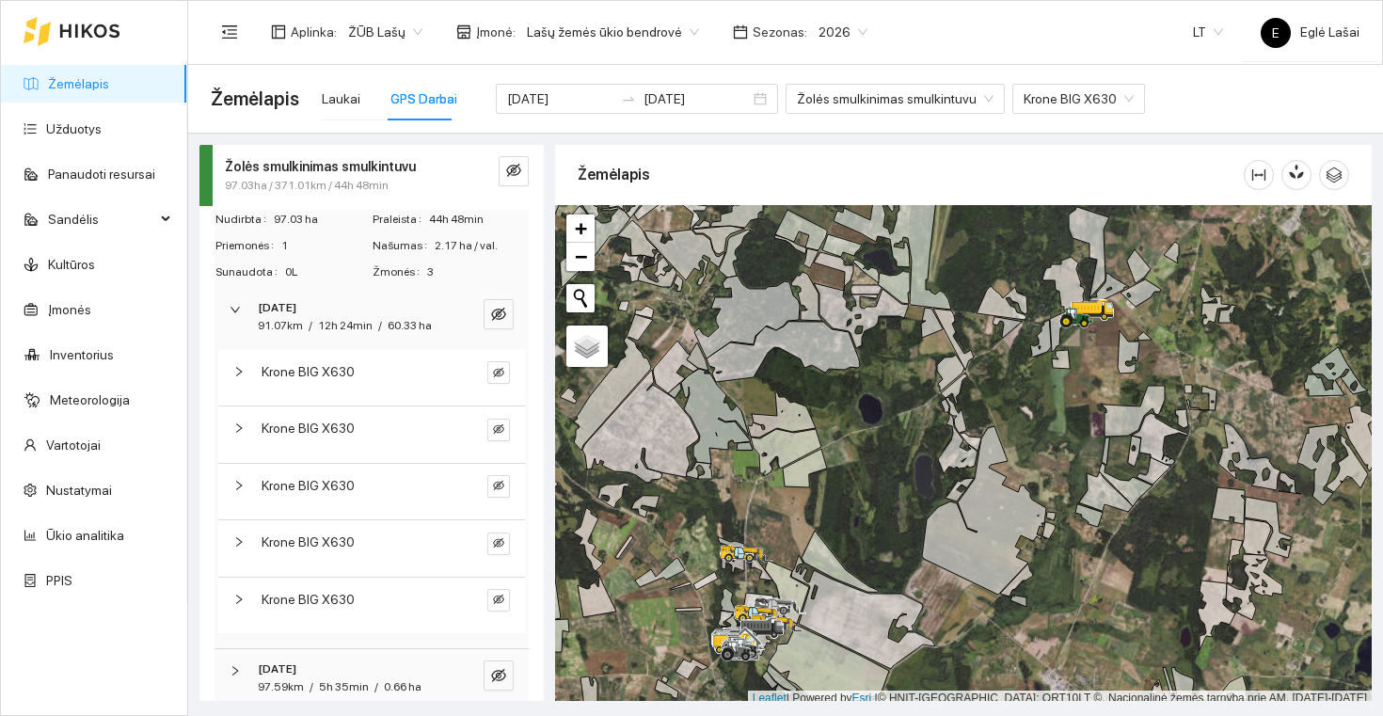
scroll to position [374, 0]
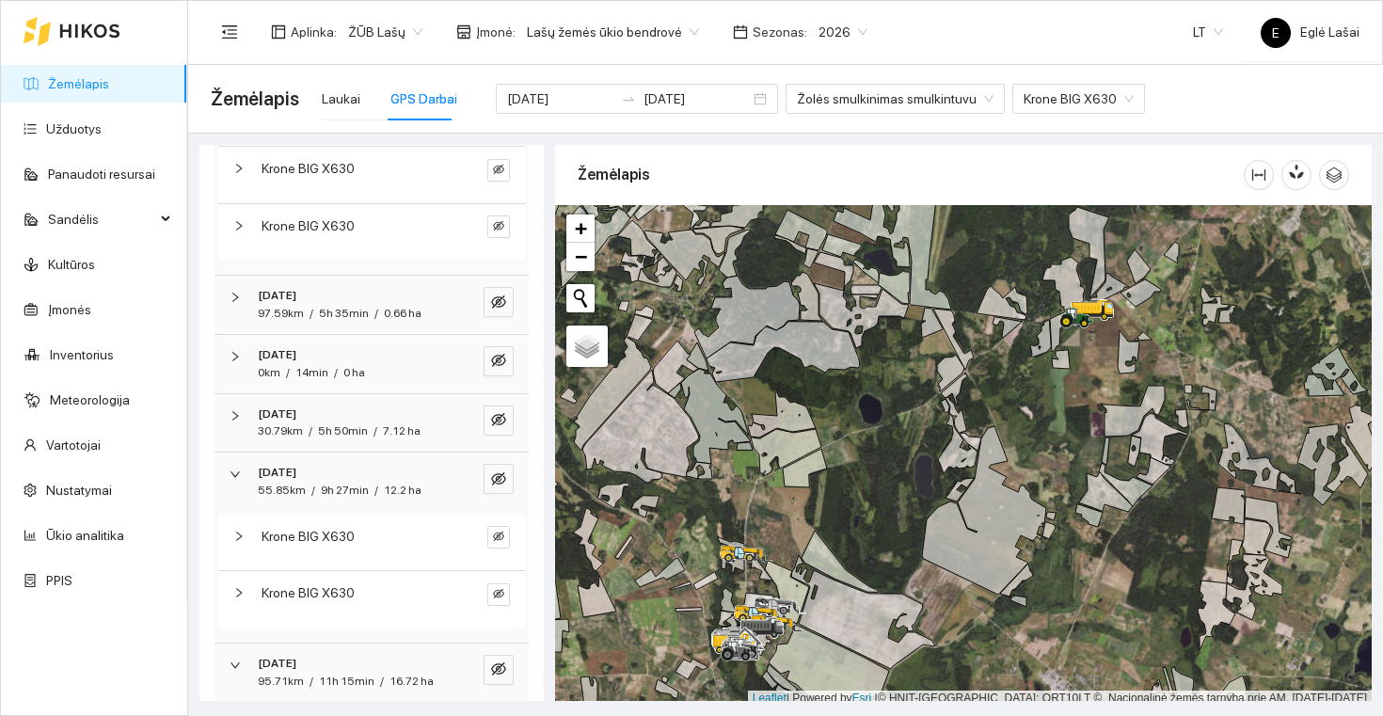
click at [305, 539] on div "Krone BIG X630" at bounding box center [371, 543] width 307 height 56
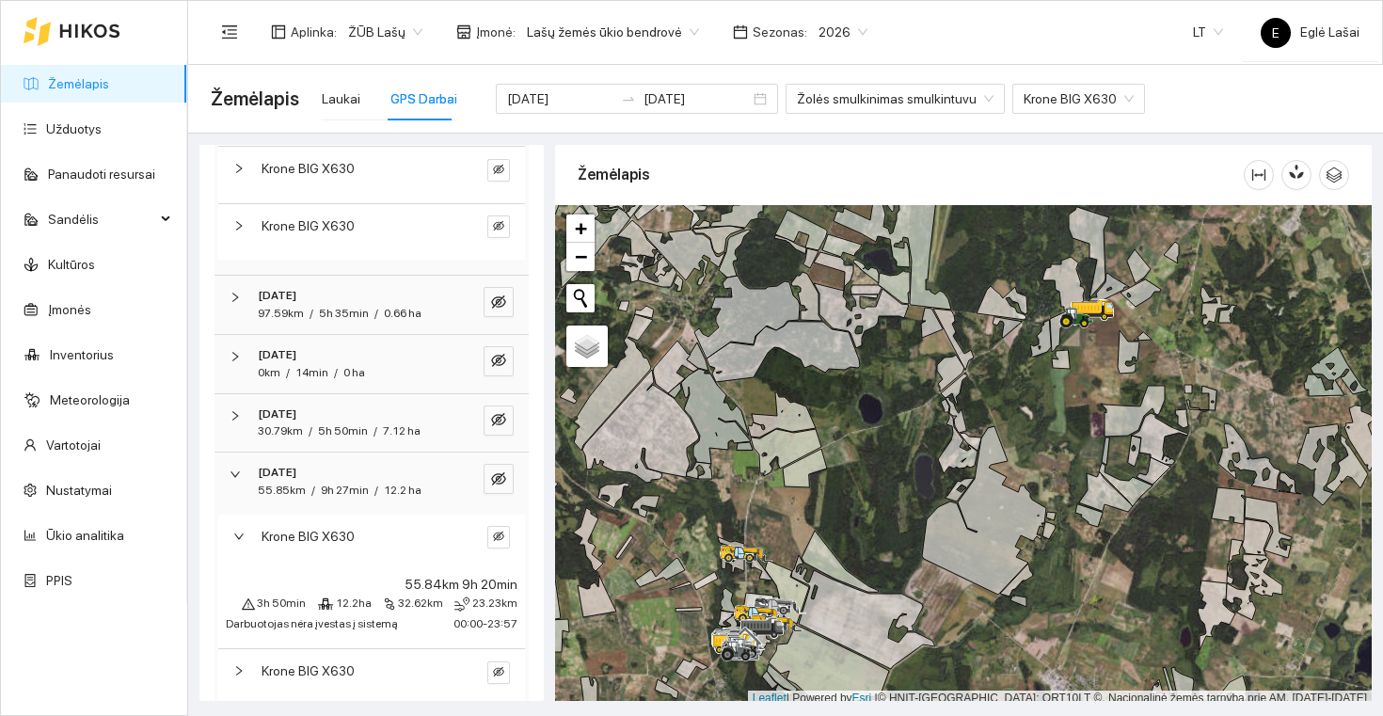
click at [305, 532] on span "Krone BIG X630" at bounding box center [308, 536] width 93 height 21
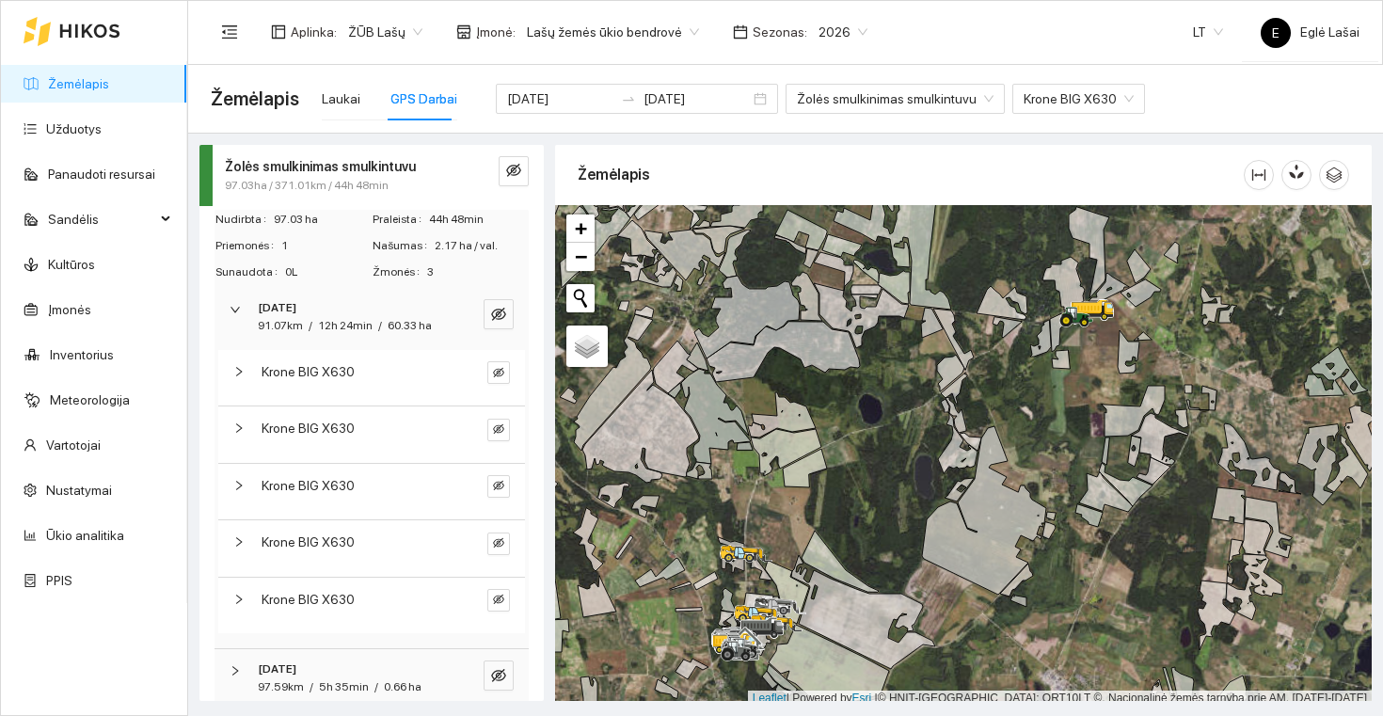
scroll to position [0, 0]
click at [584, 100] on input "2025-10-06" at bounding box center [560, 98] width 106 height 21
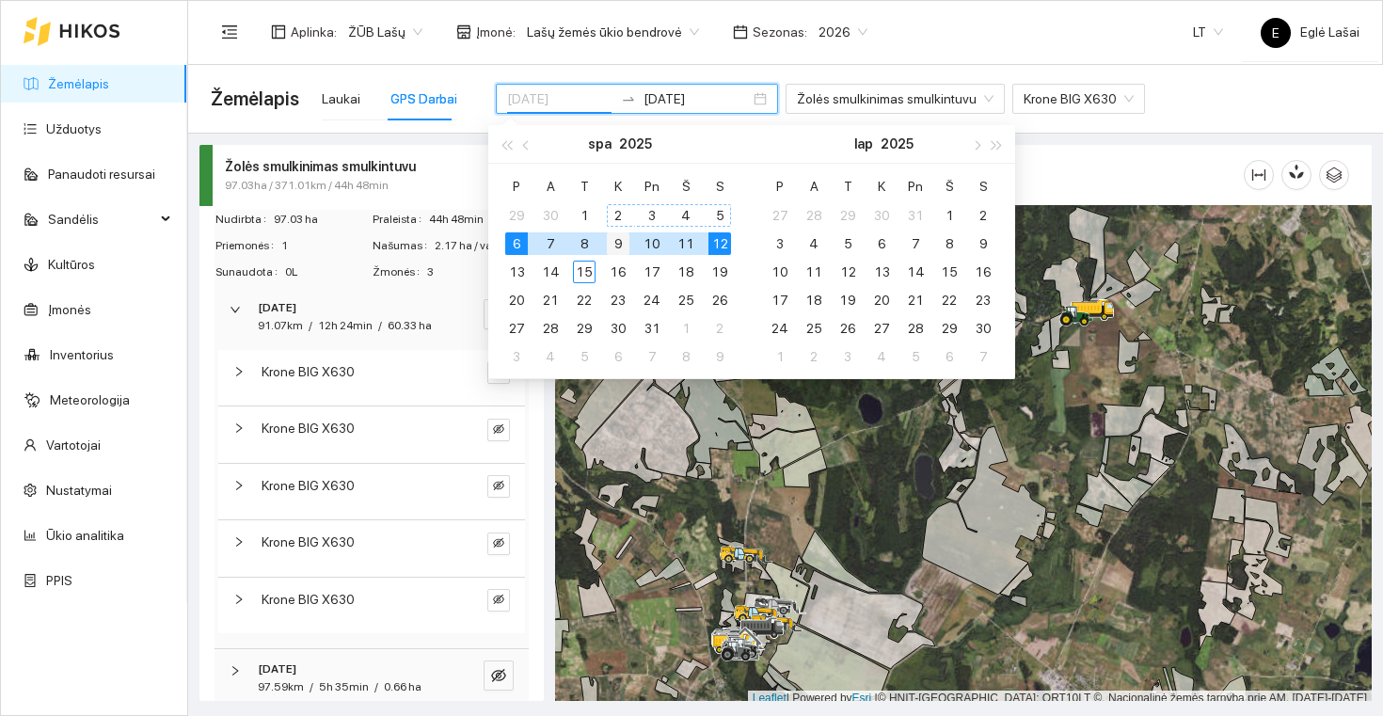
type input "[DATE]"
click at [620, 246] on div "9" at bounding box center [618, 243] width 23 height 23
type input "[DATE]"
click at [723, 244] on div "12" at bounding box center [720, 243] width 23 height 23
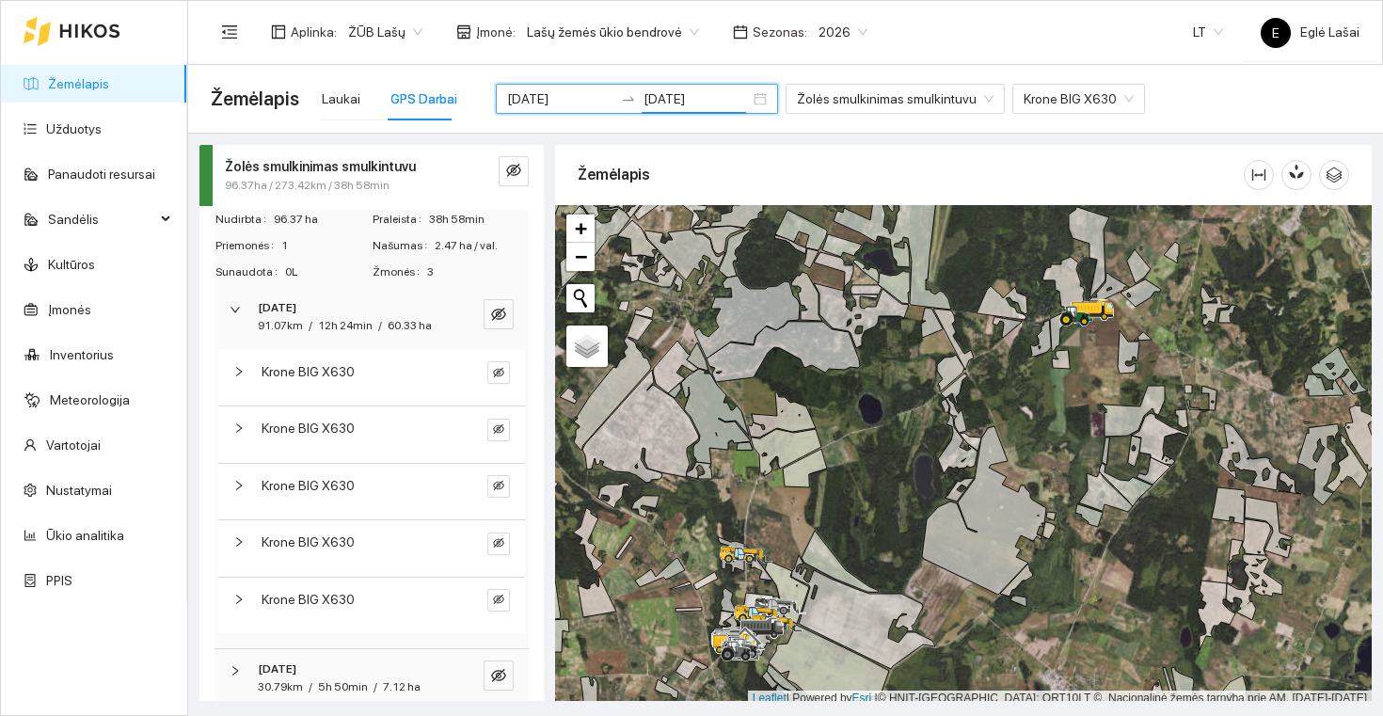
click at [883, 53] on div "Aplinka : ŽŪB Lašų Įmonė : Lašų žemės ūkio bendrovė Sezonas : 2026 LT E Eglė La…" at bounding box center [785, 31] width 1149 height 61
click at [238, 308] on icon "right" at bounding box center [235, 309] width 11 height 11
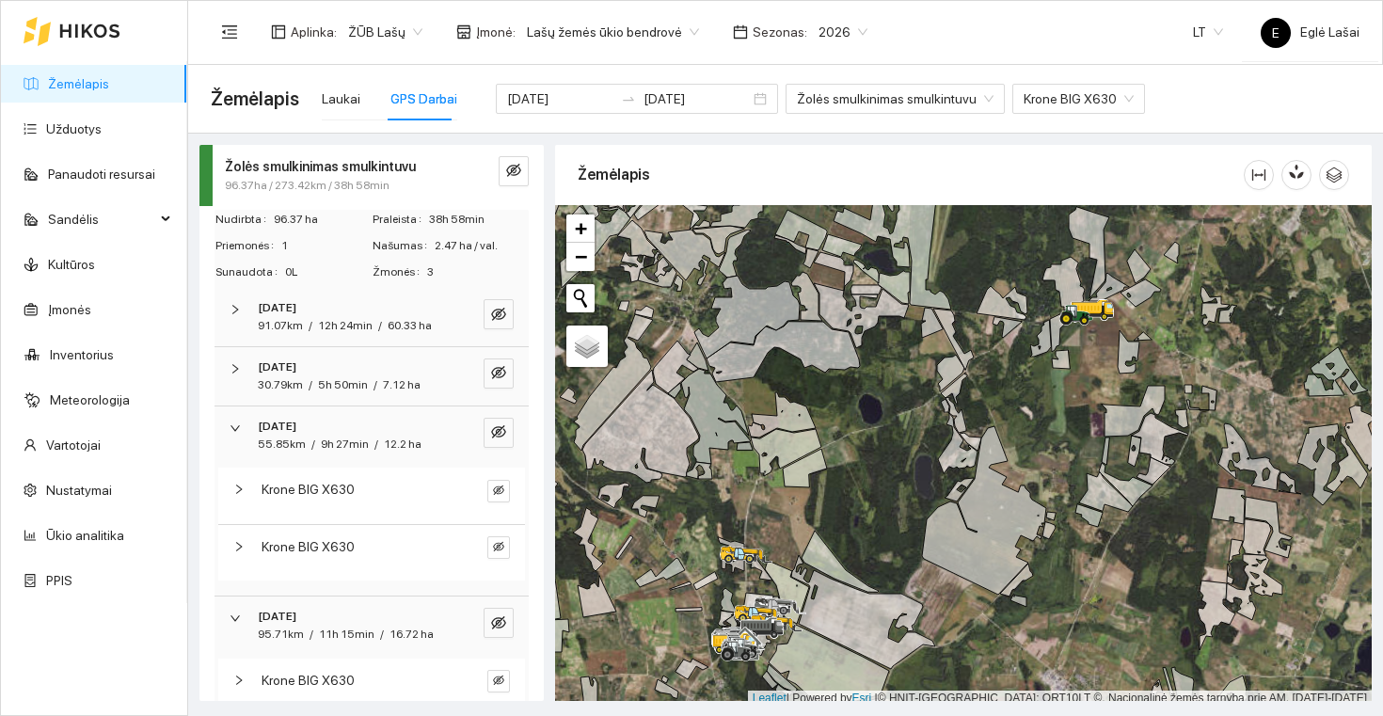
click at [239, 487] on div at bounding box center [244, 489] width 23 height 21
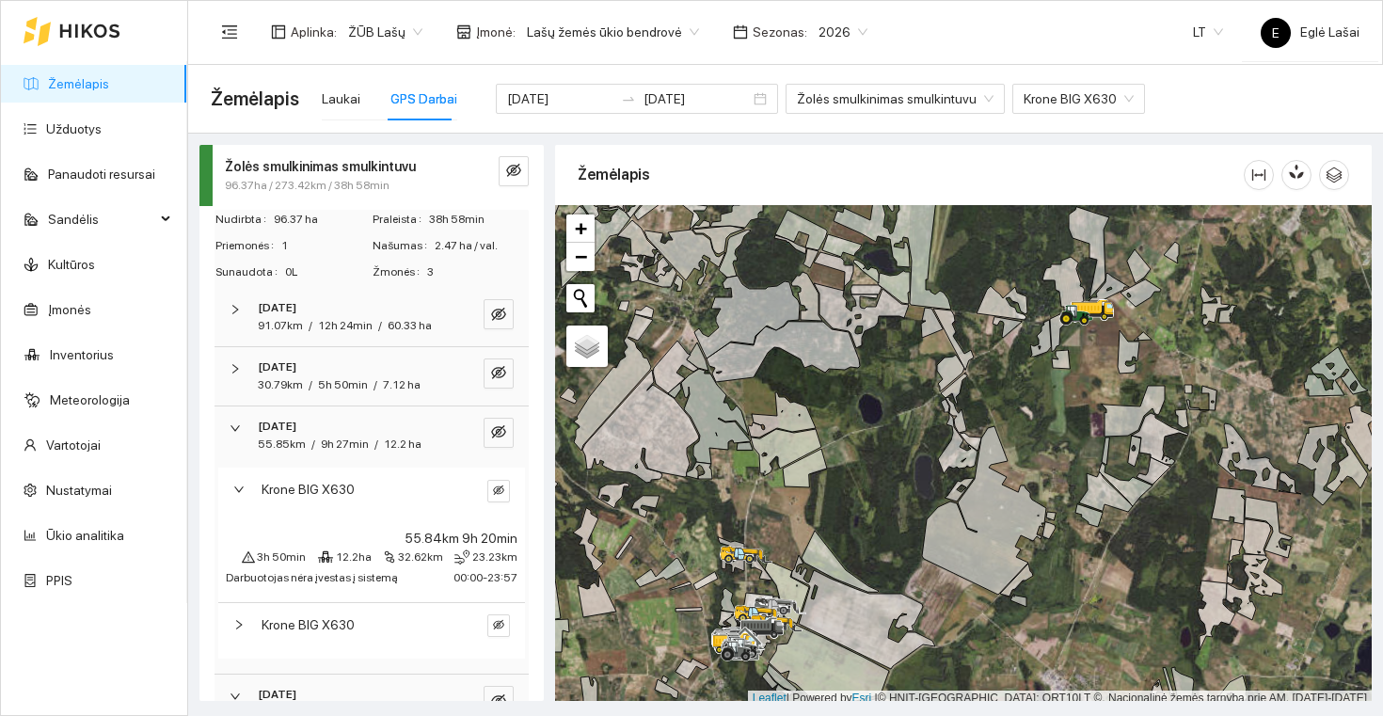
click at [240, 494] on div "Krone BIG X630" at bounding box center [371, 496] width 307 height 56
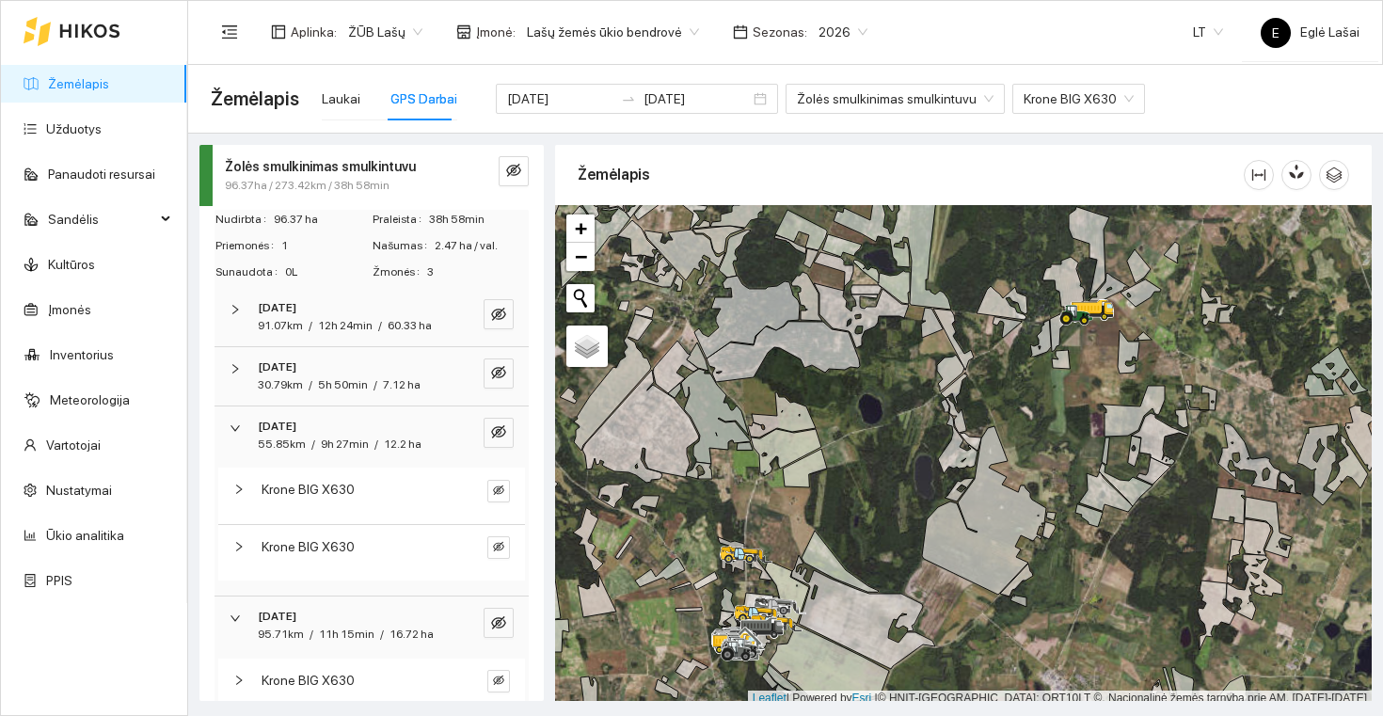
click at [241, 544] on div at bounding box center [244, 546] width 23 height 21
click at [243, 418] on div at bounding box center [241, 428] width 23 height 21
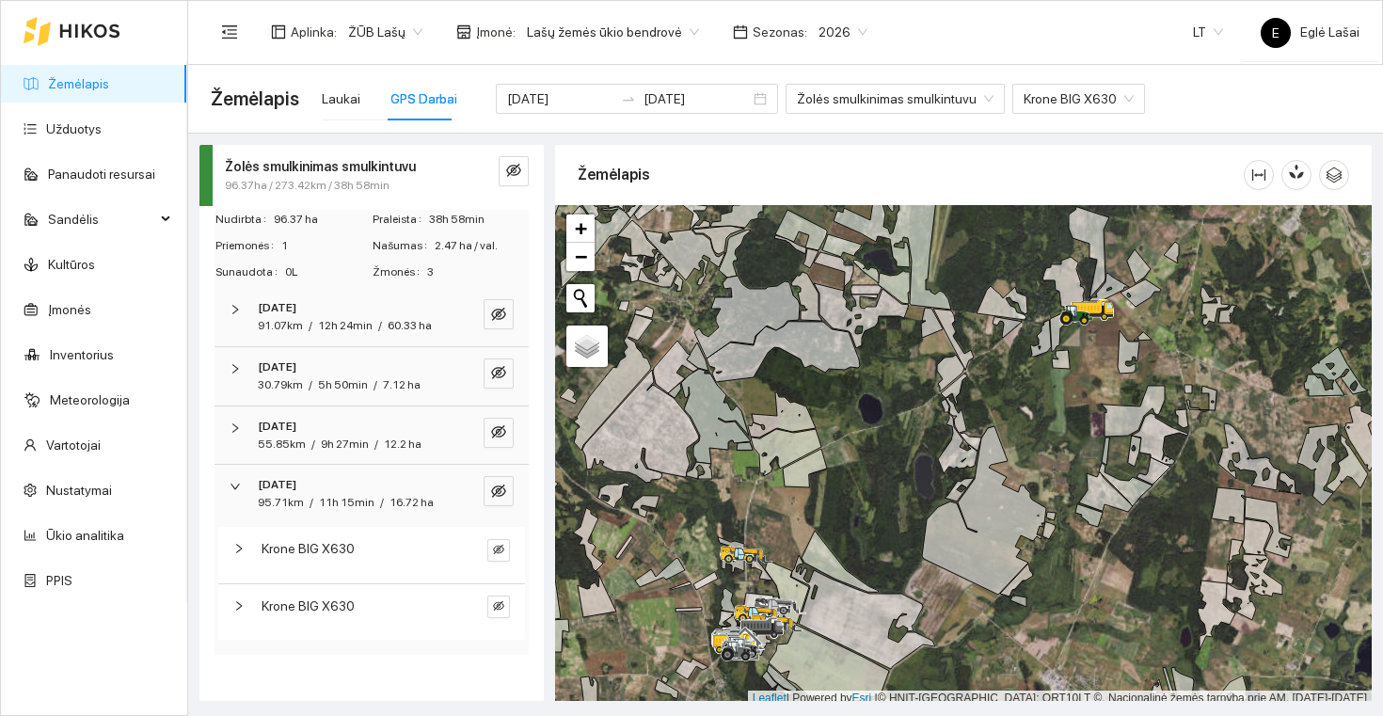
click at [232, 481] on icon "right" at bounding box center [235, 486] width 11 height 11
click at [1119, 101] on div "Krone BIG X630" at bounding box center [1079, 99] width 133 height 30
click at [1143, 98] on div "Žemėlapis Laukai GPS Darbai [DATE] [DATE] Žolės smulkinimas smulkintuvu Transpo…" at bounding box center [786, 99] width 1150 height 60
click at [340, 317] on div "11h 15min" at bounding box center [347, 326] width 56 height 18
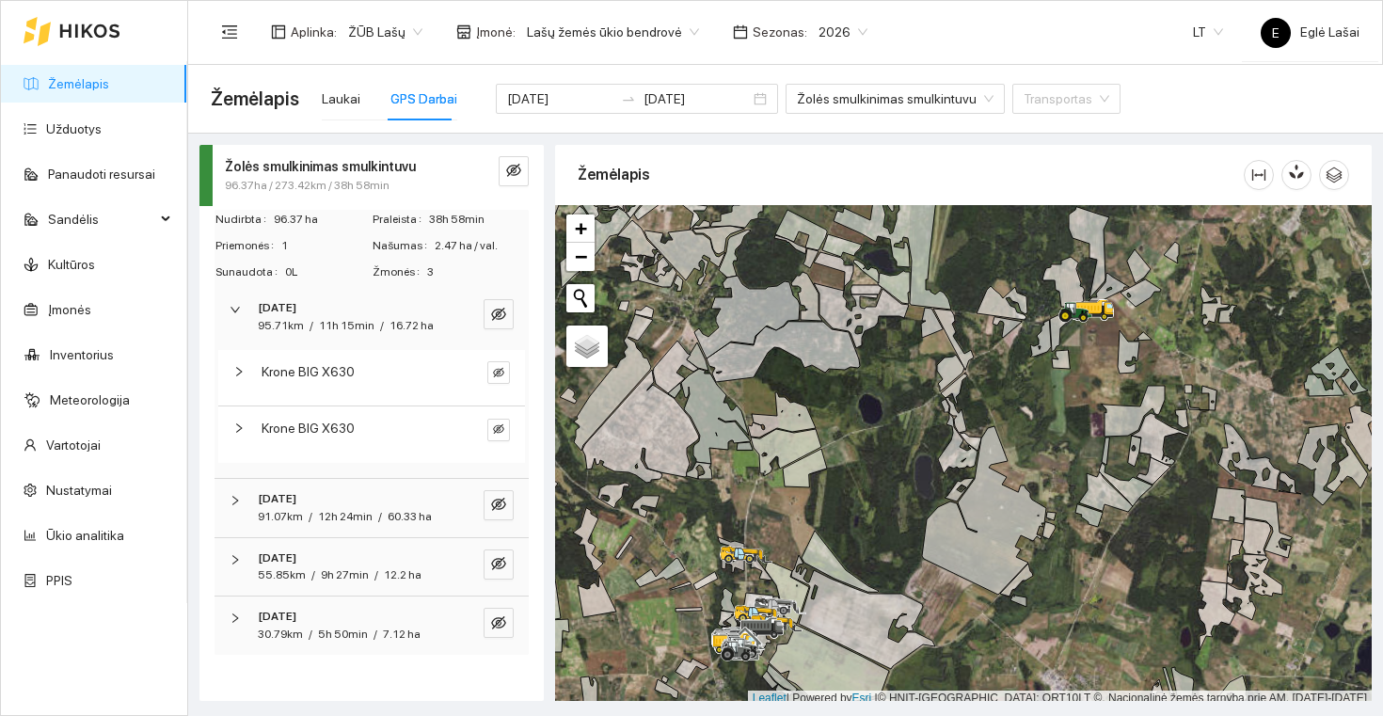
click at [320, 387] on div "Krone BIG X630" at bounding box center [371, 378] width 307 height 56
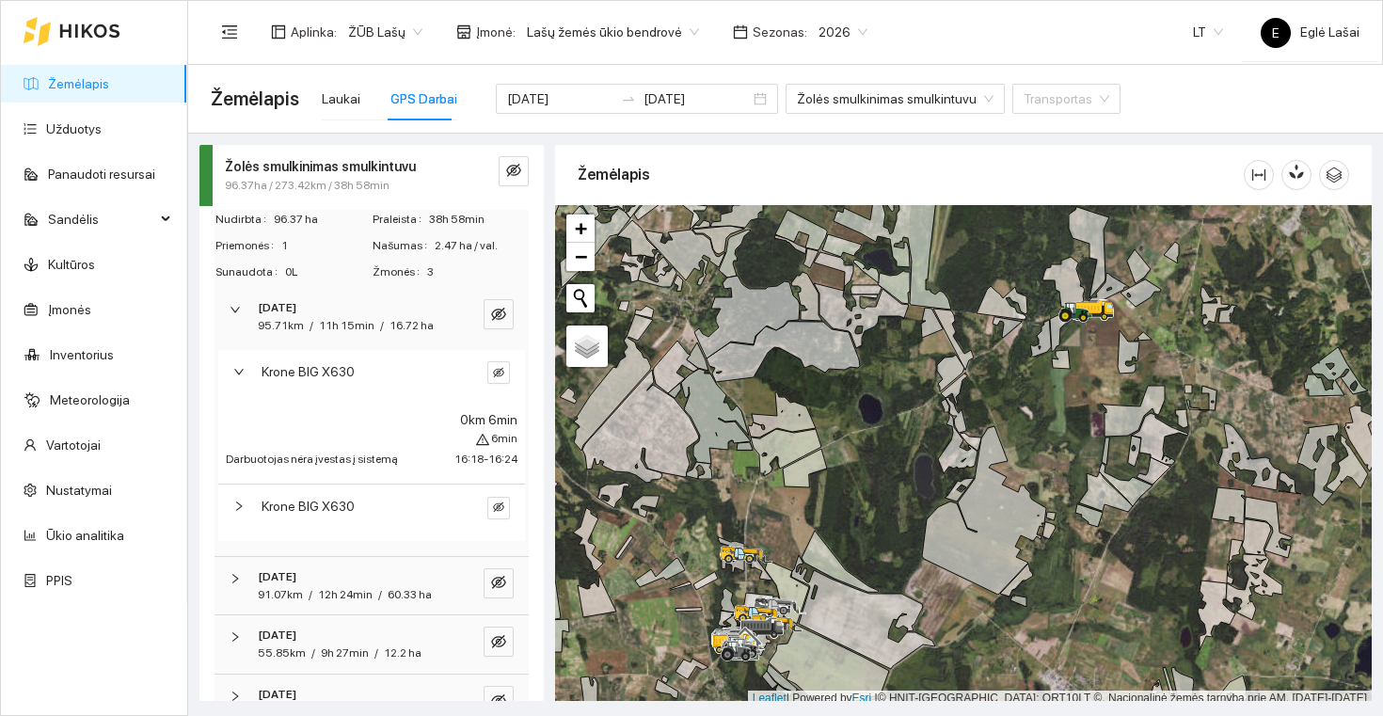
click at [318, 379] on div "Krone BIG X630" at bounding box center [371, 378] width 307 height 56
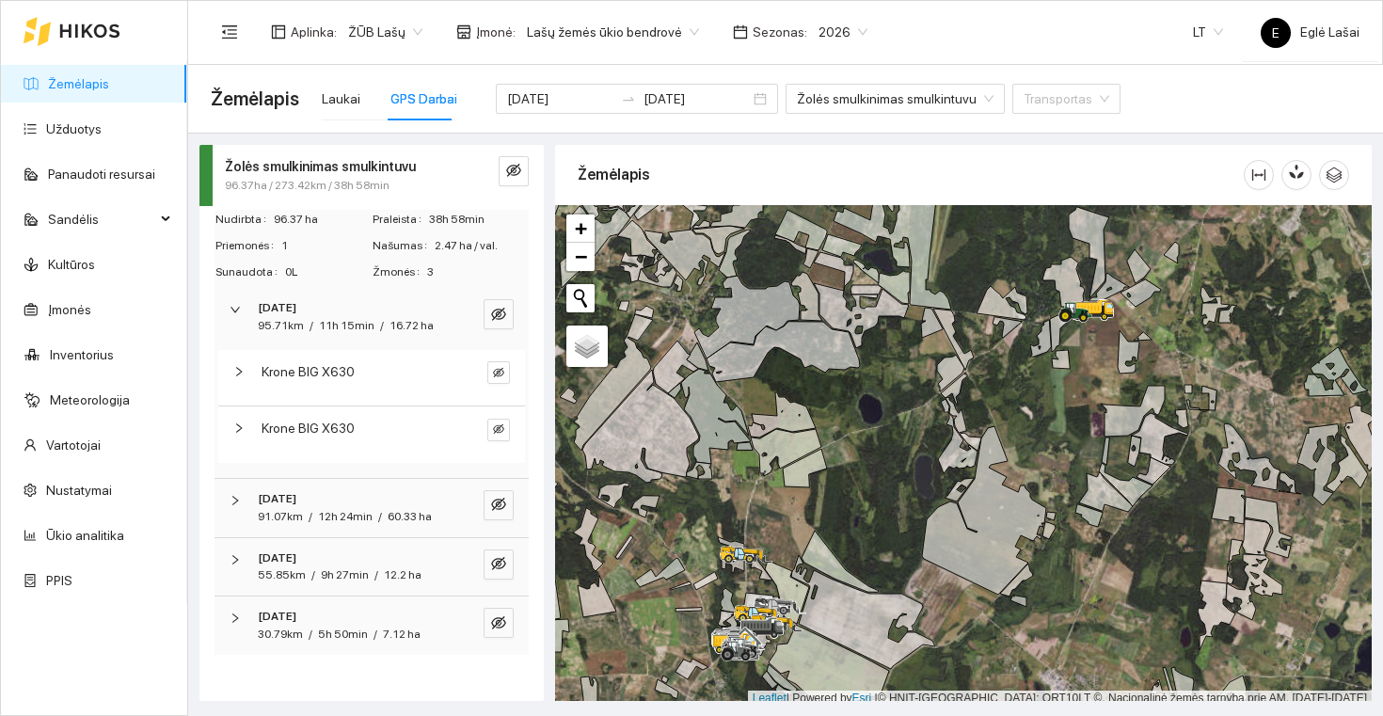
click at [319, 424] on span "Krone BIG X630" at bounding box center [308, 428] width 93 height 21
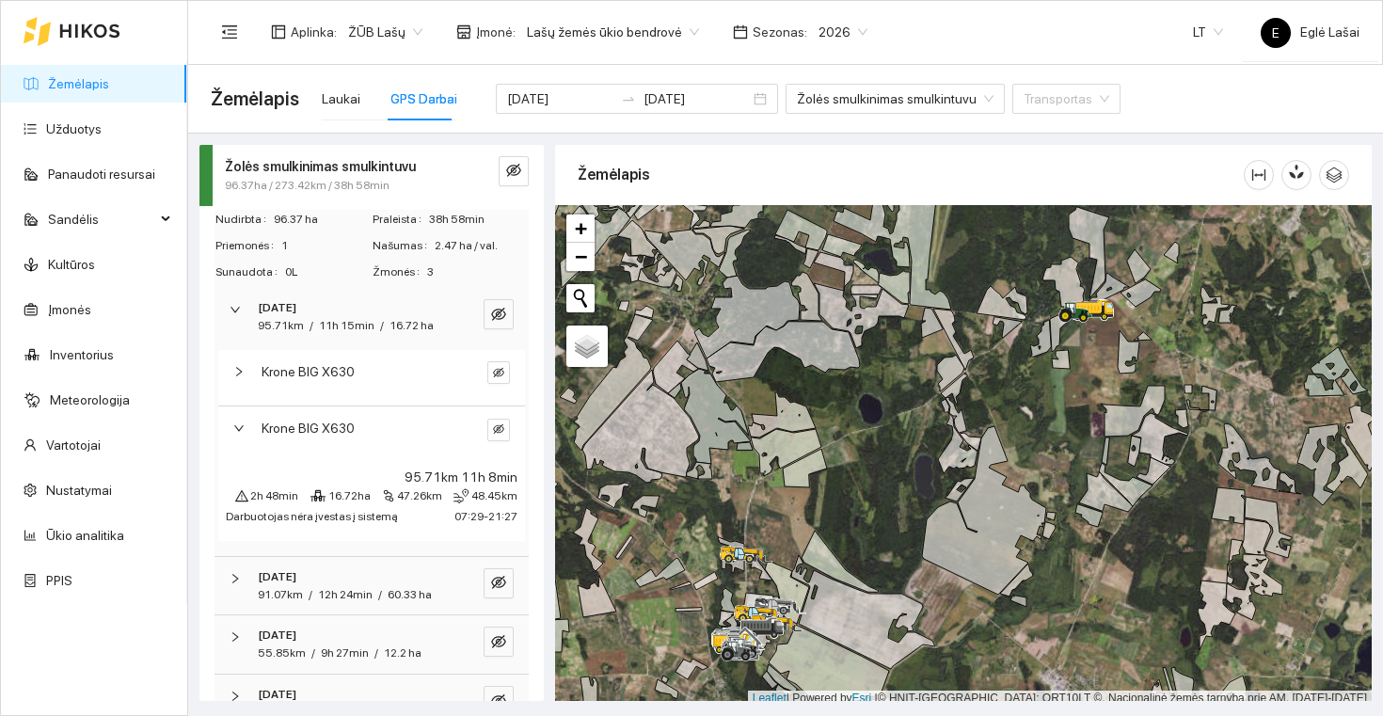
click at [319, 436] on div "Krone BIG X630" at bounding box center [371, 435] width 307 height 56
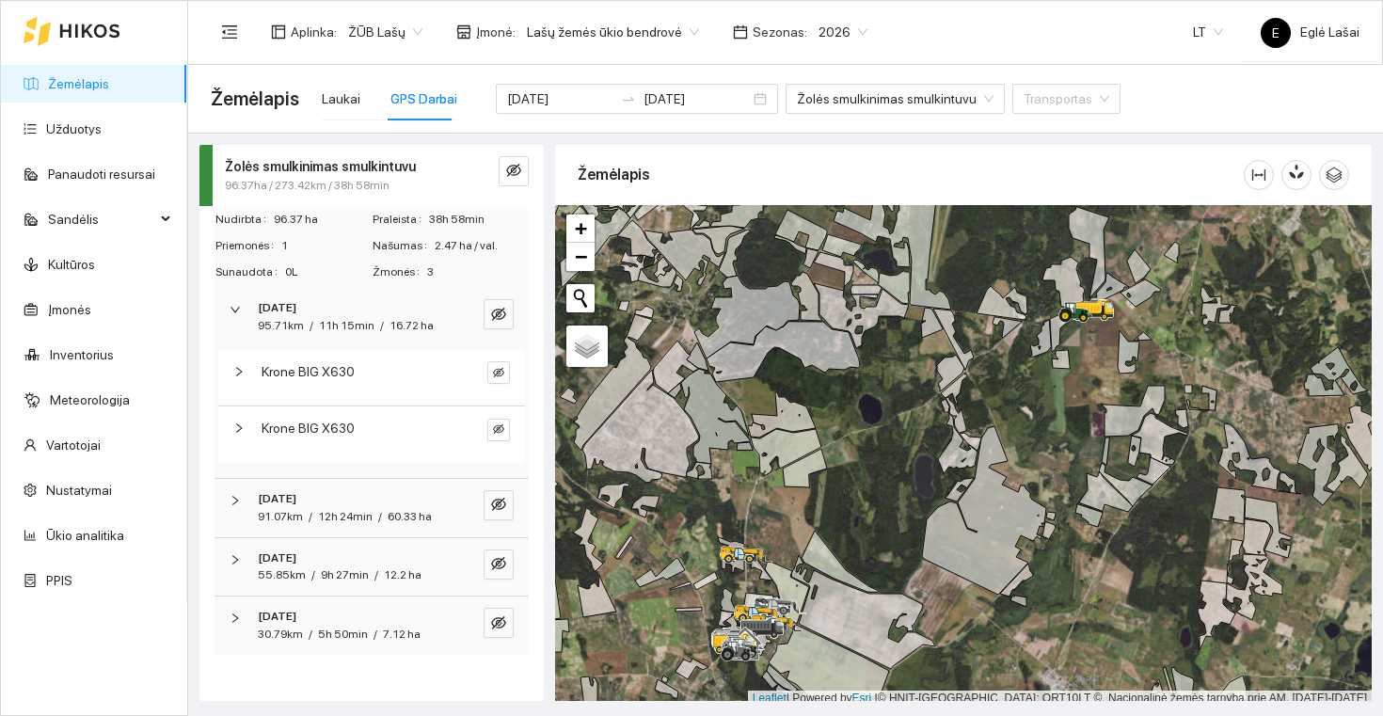
click at [296, 498] on strong "[DATE]" at bounding box center [277, 498] width 39 height 13
click at [311, 570] on div "Krone BIG X630" at bounding box center [371, 569] width 307 height 56
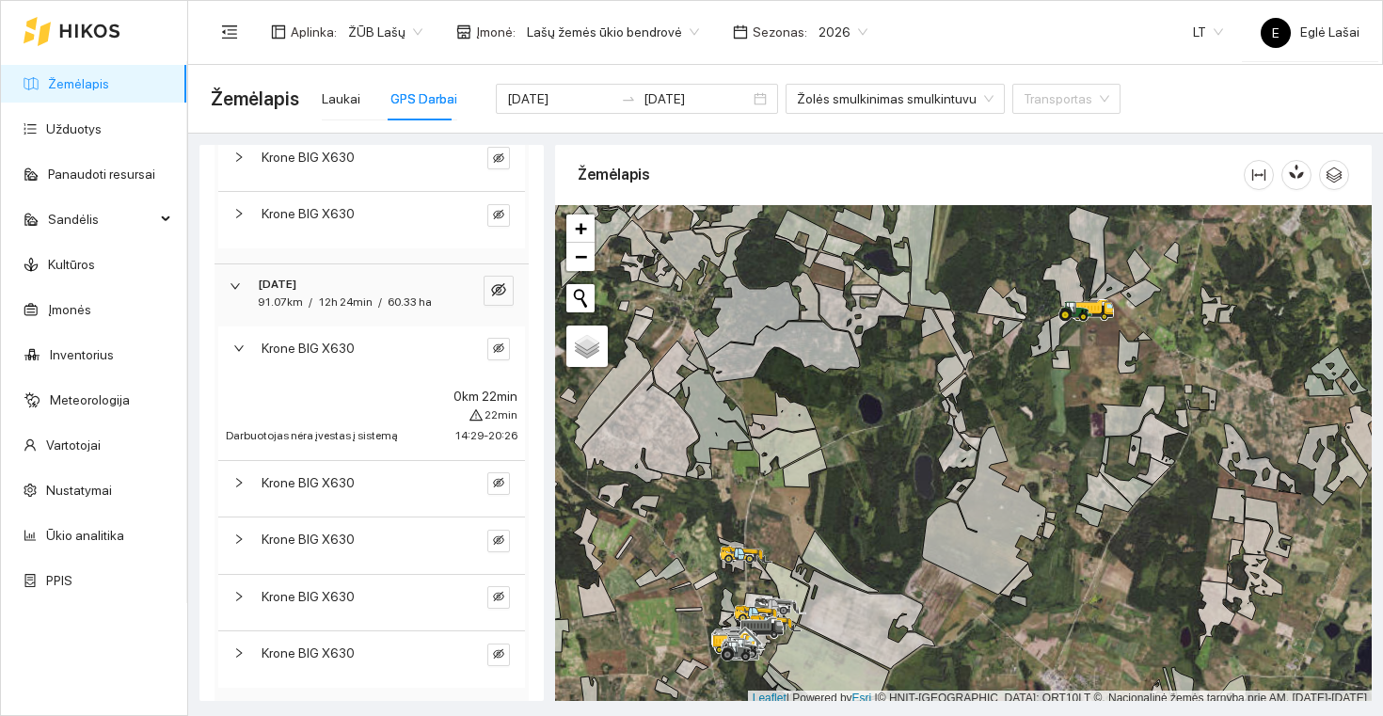
scroll to position [229, 0]
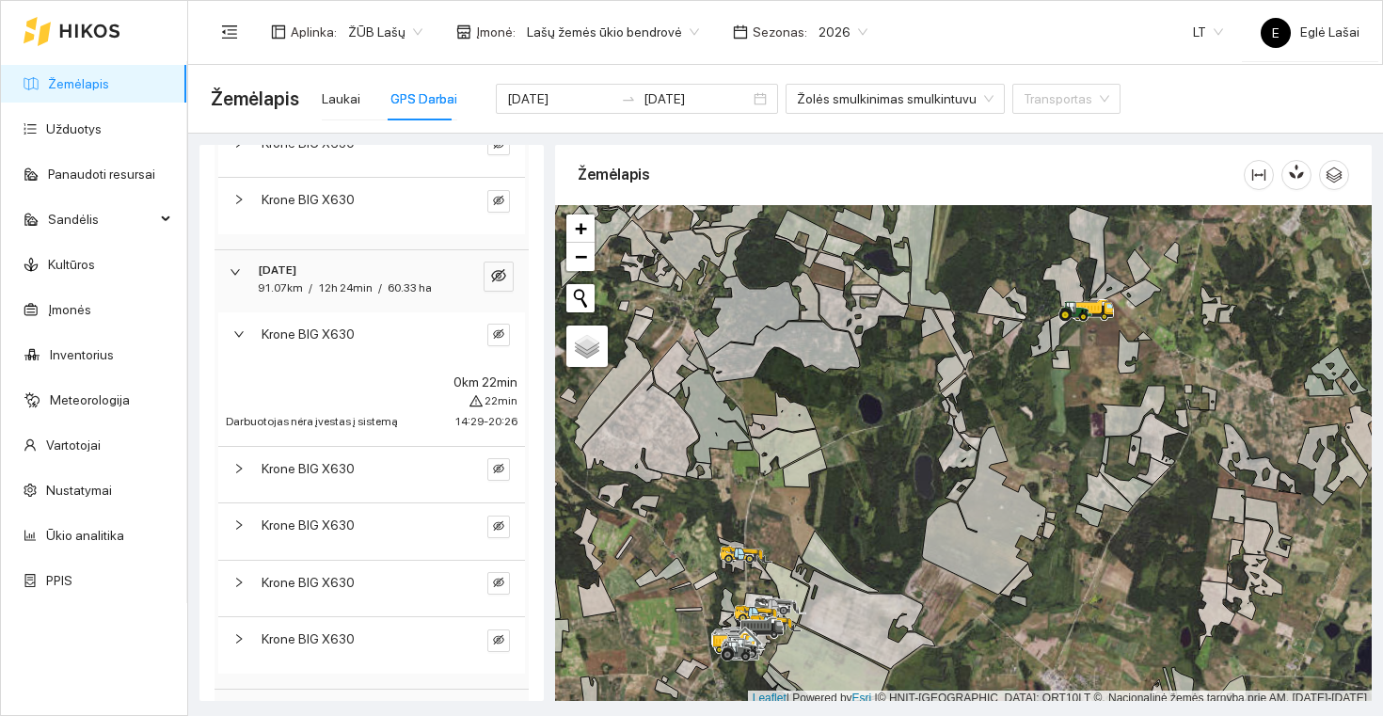
click at [327, 394] on div "22min" at bounding box center [372, 401] width 292 height 18
click at [307, 338] on div "Krone BIG X630" at bounding box center [371, 340] width 307 height 56
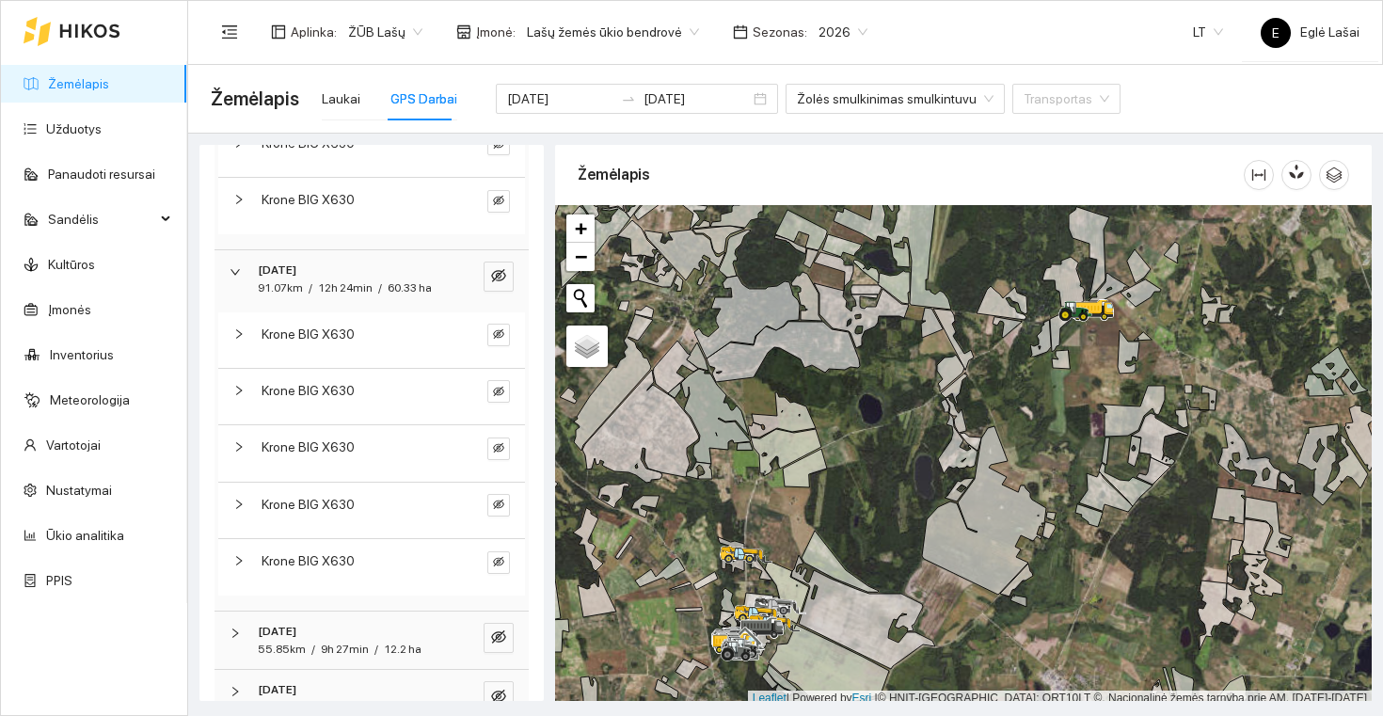
click at [307, 403] on div "Krone BIG X630" at bounding box center [371, 397] width 307 height 56
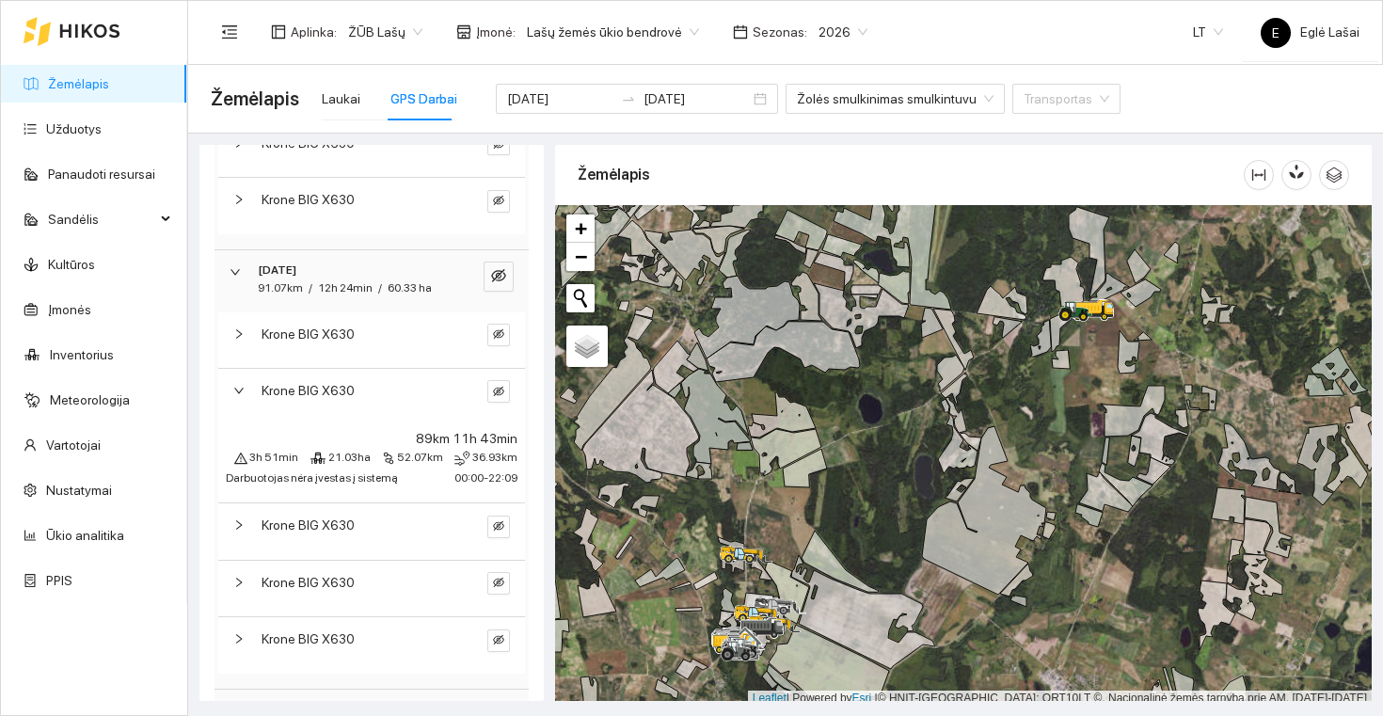
click at [307, 403] on div "Krone BIG X630" at bounding box center [371, 397] width 307 height 56
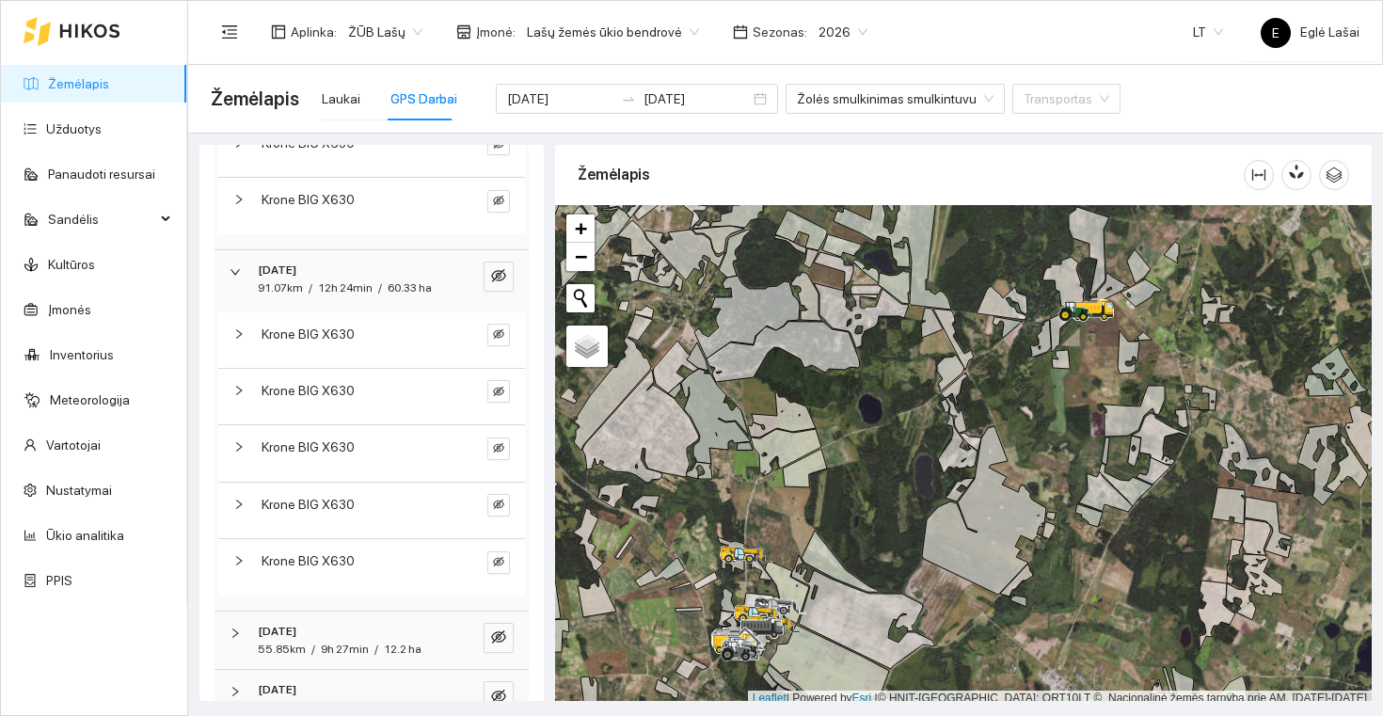
click at [307, 437] on span "Krone BIG X630" at bounding box center [308, 447] width 93 height 21
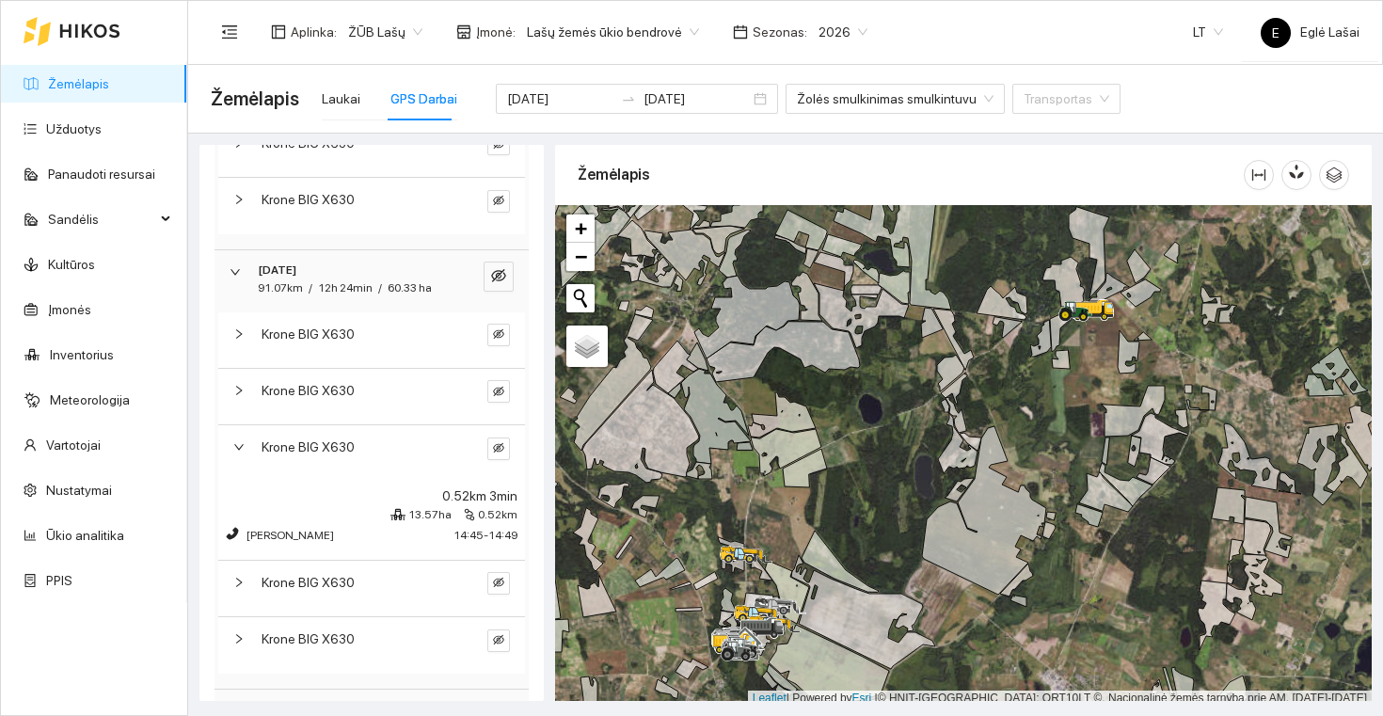
click at [307, 439] on span "Krone BIG X630" at bounding box center [308, 447] width 93 height 21
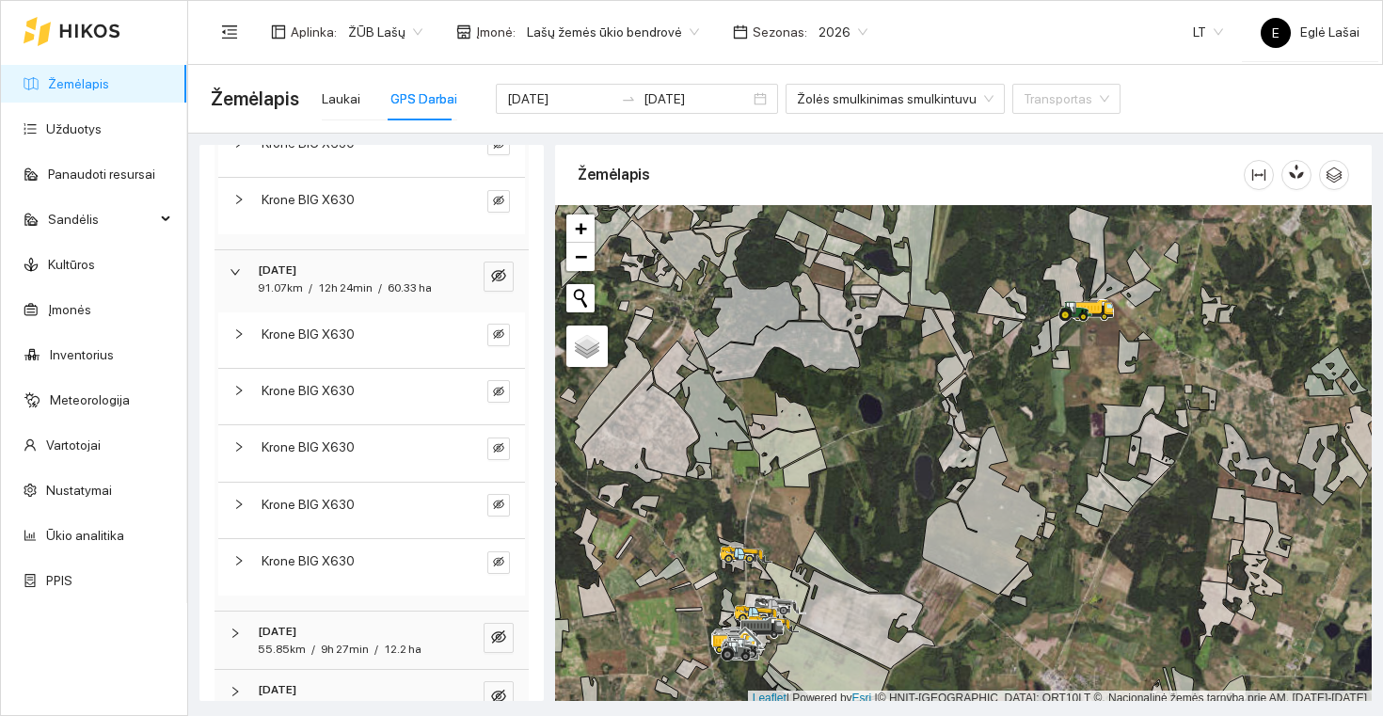
click at [304, 494] on span "Krone BIG X630" at bounding box center [308, 504] width 93 height 21
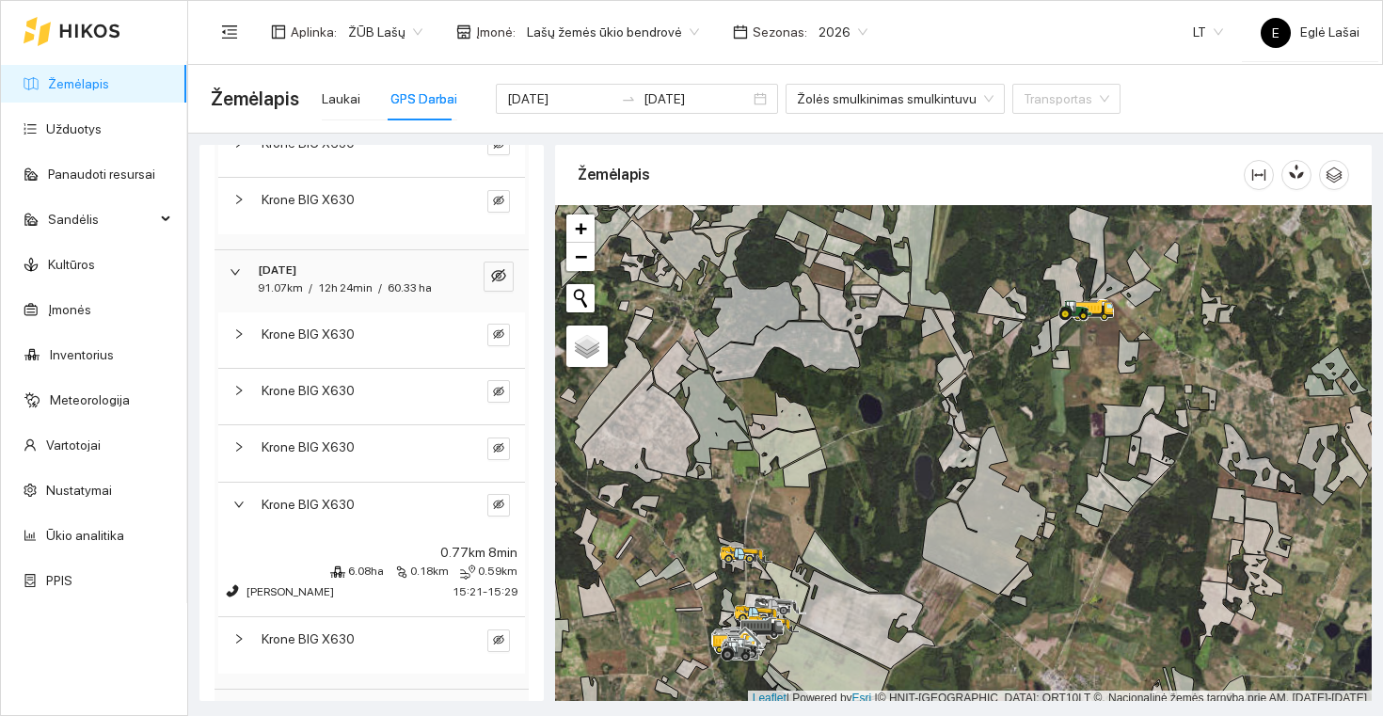
click at [302, 494] on span "Krone BIG X630" at bounding box center [308, 504] width 93 height 21
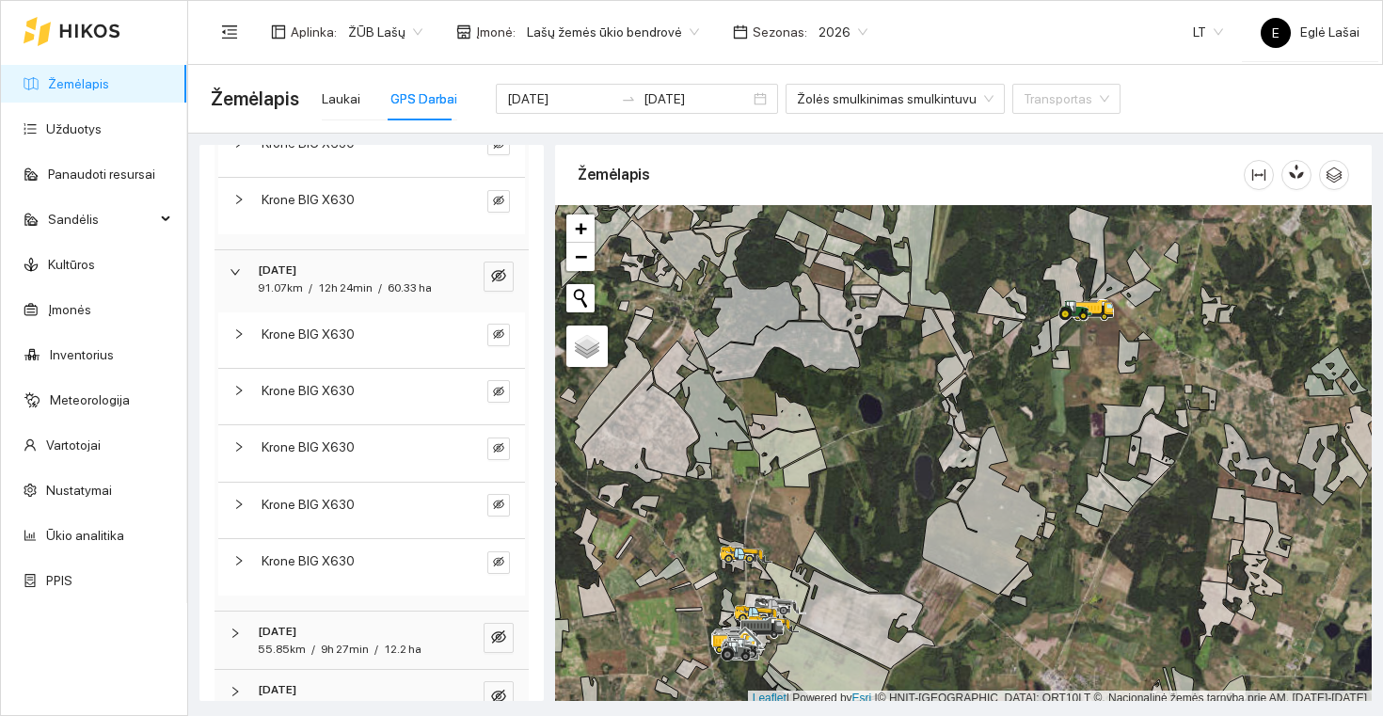
click at [304, 551] on span "Krone BIG X630" at bounding box center [308, 561] width 93 height 21
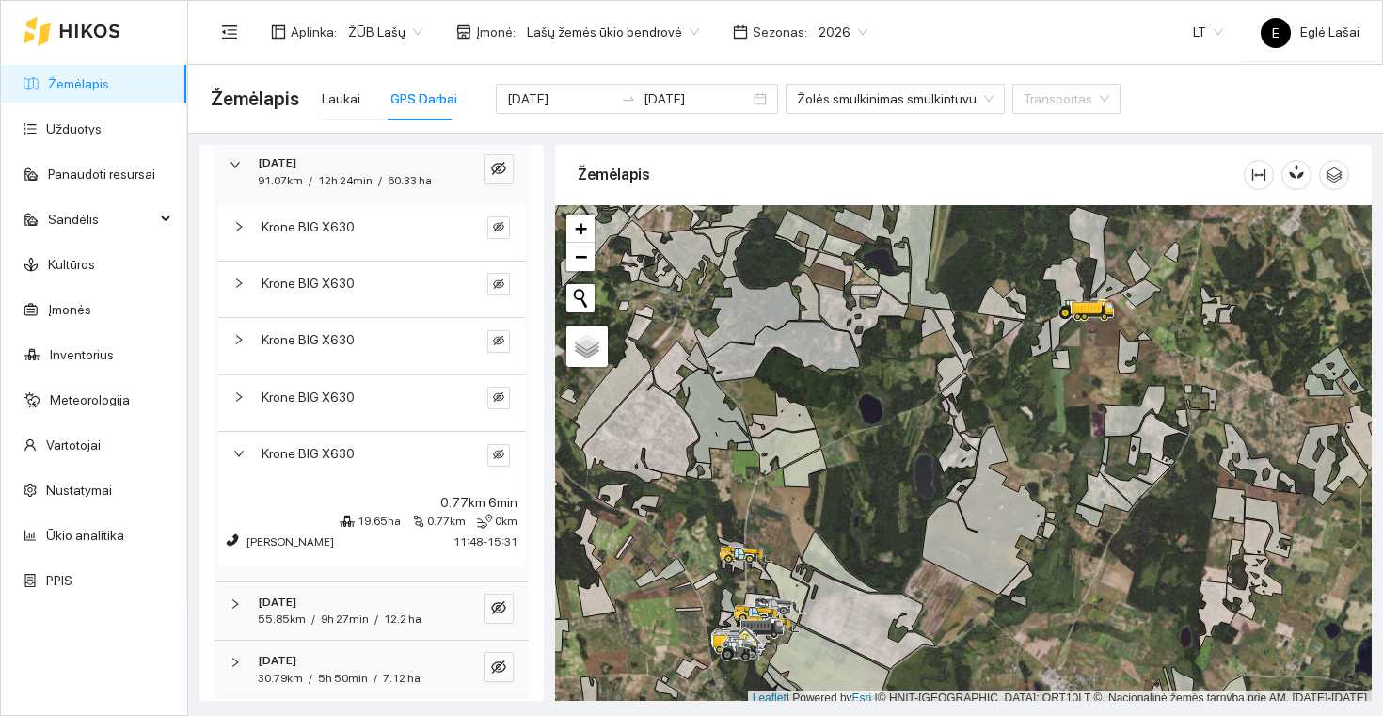
click at [303, 452] on span "Krone BIG X630" at bounding box center [308, 453] width 93 height 21
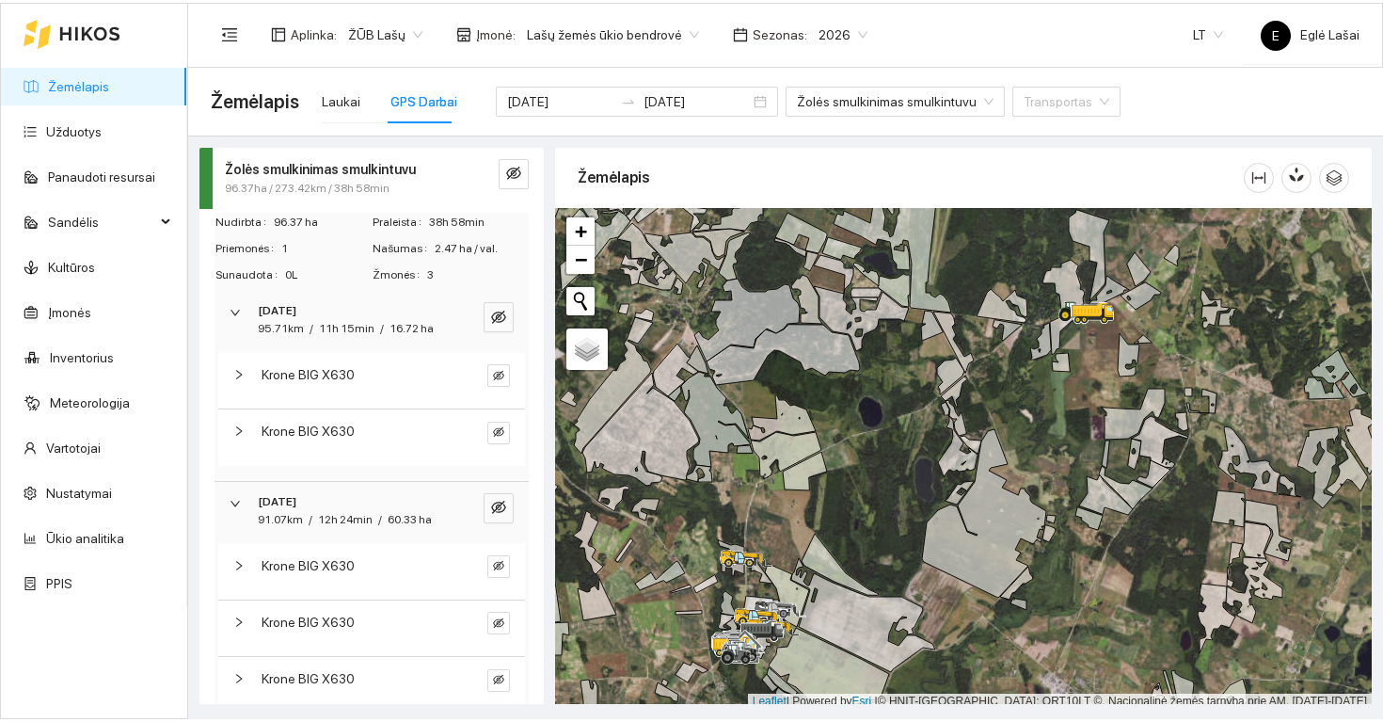
scroll to position [0, 0]
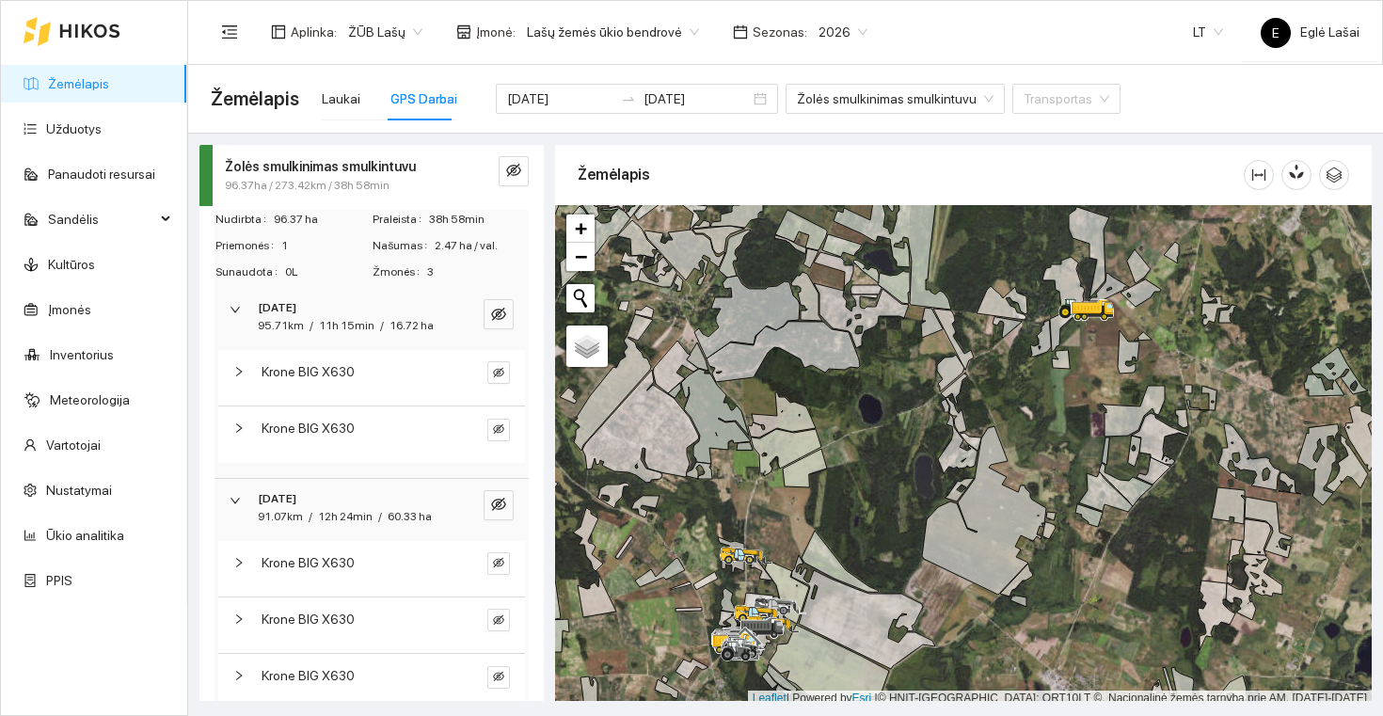
click at [688, 138] on div "Žolės smulkinimas smulkintuvu 96.37ha / 273.42km / 38h 58min Nudirbta 96.37 ha …" at bounding box center [780, 417] width 1195 height 567
click at [430, 171] on div "Žolės smulkinimas smulkintuvu" at bounding box center [340, 166] width 231 height 21
